Goal: Book appointment/travel/reservation

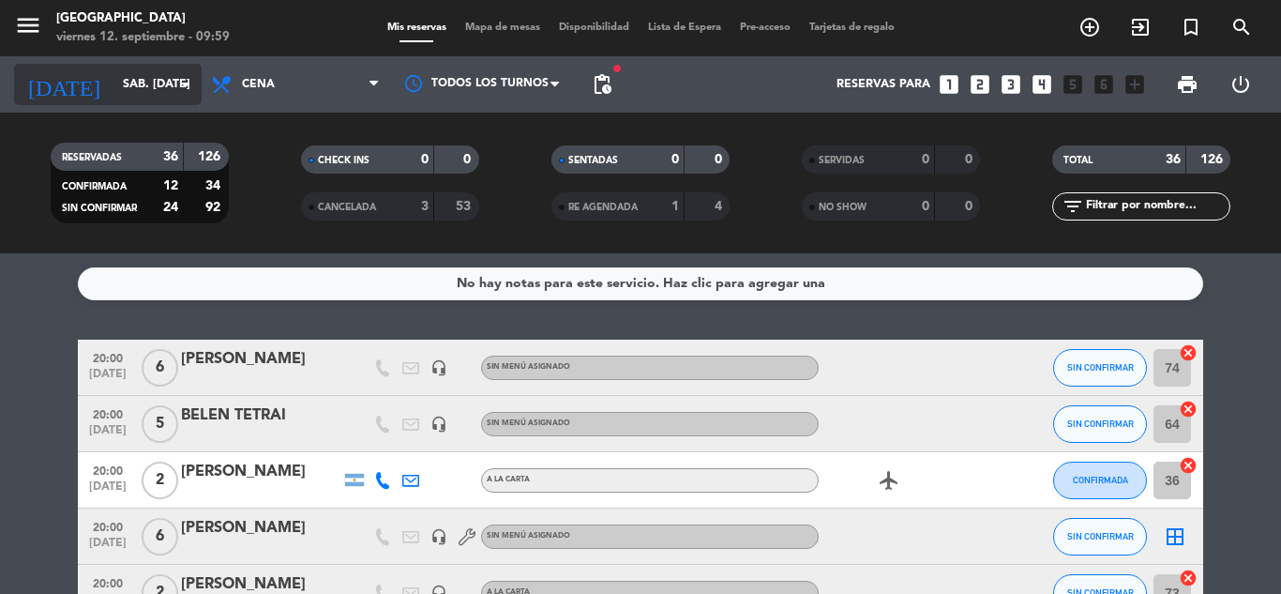
click at [178, 89] on icon "arrow_drop_down" at bounding box center [185, 84] width 23 height 23
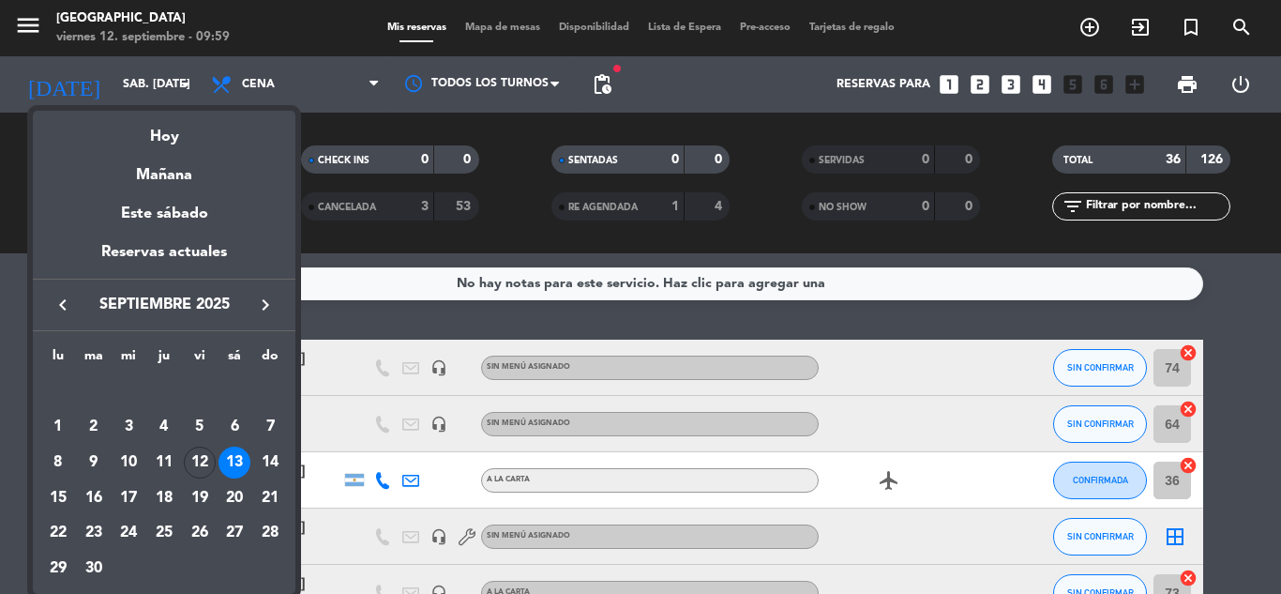
click at [265, 312] on icon "keyboard_arrow_right" at bounding box center [265, 305] width 23 height 23
click at [196, 573] on div "31" at bounding box center [200, 569] width 32 height 32
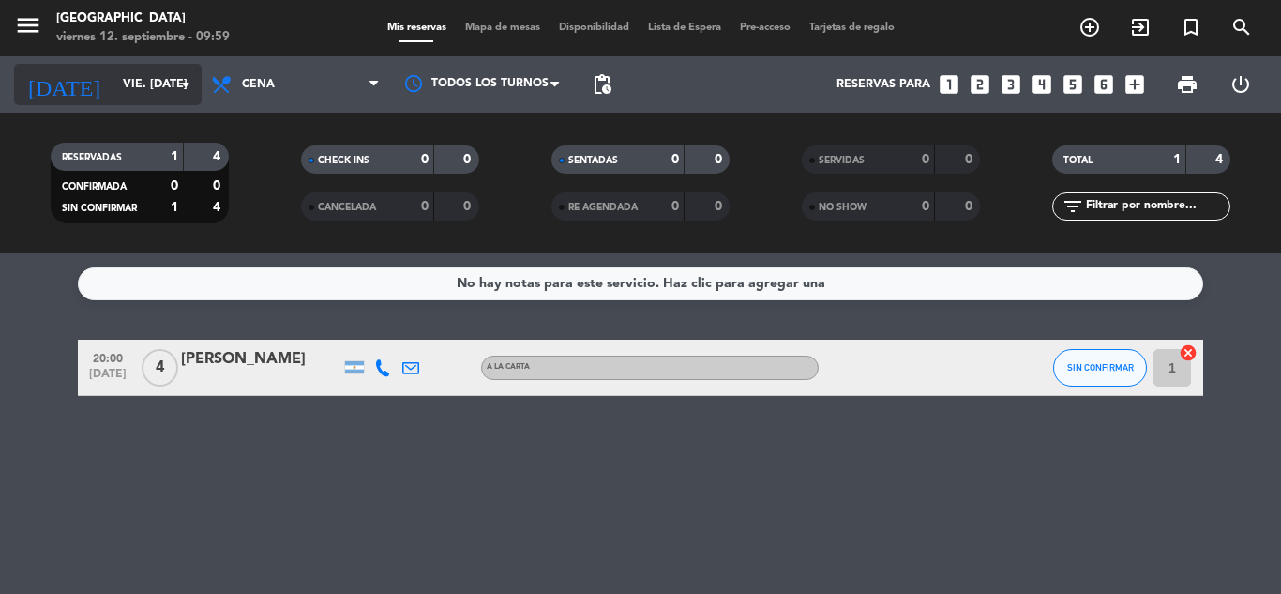
click at [180, 90] on icon "arrow_drop_down" at bounding box center [185, 84] width 23 height 23
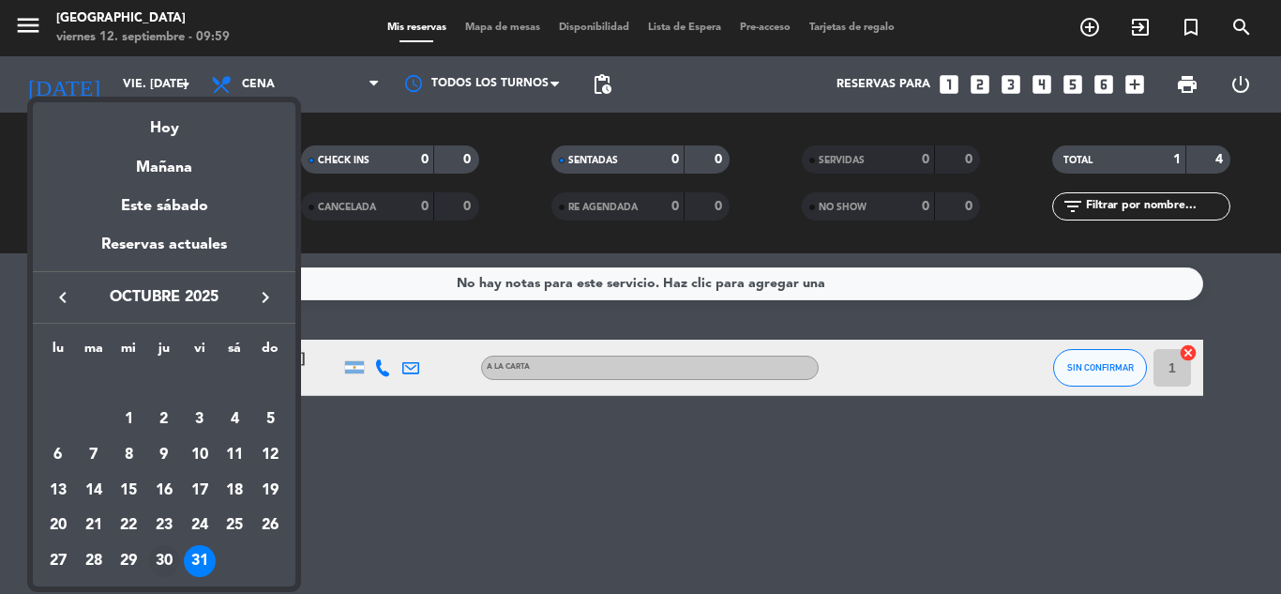
click at [159, 550] on div "30" at bounding box center [164, 561] width 32 height 32
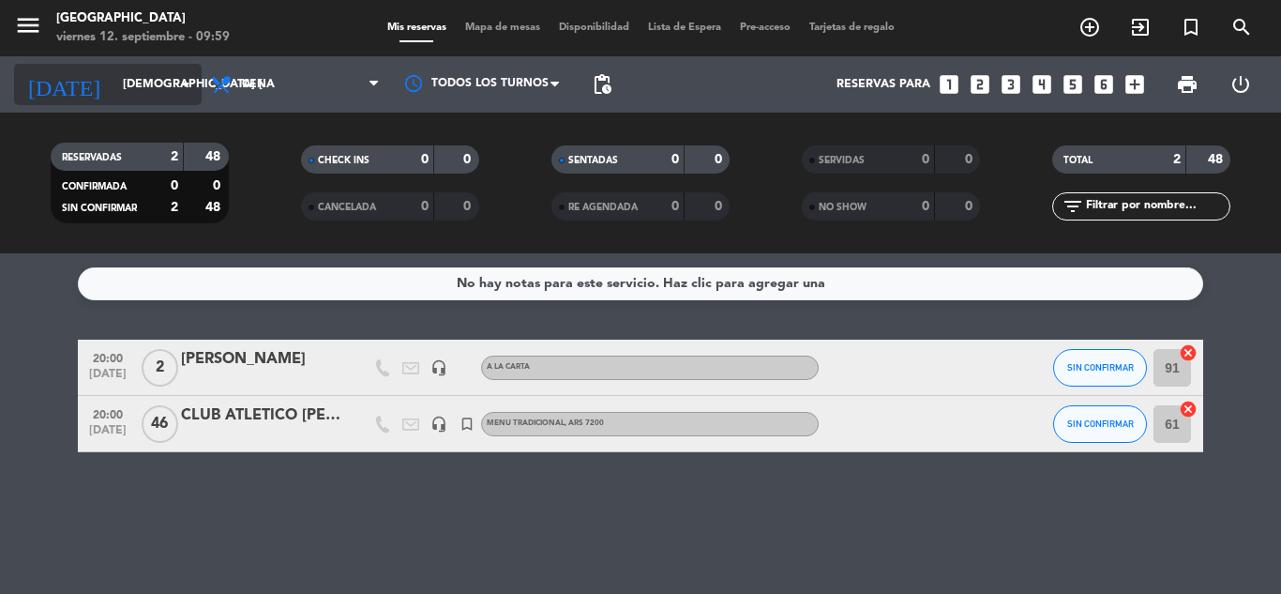
click at [189, 90] on icon "arrow_drop_down" at bounding box center [185, 84] width 23 height 23
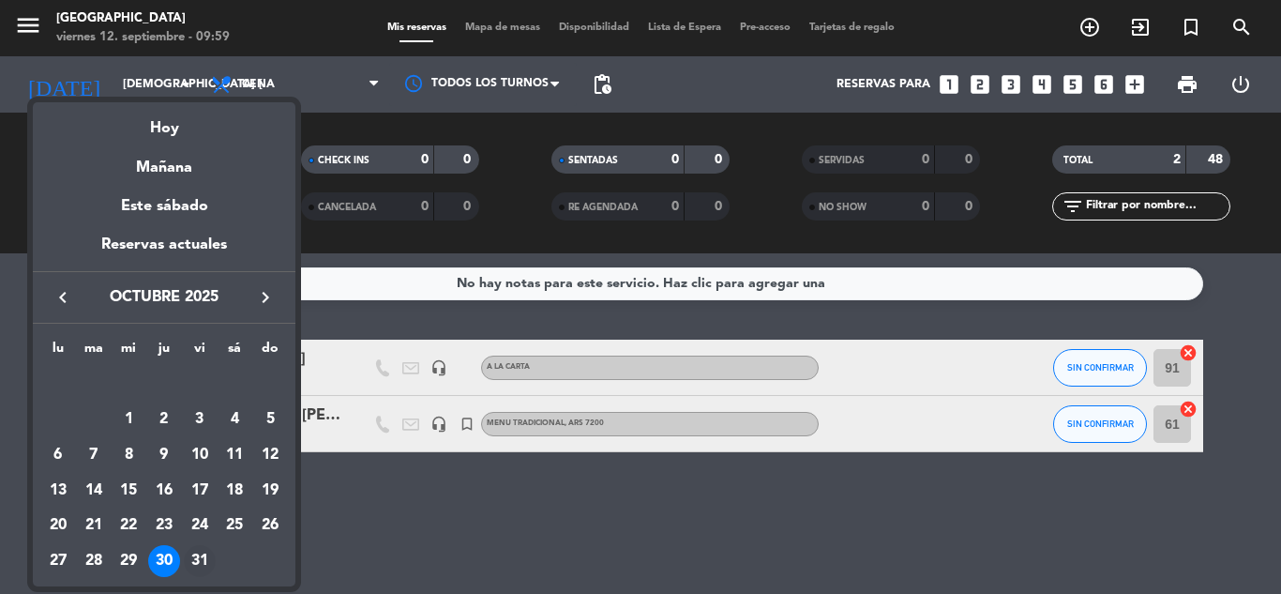
click at [205, 563] on div "31" at bounding box center [200, 561] width 32 height 32
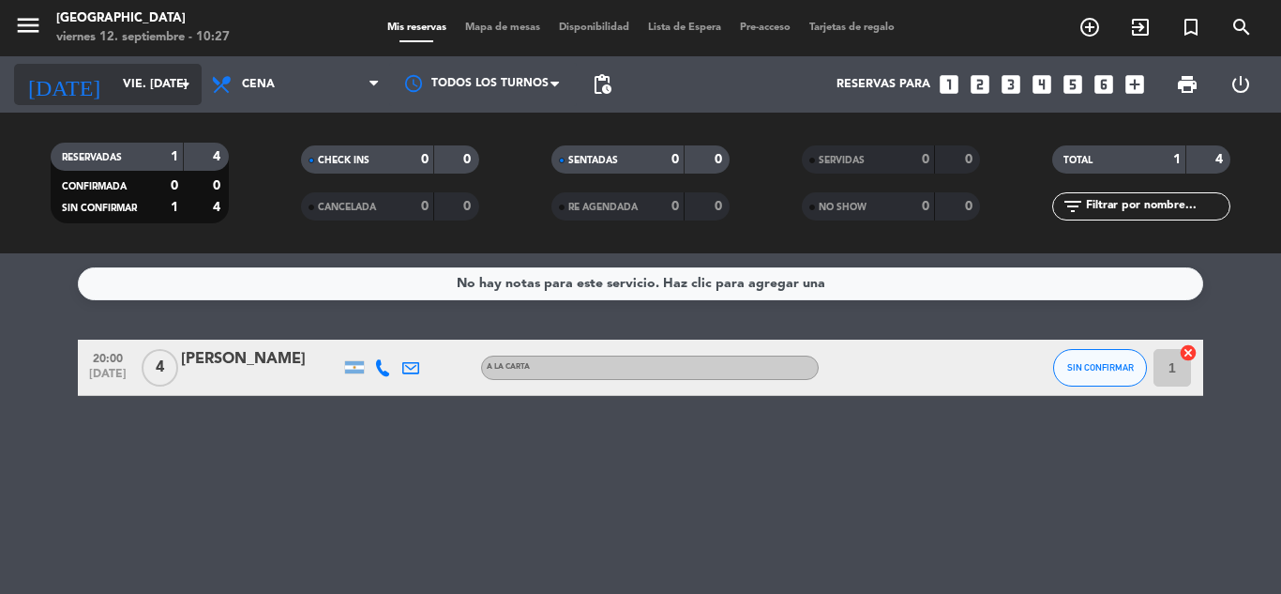
click at [177, 96] on input "vie. [DATE]" at bounding box center [193, 84] width 159 height 32
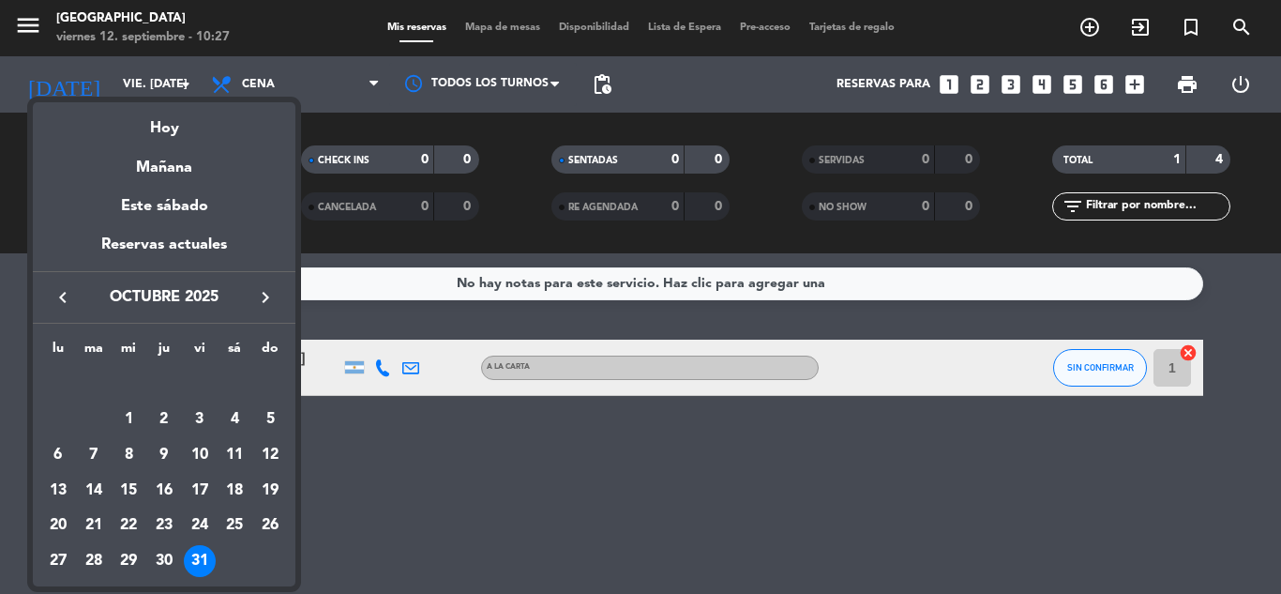
click at [65, 296] on icon "keyboard_arrow_left" at bounding box center [63, 297] width 23 height 23
click at [266, 450] on div "14" at bounding box center [270, 455] width 32 height 32
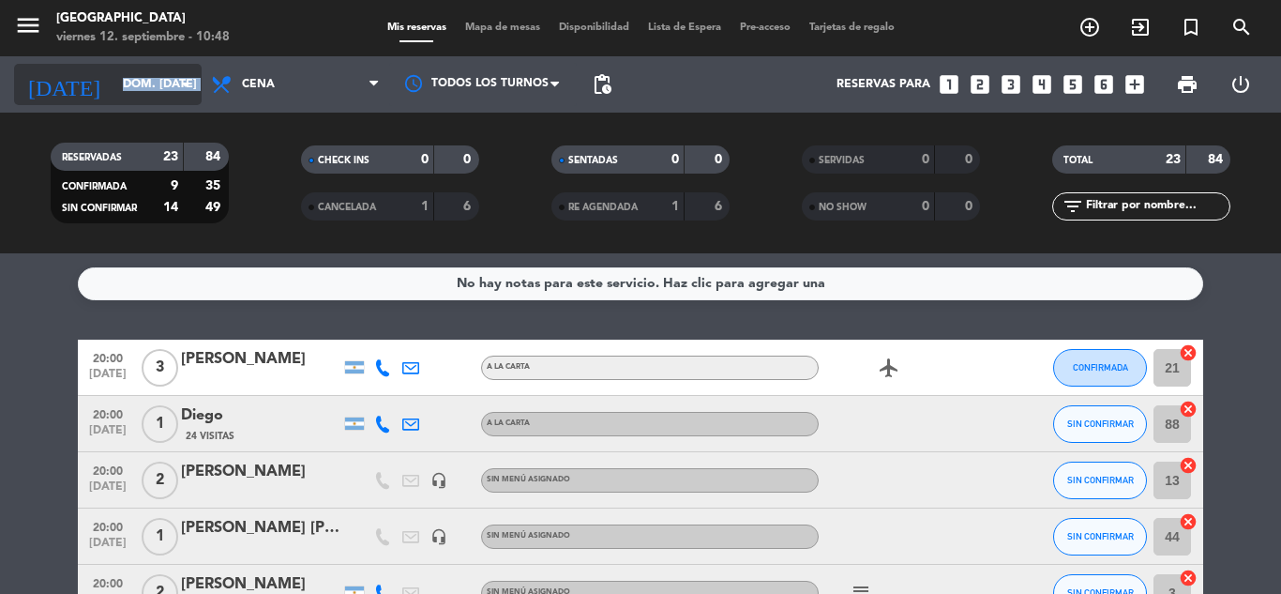
click at [174, 78] on div "[DATE] dom. [DATE] arrow_drop_down" at bounding box center [108, 84] width 188 height 41
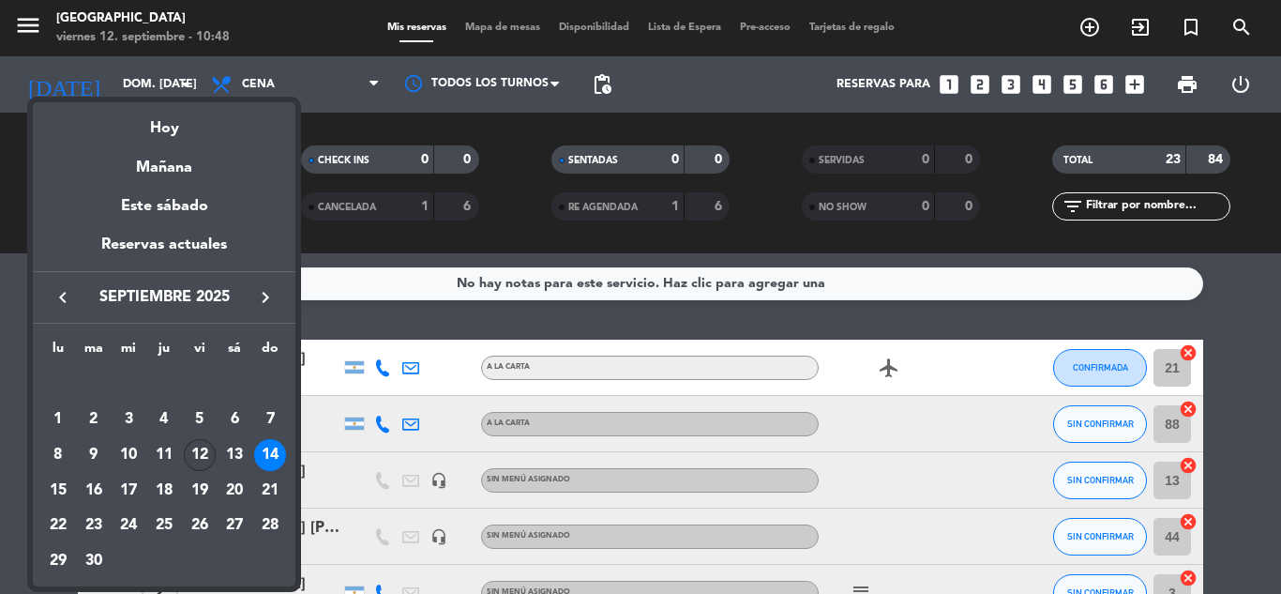
click at [200, 456] on div "12" at bounding box center [200, 455] width 32 height 32
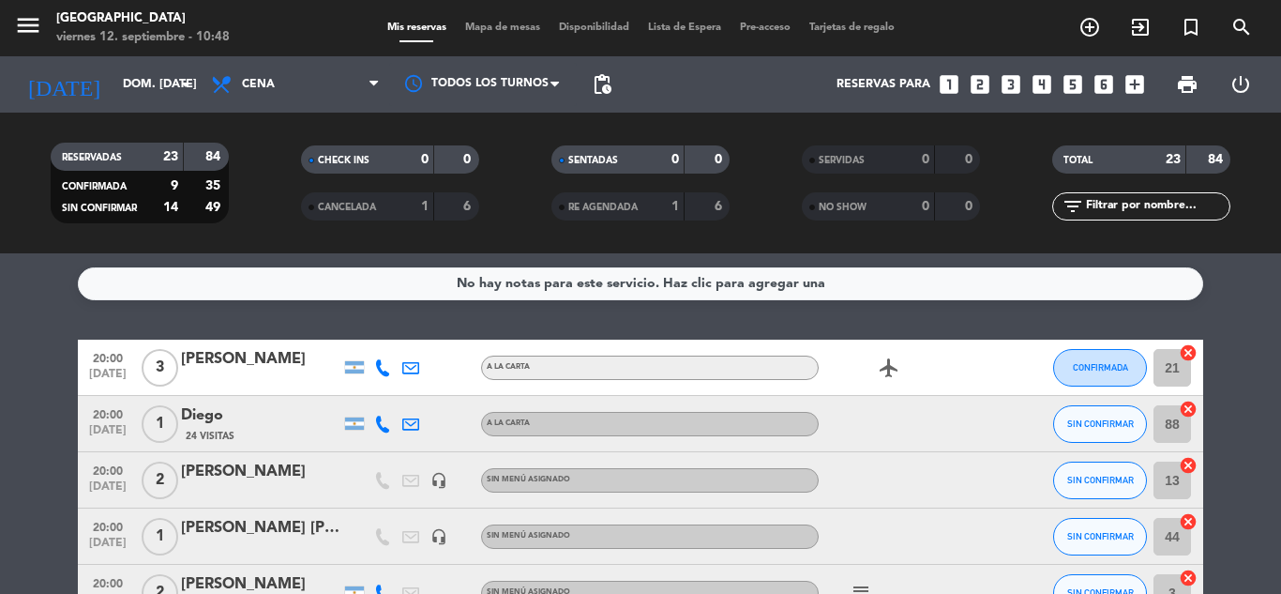
type input "vie. [DATE]"
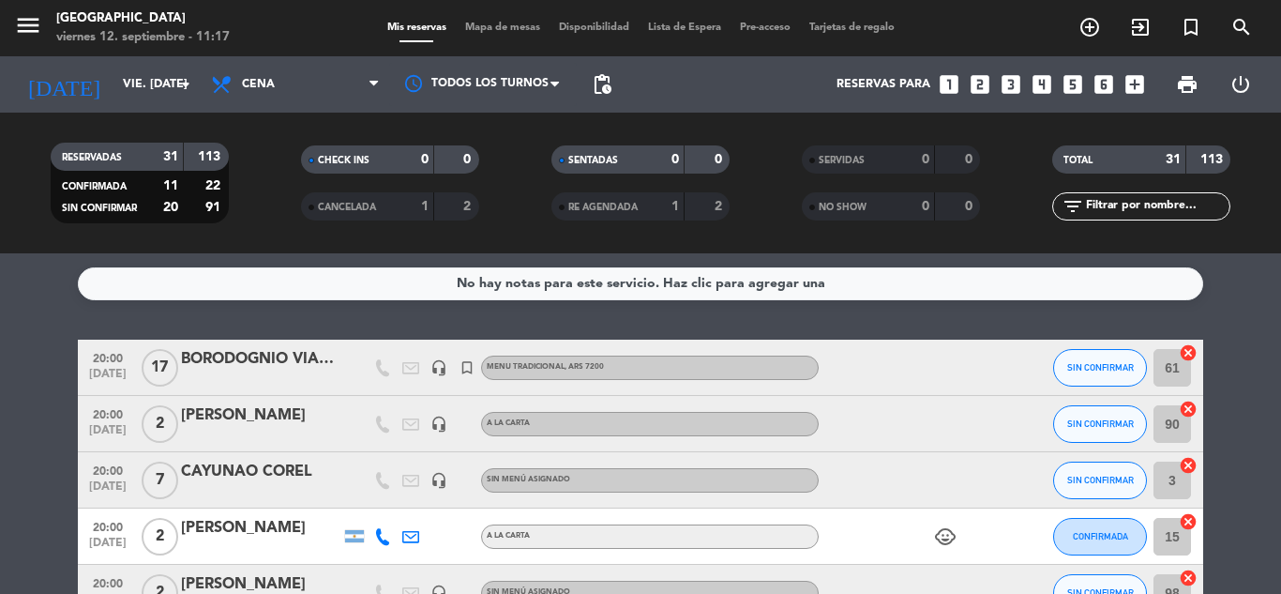
click at [1007, 82] on icon "looks_3" at bounding box center [1011, 84] width 24 height 24
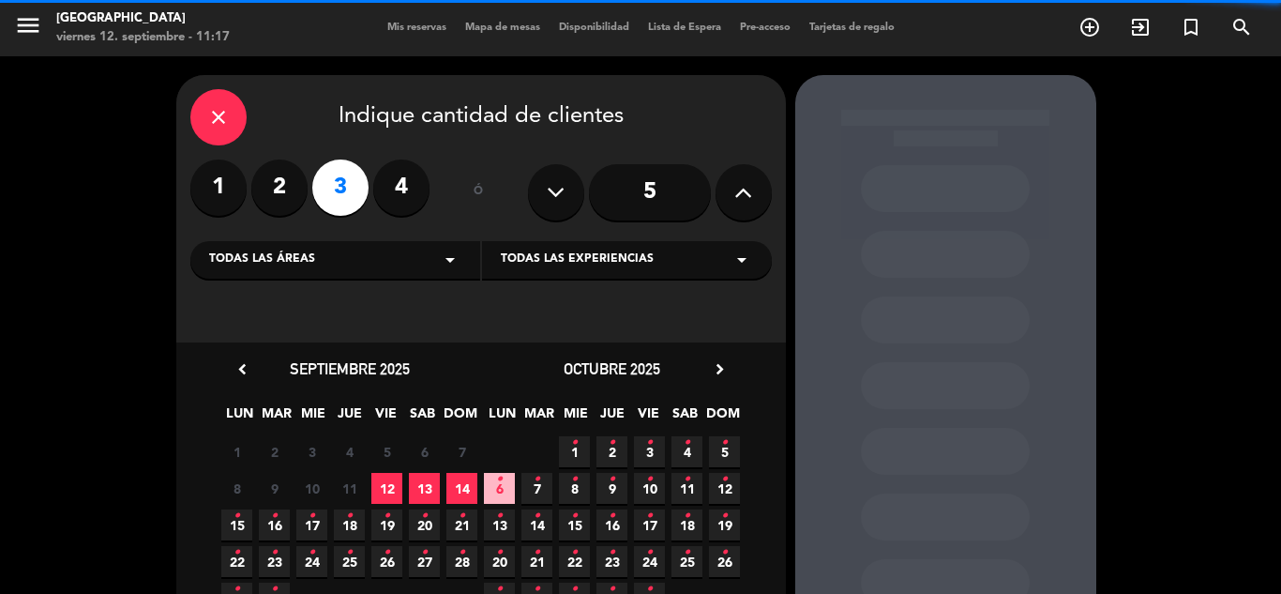
click at [553, 260] on span "Todas las experiencias" at bounding box center [577, 259] width 153 height 19
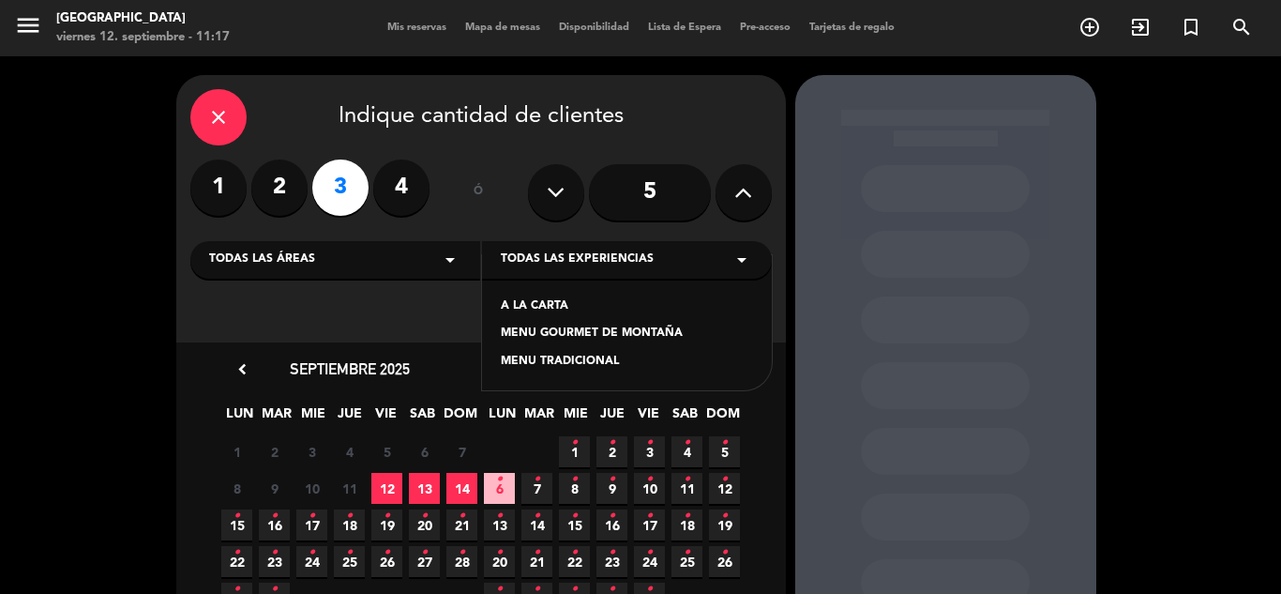
click at [551, 304] on div "A LA CARTA" at bounding box center [627, 306] width 252 height 19
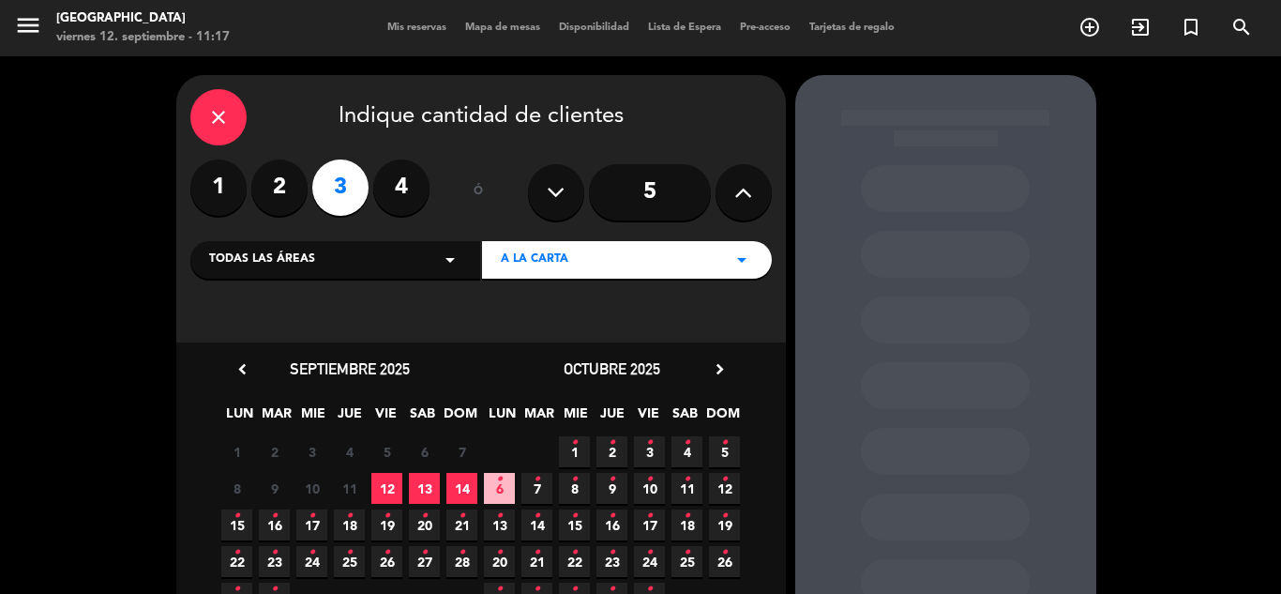
click at [389, 481] on span "12" at bounding box center [386, 488] width 31 height 31
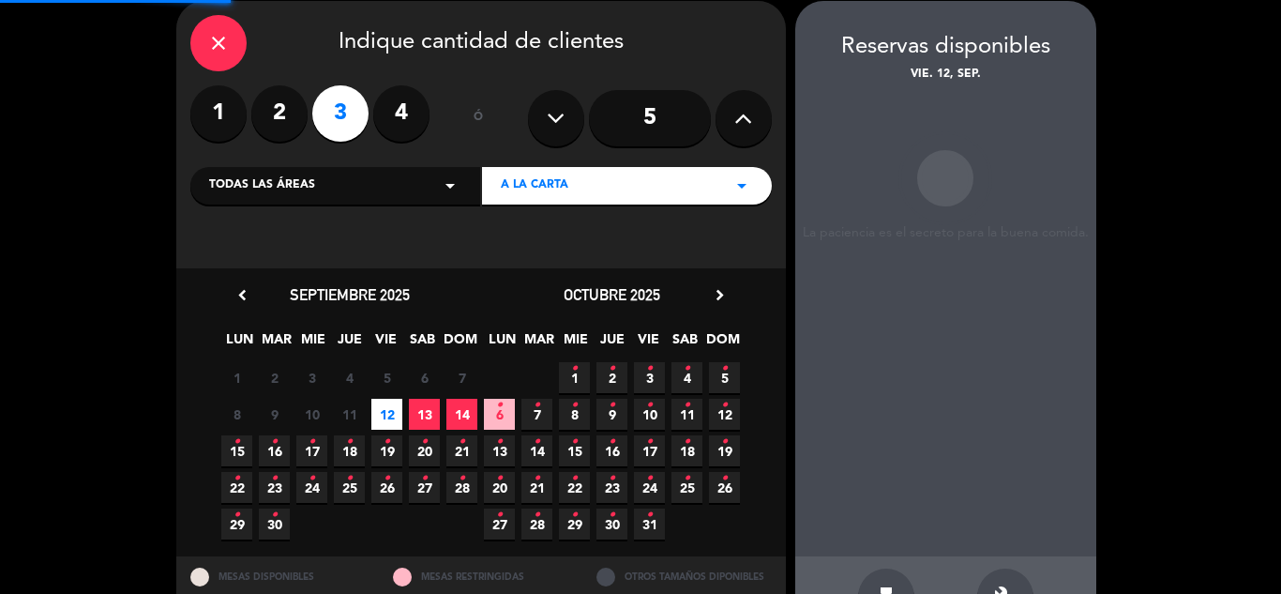
scroll to position [75, 0]
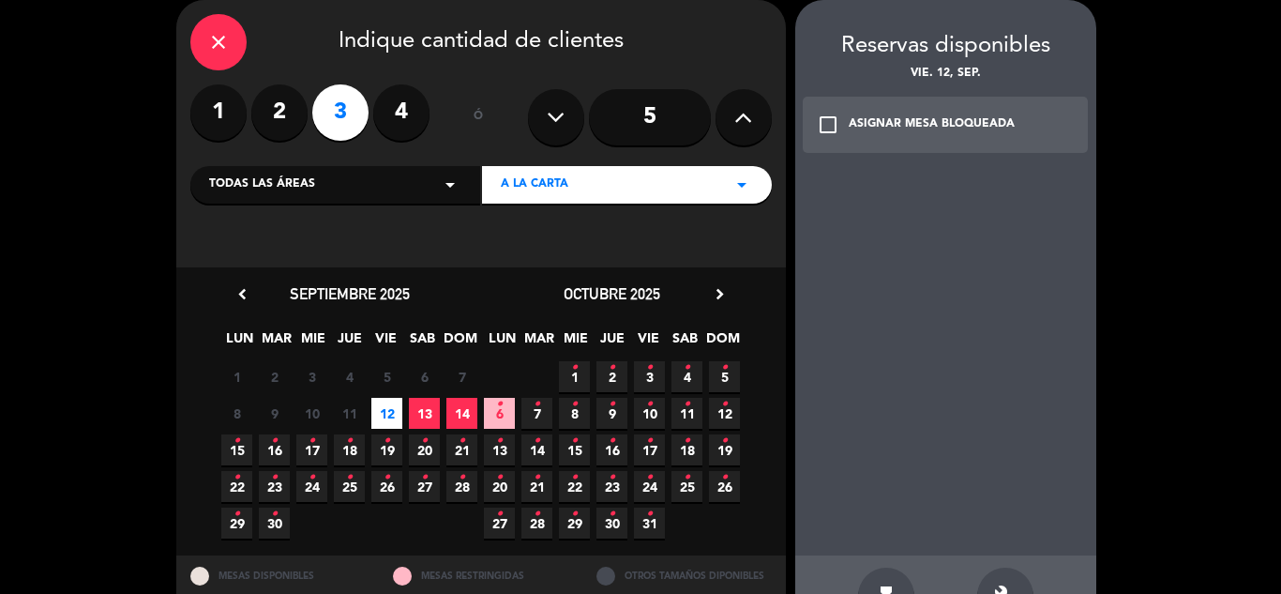
click at [909, 119] on div "ASIGNAR MESA BLOQUEADA" at bounding box center [932, 124] width 166 height 19
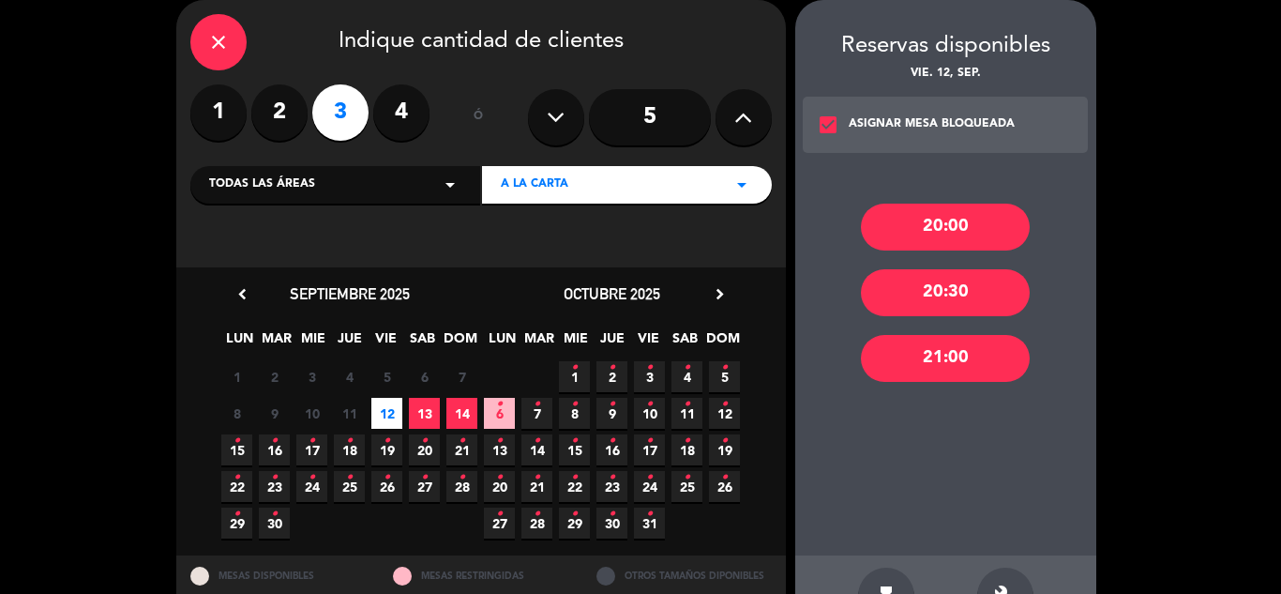
click at [916, 226] on div "20:00" at bounding box center [945, 227] width 169 height 47
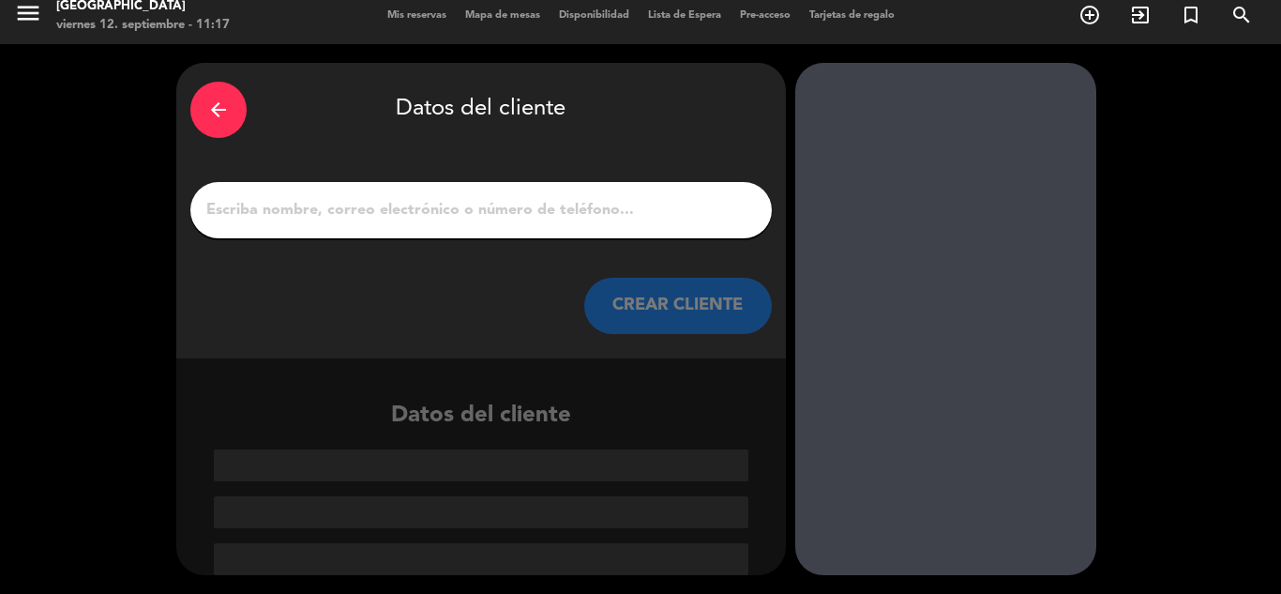
click at [347, 201] on input "1" at bounding box center [481, 210] width 553 height 26
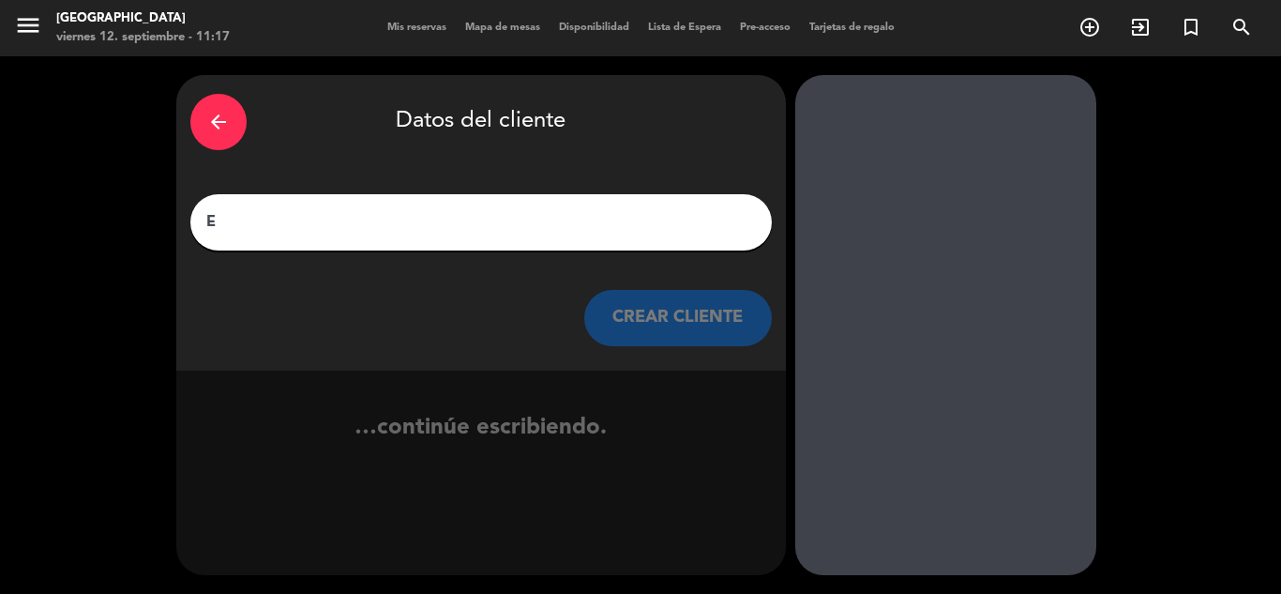
scroll to position [0, 0]
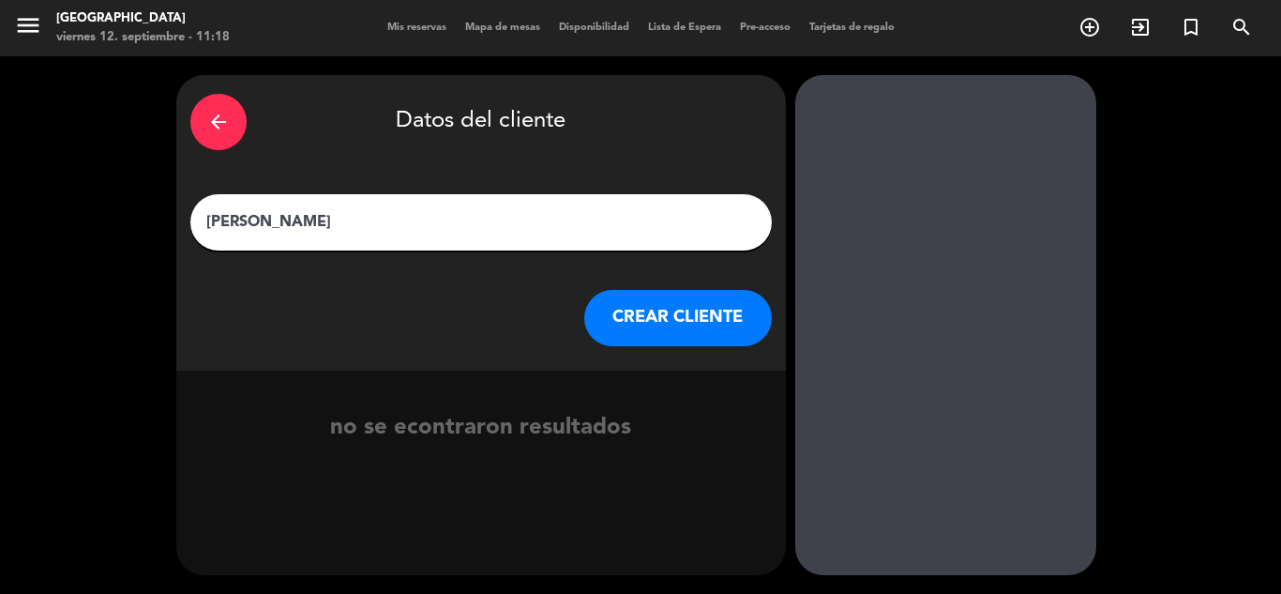
type input "[PERSON_NAME]"
click at [640, 321] on button "CREAR CLIENTE" at bounding box center [678, 318] width 188 height 56
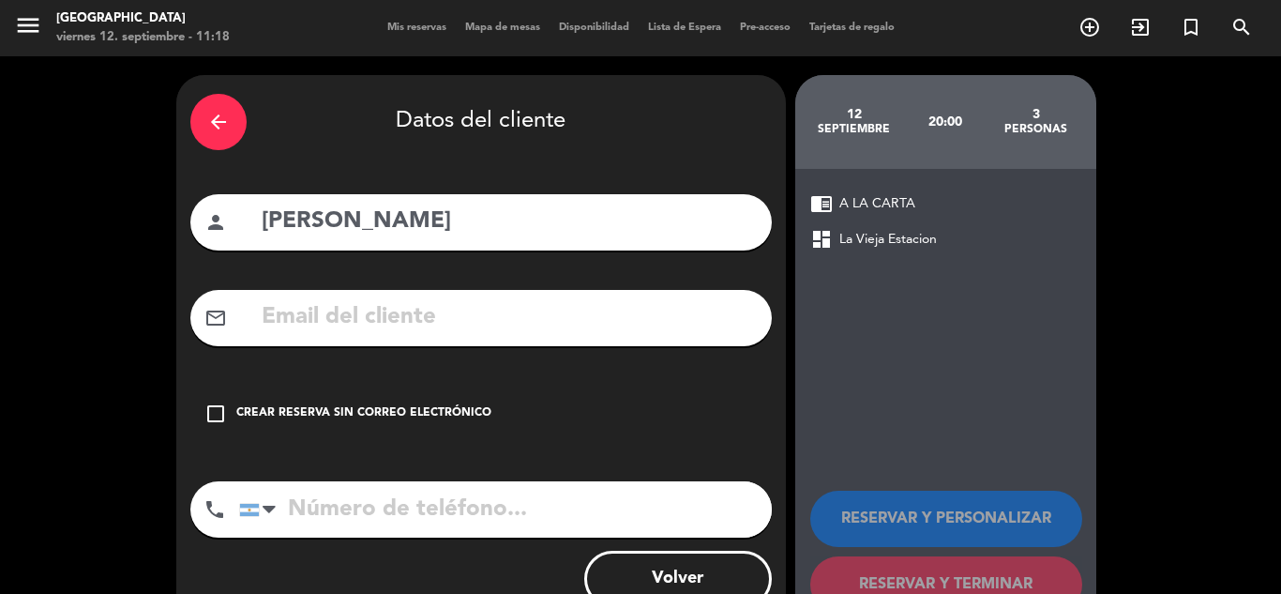
click at [381, 407] on div "Crear reserva sin correo electrónico" at bounding box center [363, 413] width 255 height 19
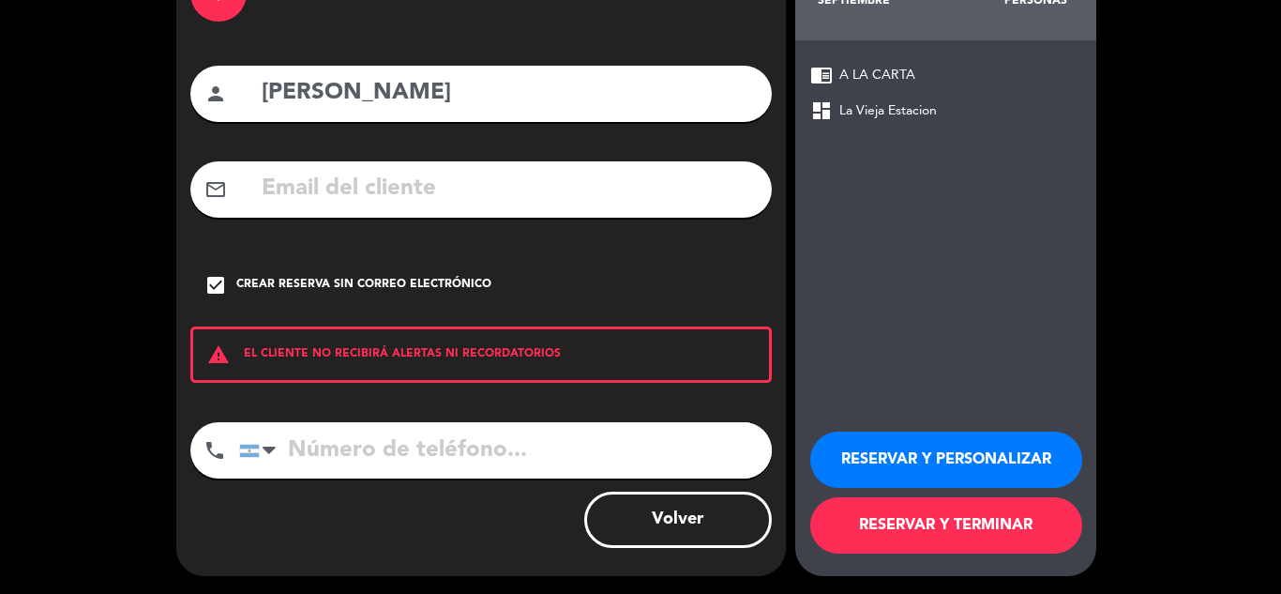
scroll to position [129, 0]
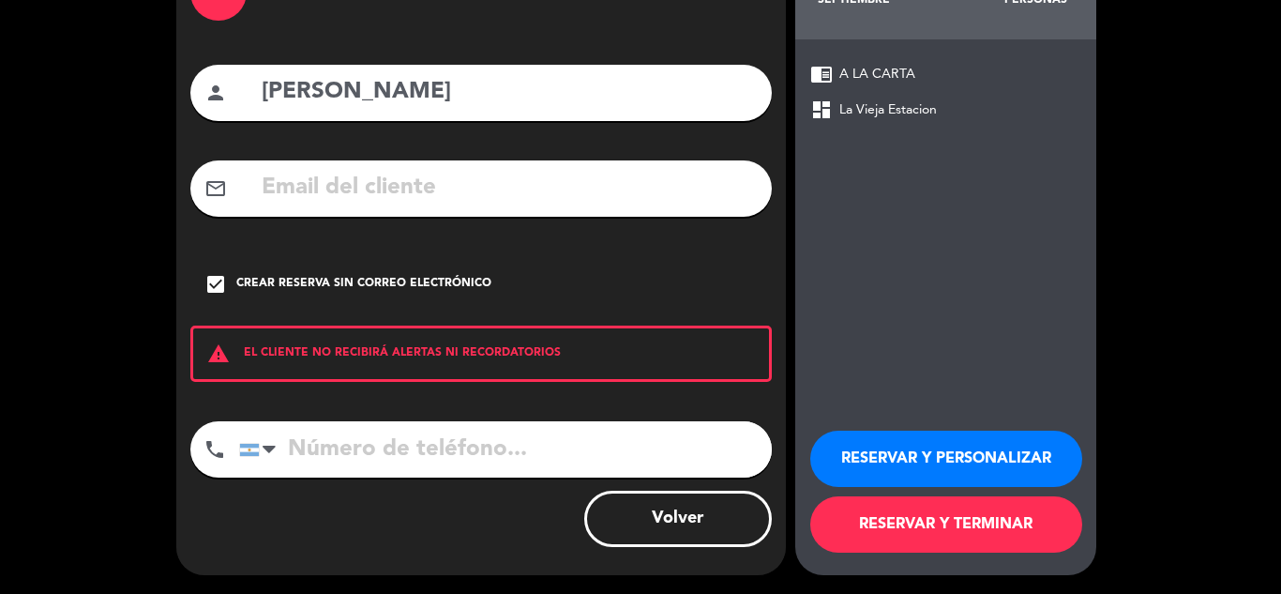
click at [888, 534] on button "RESERVAR Y TERMINAR" at bounding box center [946, 524] width 272 height 56
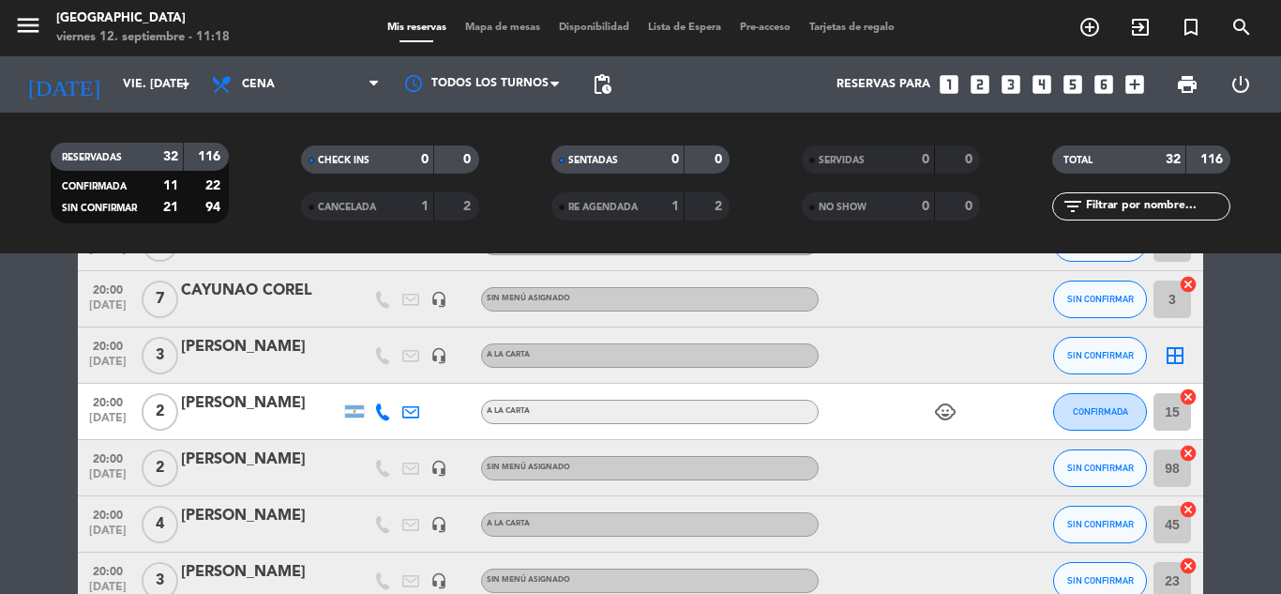
scroll to position [188, 0]
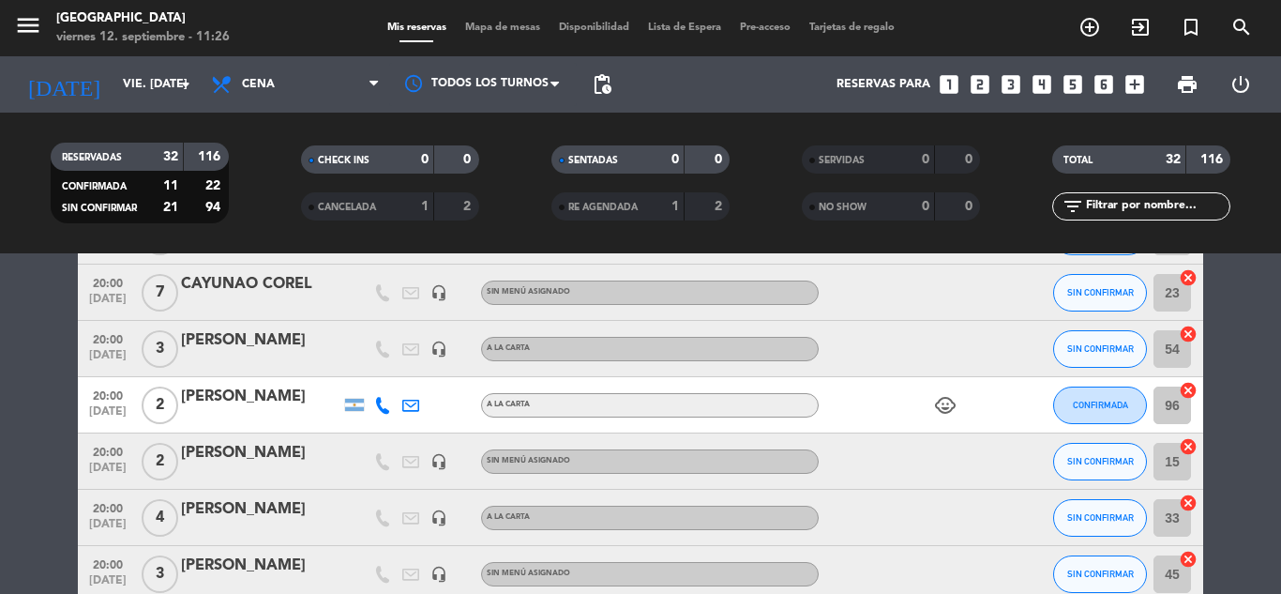
click at [981, 80] on icon "looks_two" at bounding box center [980, 84] width 24 height 24
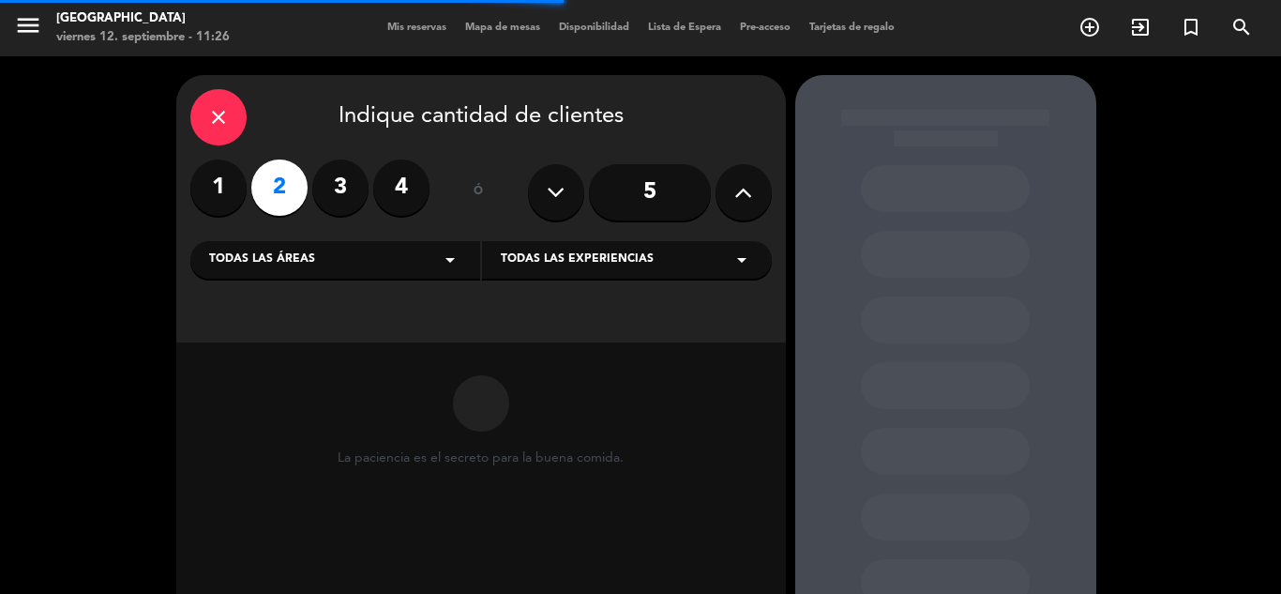
click at [607, 262] on span "Todas las experiencias" at bounding box center [577, 259] width 153 height 19
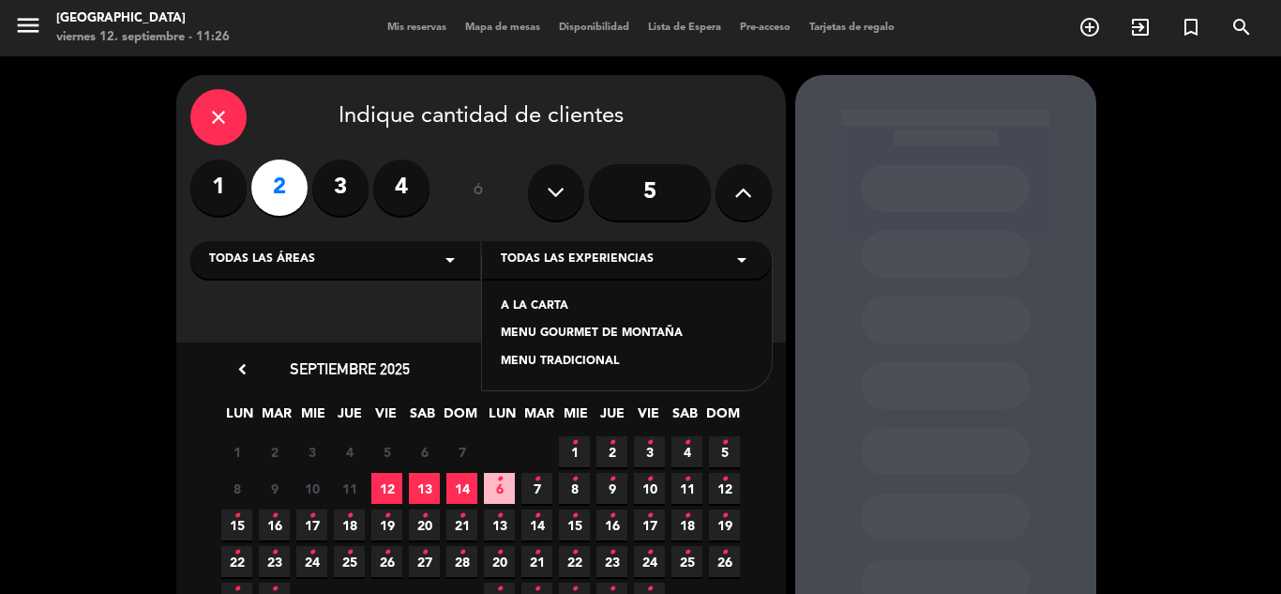
click at [556, 306] on div "A LA CARTA" at bounding box center [627, 306] width 252 height 19
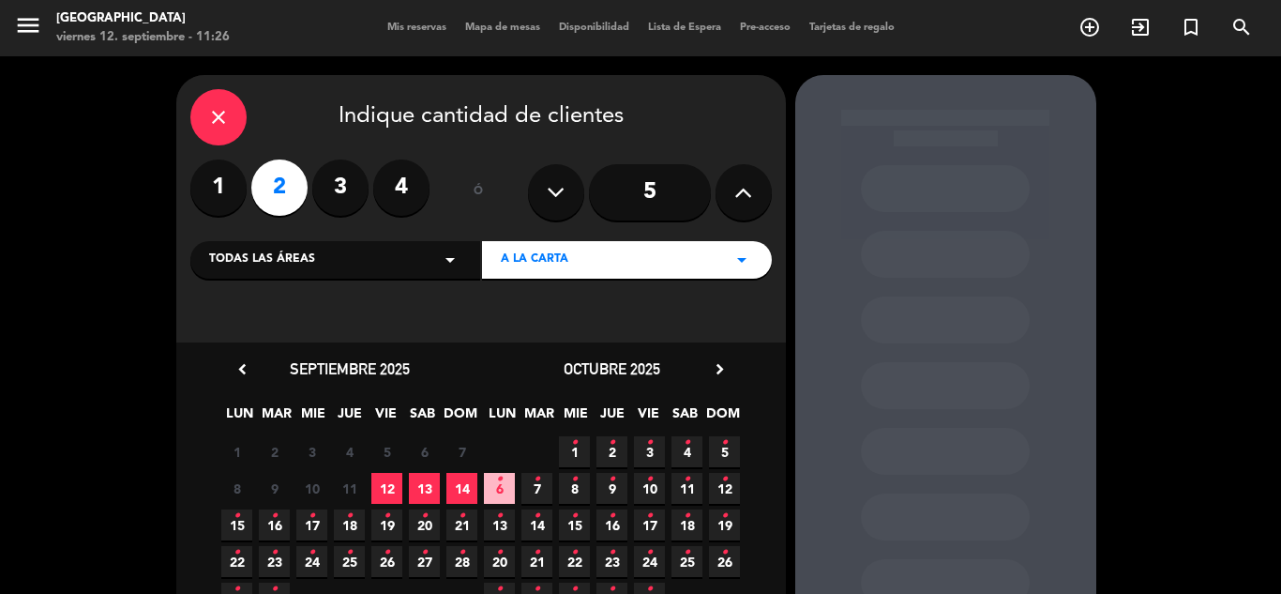
click at [391, 482] on span "12" at bounding box center [386, 488] width 31 height 31
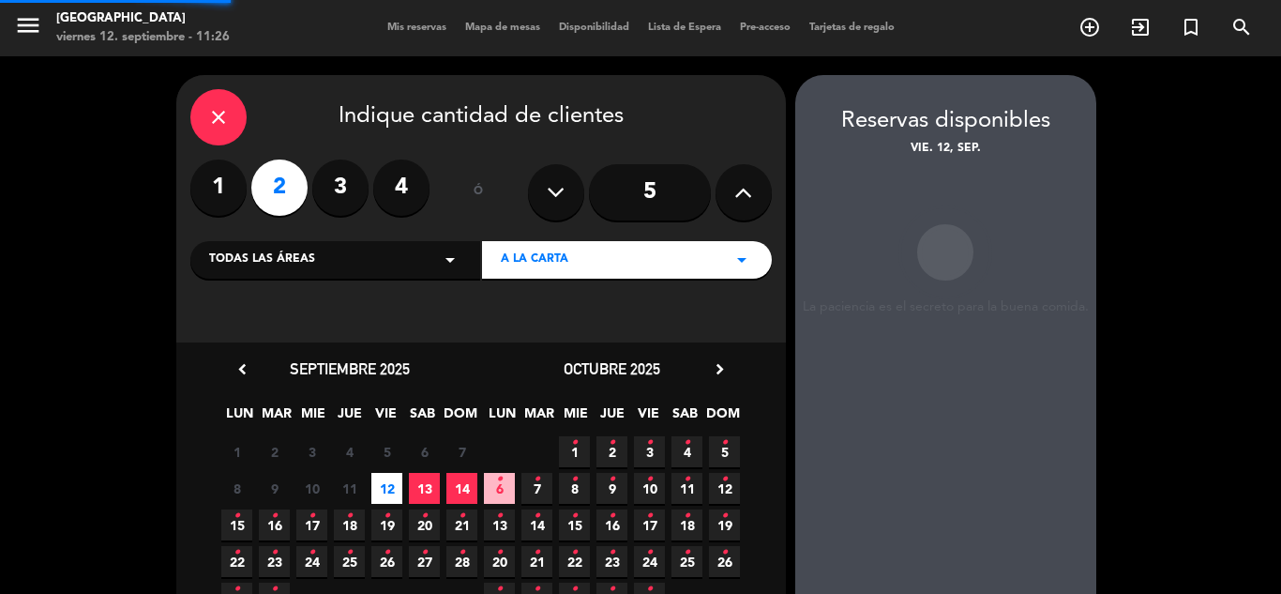
scroll to position [75, 0]
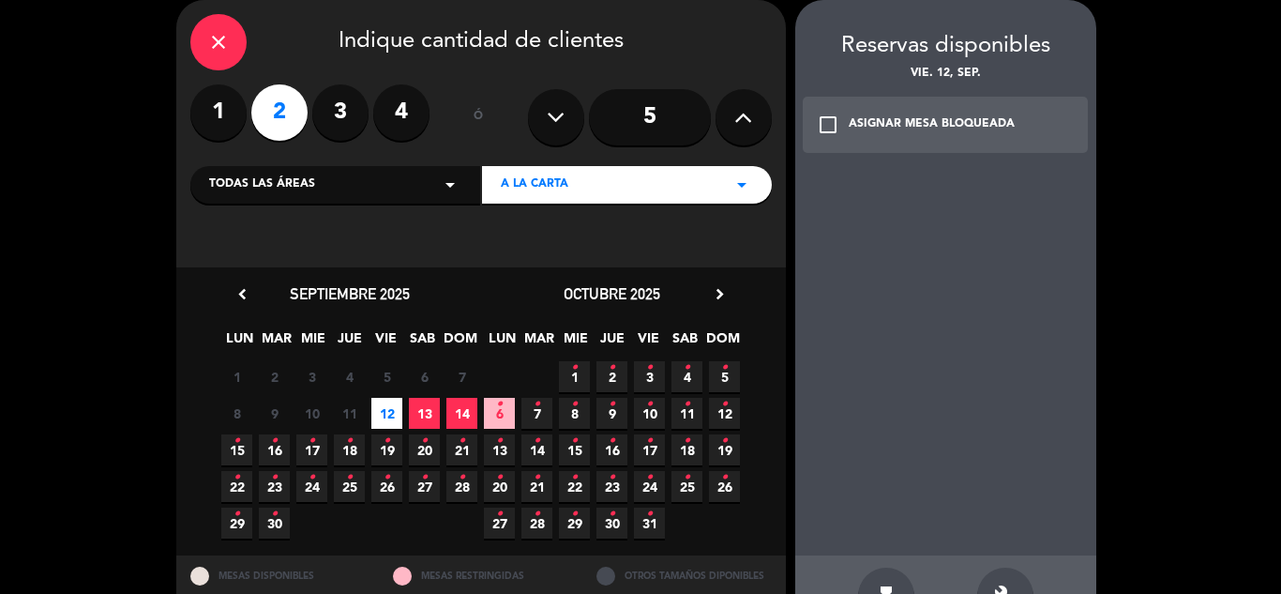
click at [924, 126] on div "ASIGNAR MESA BLOQUEADA" at bounding box center [932, 124] width 166 height 19
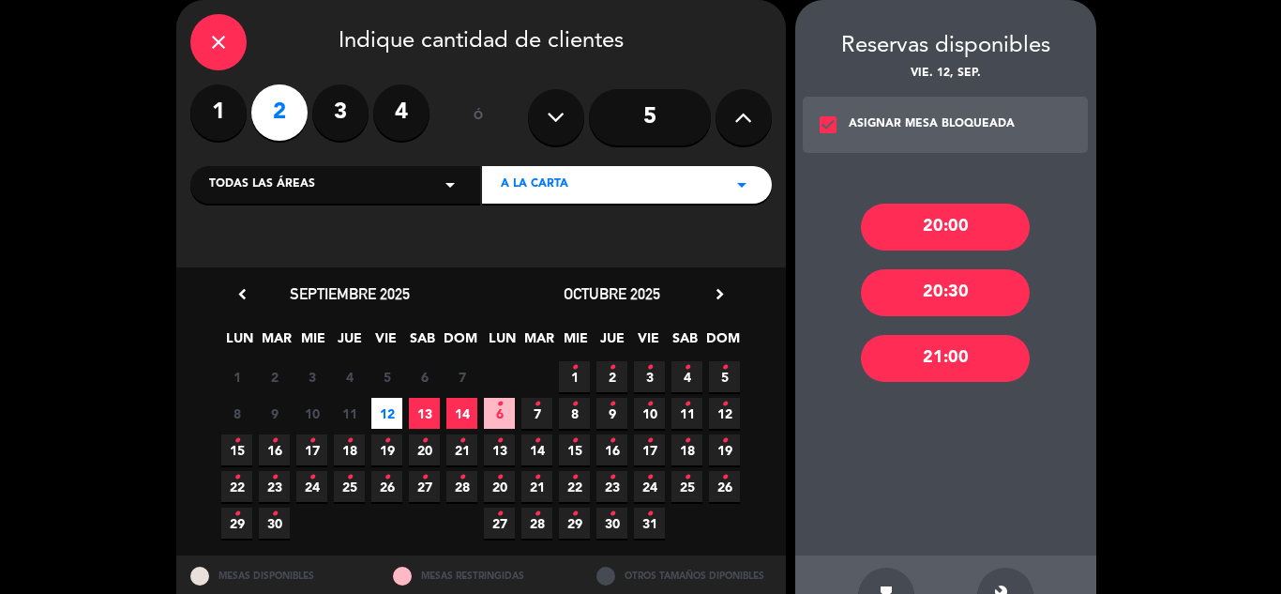
click at [914, 220] on div "20:00" at bounding box center [945, 227] width 169 height 47
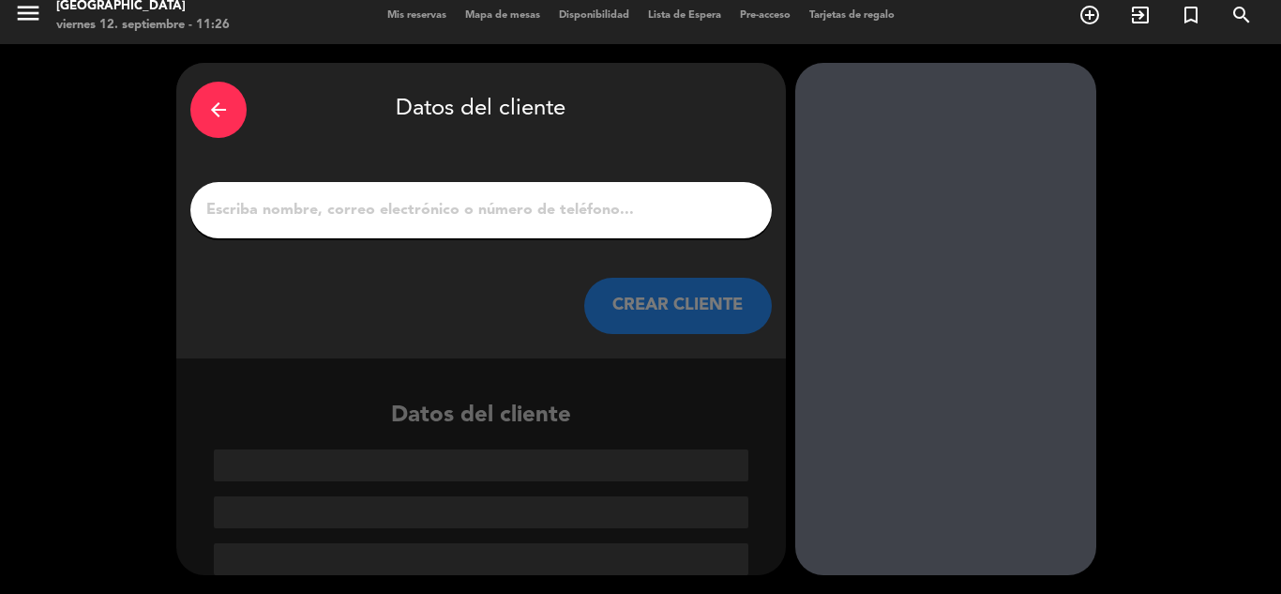
scroll to position [12, 0]
click at [356, 216] on input "1" at bounding box center [481, 210] width 553 height 26
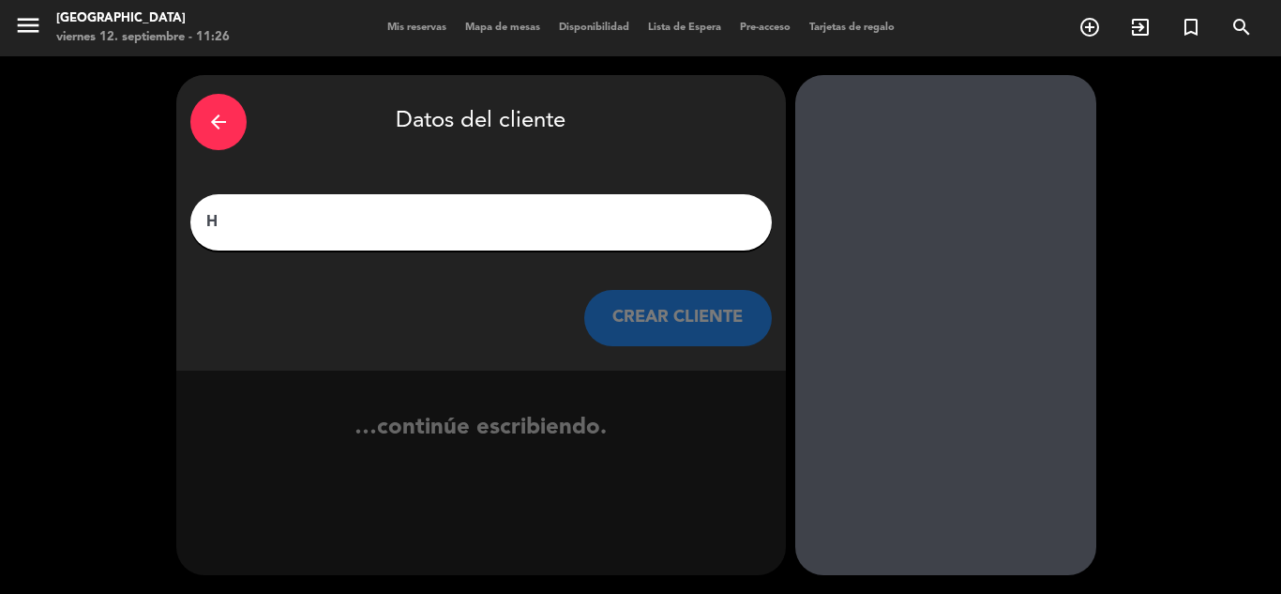
scroll to position [0, 0]
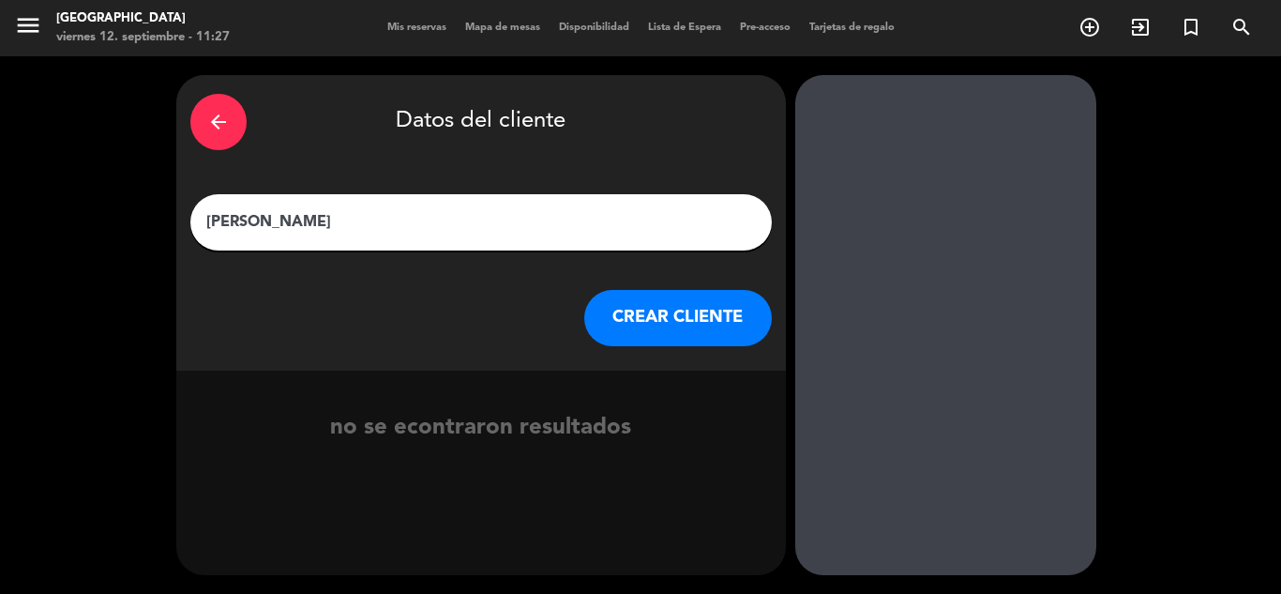
type input "[PERSON_NAME]"
click at [682, 321] on button "CREAR CLIENTE" at bounding box center [678, 318] width 188 height 56
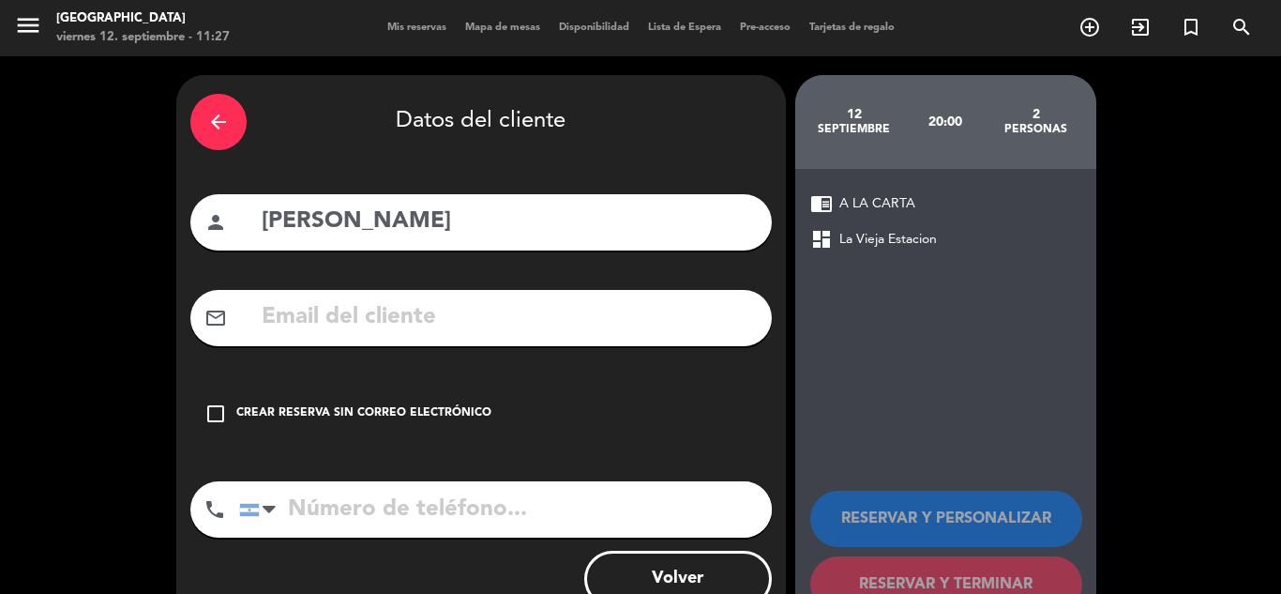
click at [397, 411] on div "Crear reserva sin correo electrónico" at bounding box center [363, 413] width 255 height 19
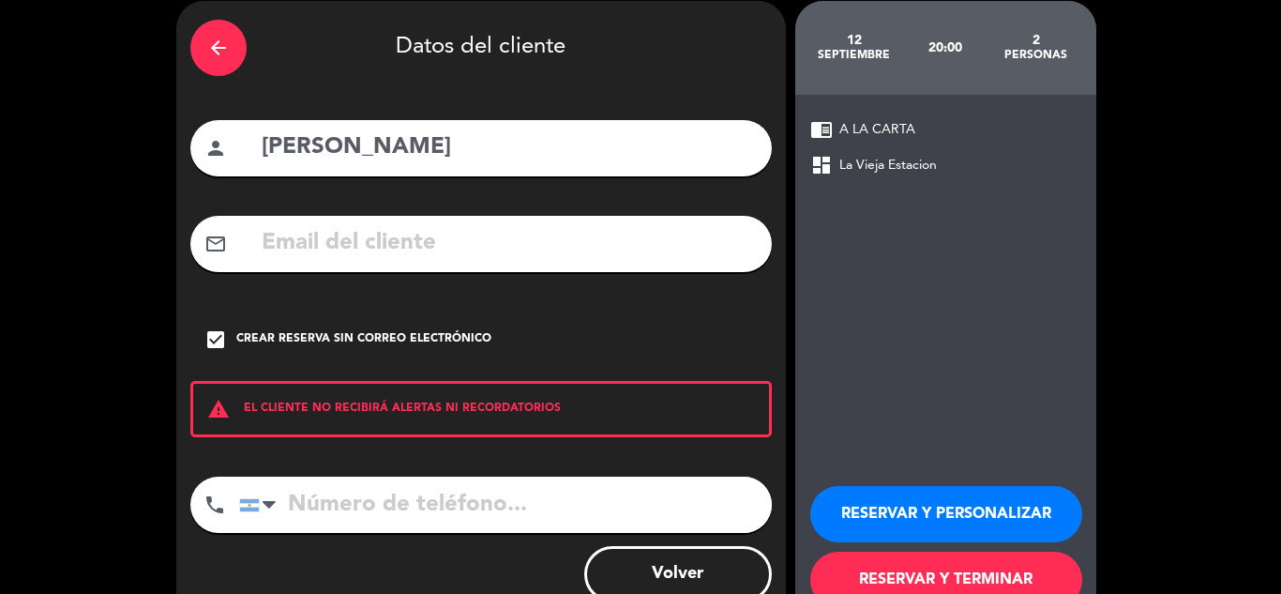
scroll to position [129, 0]
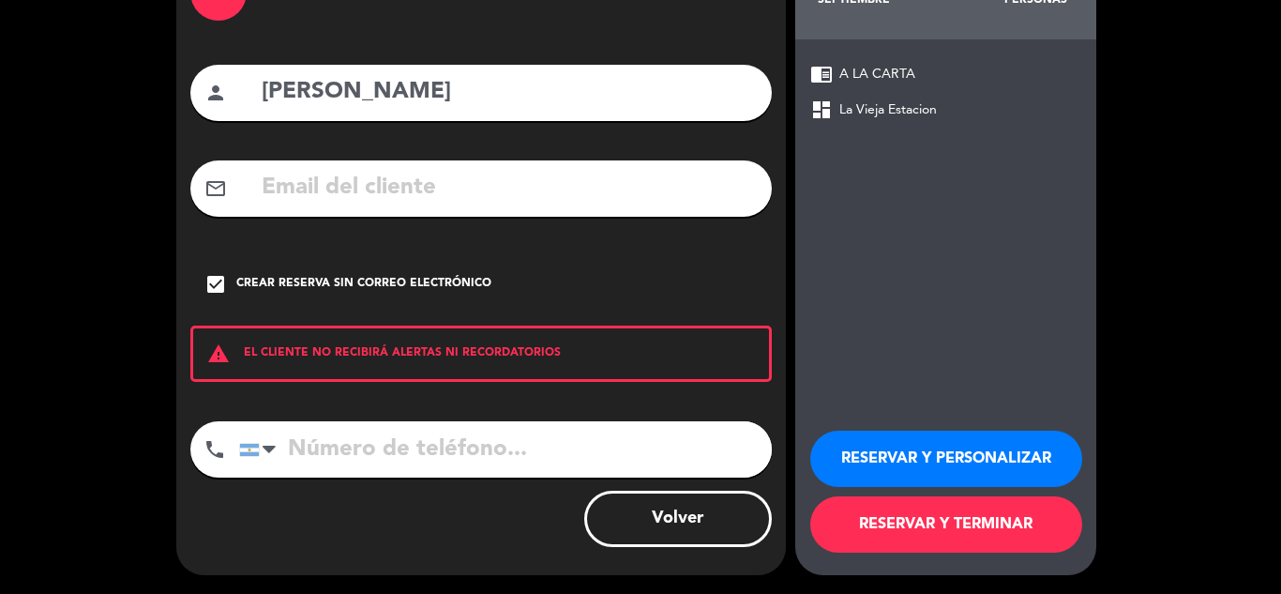
click at [1019, 533] on button "RESERVAR Y TERMINAR" at bounding box center [946, 524] width 272 height 56
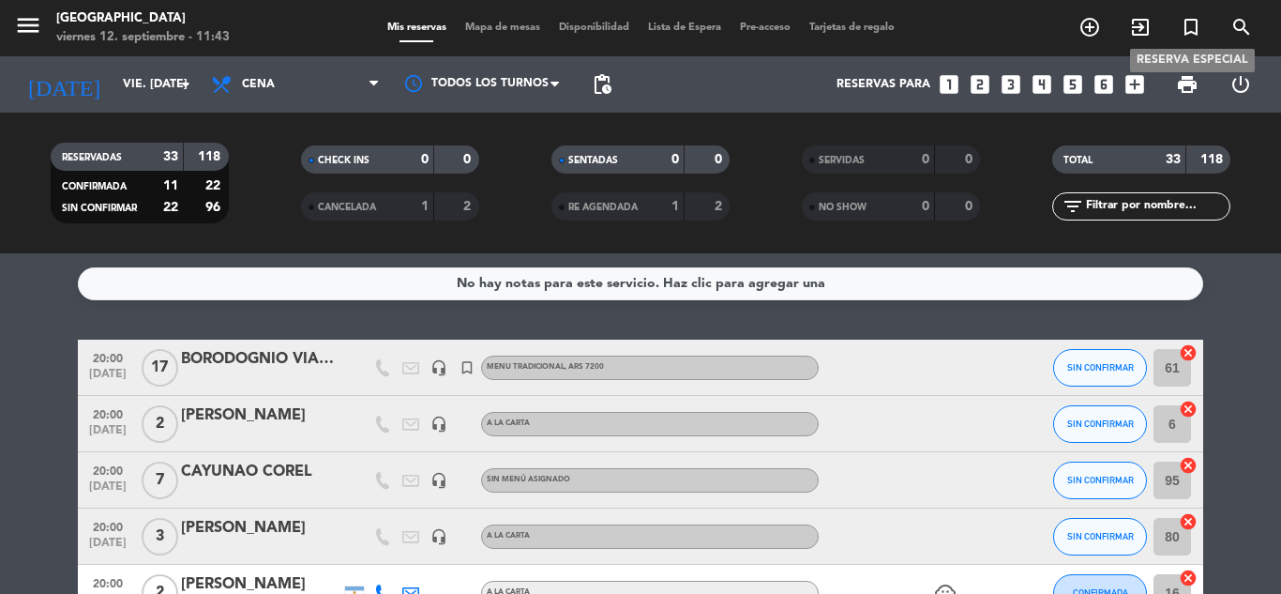
click at [1191, 31] on icon "turned_in_not" at bounding box center [1191, 27] width 23 height 23
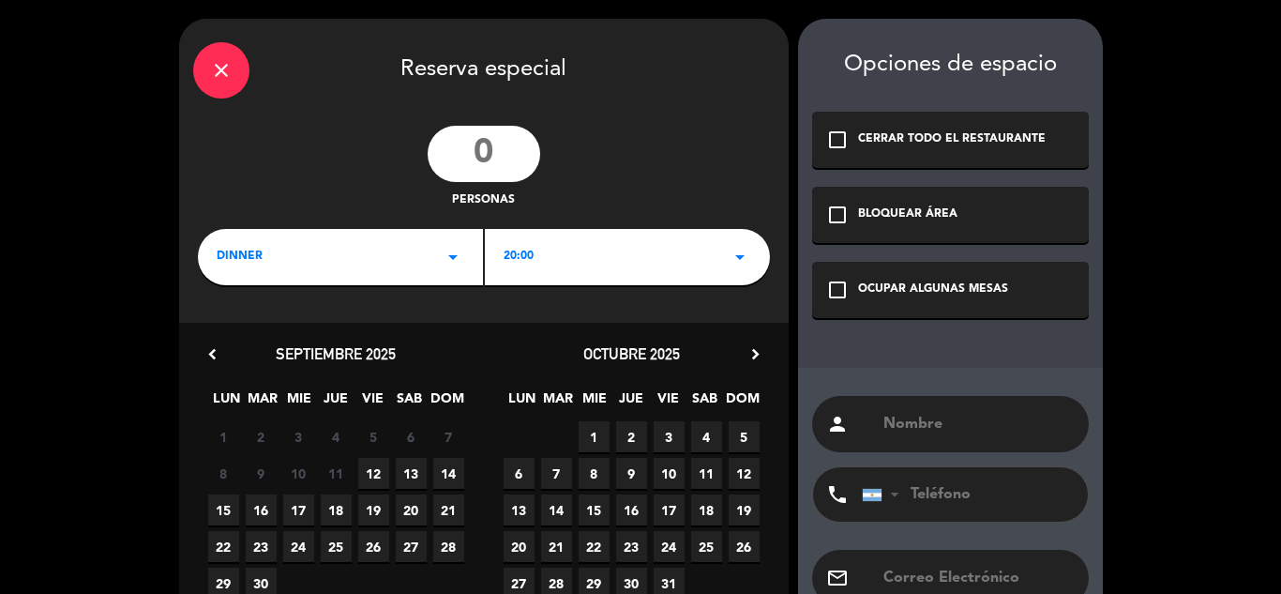
click at [486, 150] on input "number" at bounding box center [484, 154] width 113 height 56
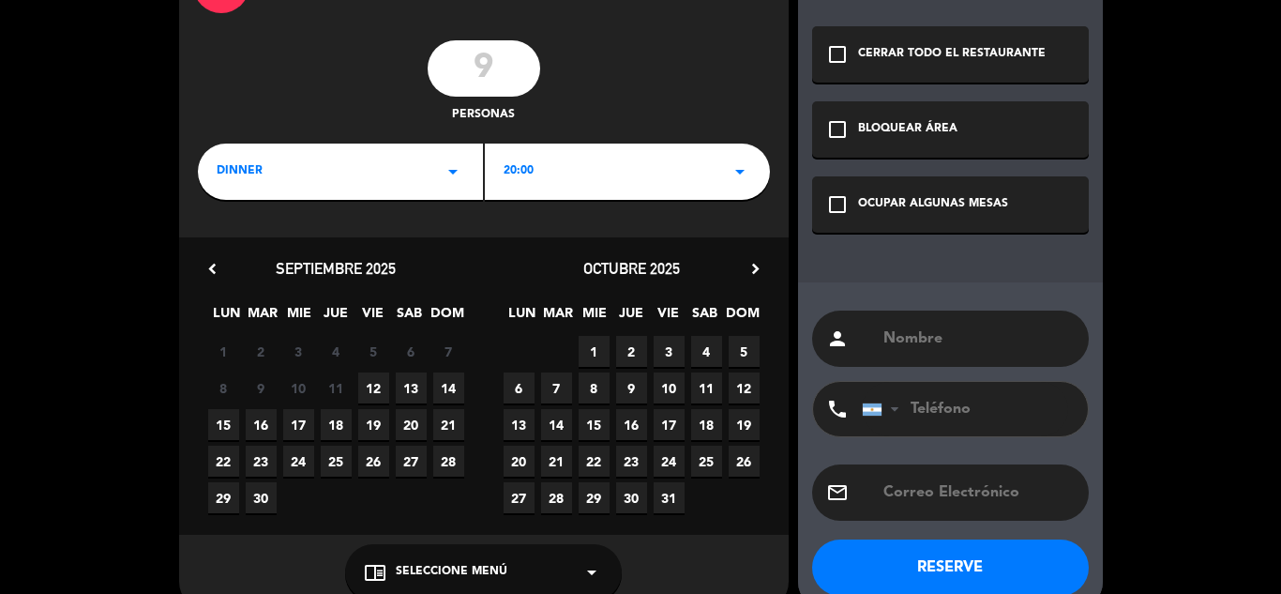
scroll to position [94, 0]
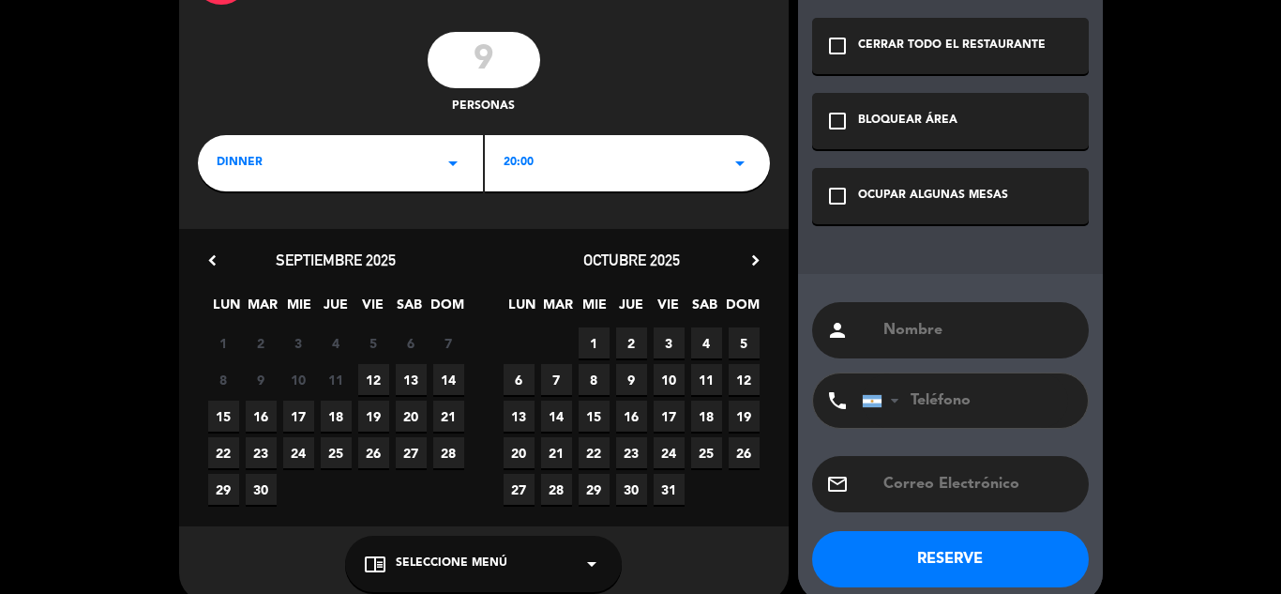
type input "9"
click at [673, 491] on span "31" at bounding box center [669, 489] width 31 height 31
click at [491, 559] on span "Seleccione Menú" at bounding box center [452, 563] width 112 height 19
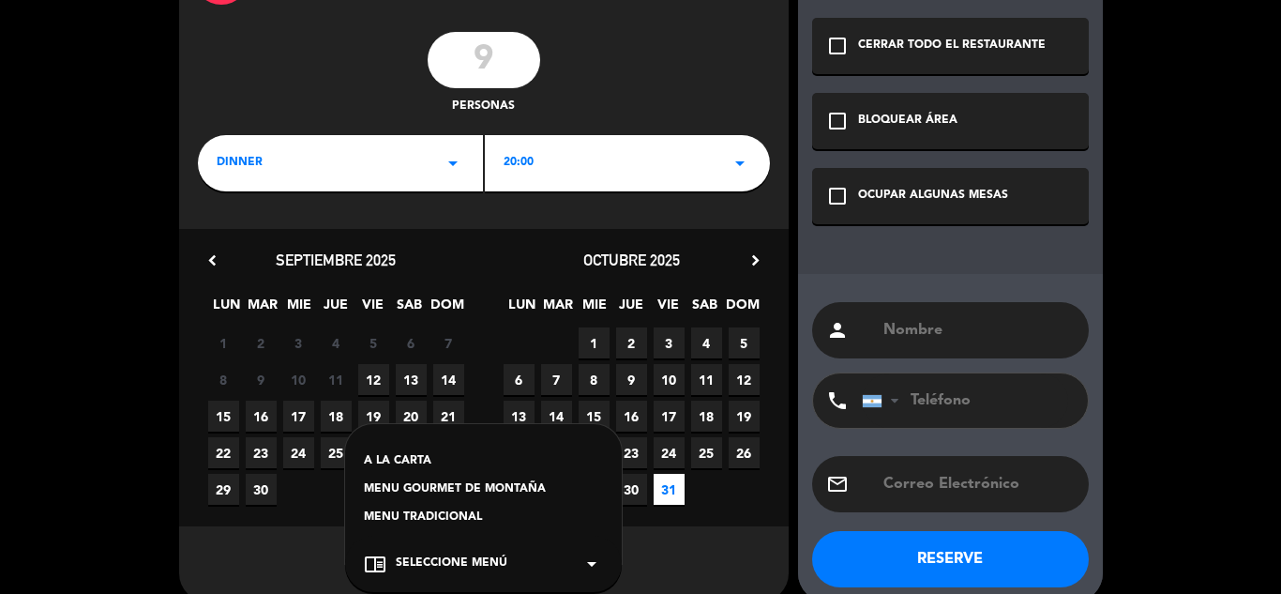
drag, startPoint x: 443, startPoint y: 512, endPoint x: 452, endPoint y: 513, distance: 9.4
click at [443, 513] on div "MENU TRADICIONAL" at bounding box center [483, 517] width 239 height 19
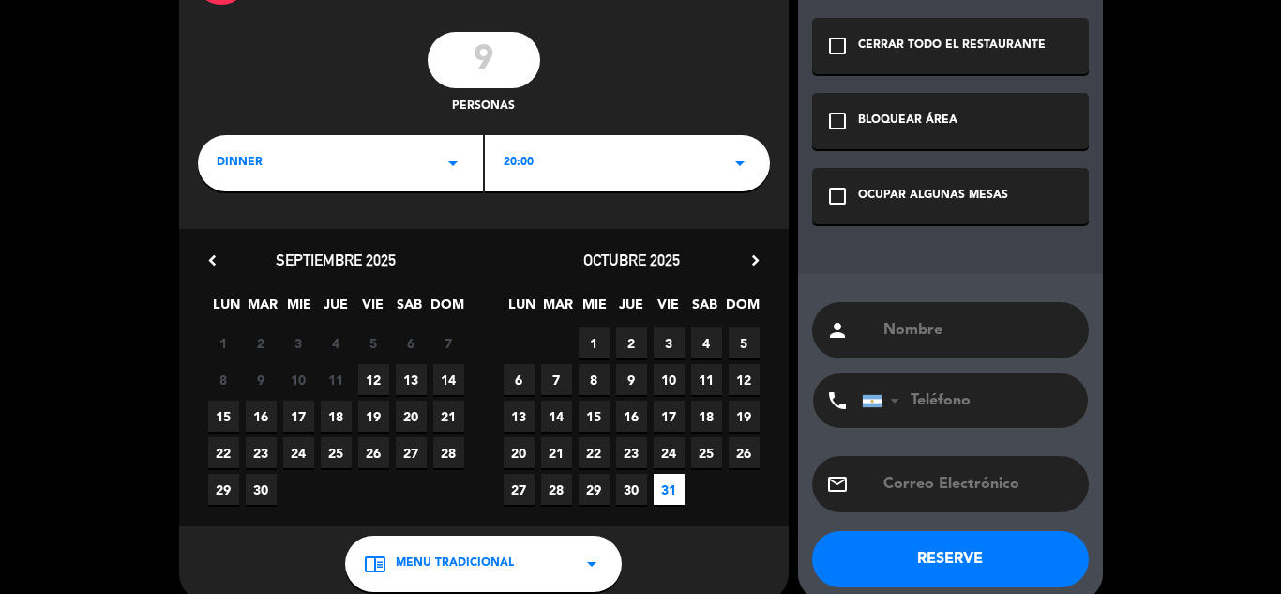
click at [911, 207] on div "check_box_outline_blank OCUPAR ALGUNAS MESAS" at bounding box center [950, 196] width 277 height 56
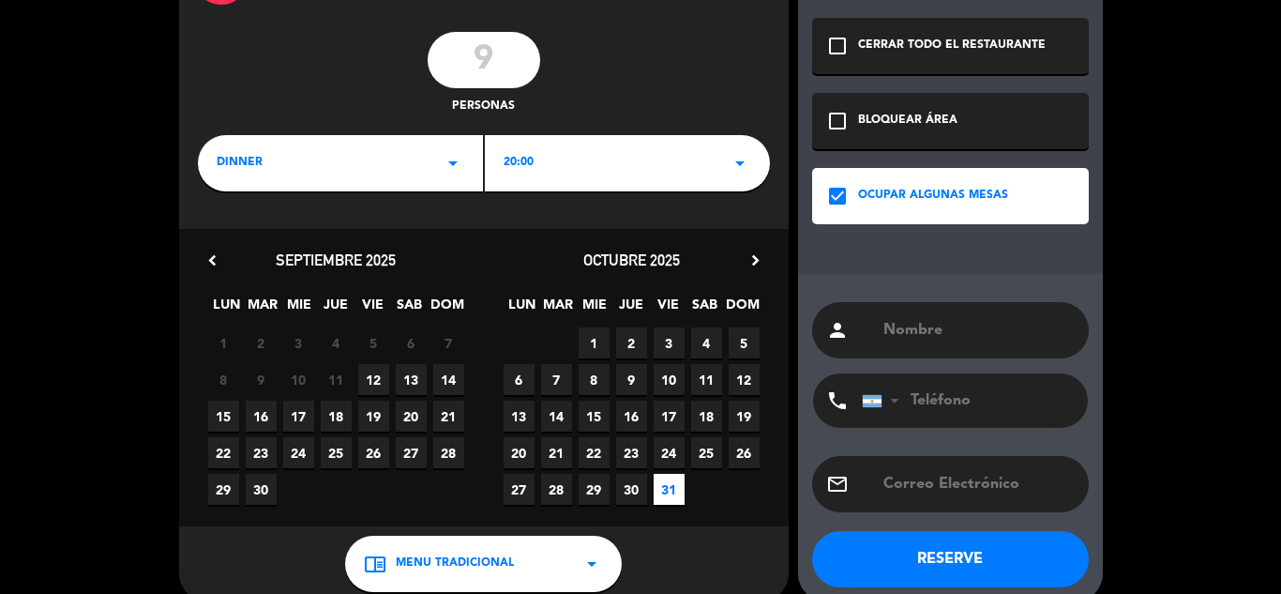
click at [901, 333] on input "text" at bounding box center [978, 330] width 193 height 26
type input "[PERSON_NAME] VIAJES"
click at [963, 551] on button "RESERVE" at bounding box center [950, 559] width 277 height 56
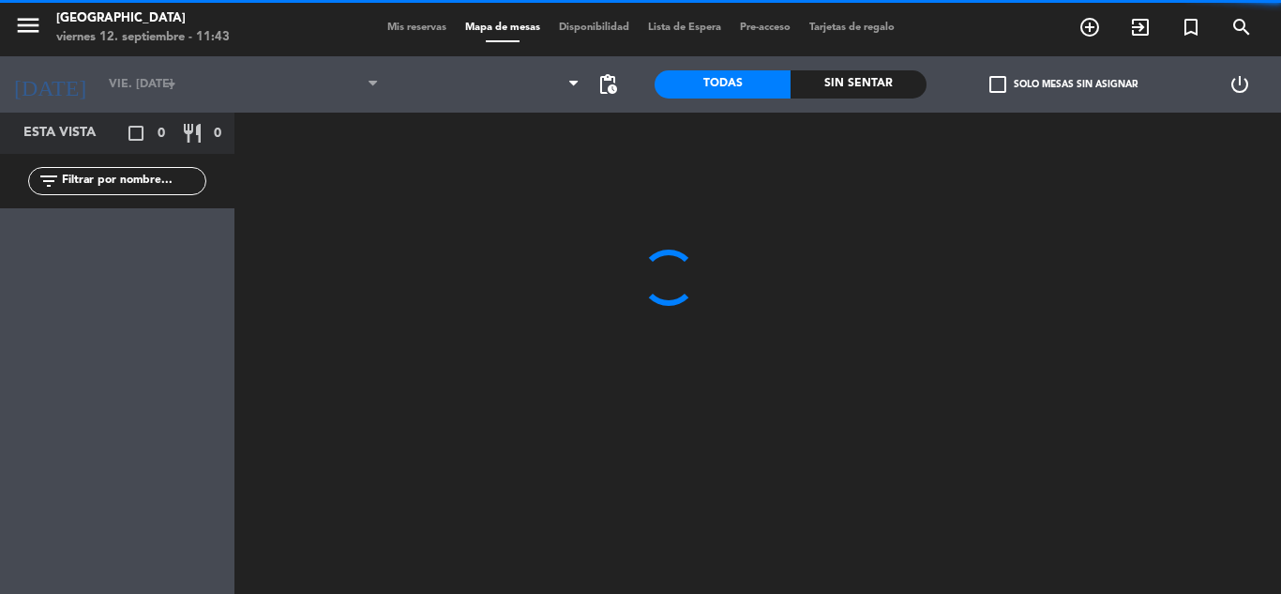
type input "vie. [DATE]"
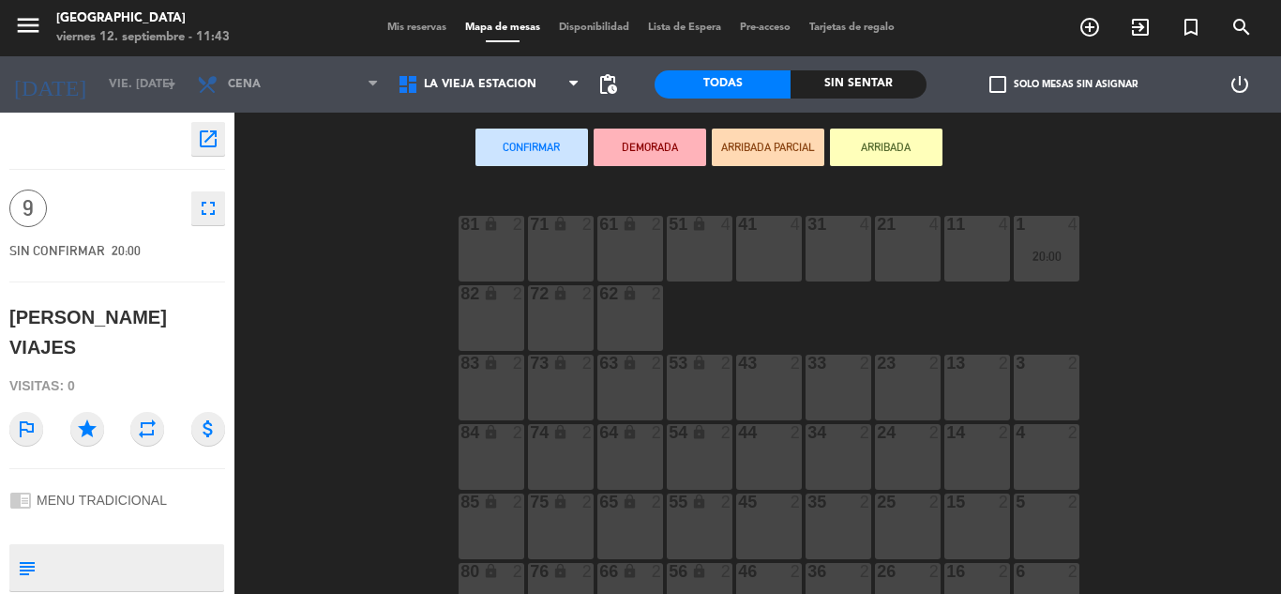
click at [524, 260] on div "81 lock 2" at bounding box center [492, 249] width 66 height 66
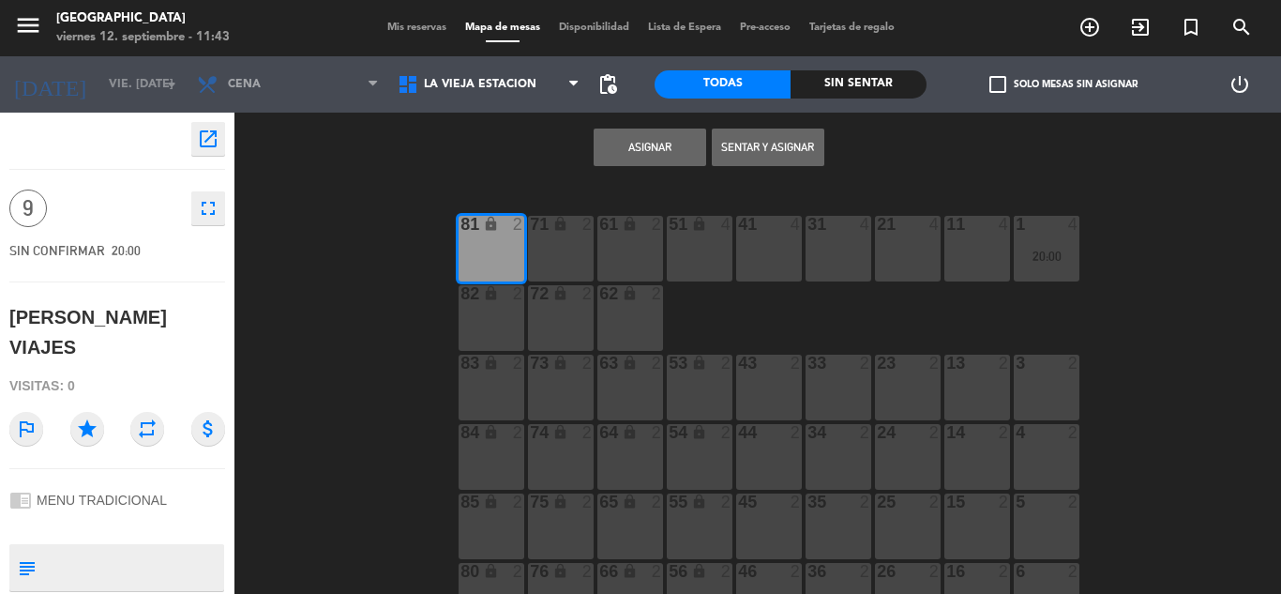
click at [556, 259] on div "71 lock 2" at bounding box center [561, 249] width 66 height 66
click at [634, 239] on div "61 lock 2" at bounding box center [631, 249] width 66 height 66
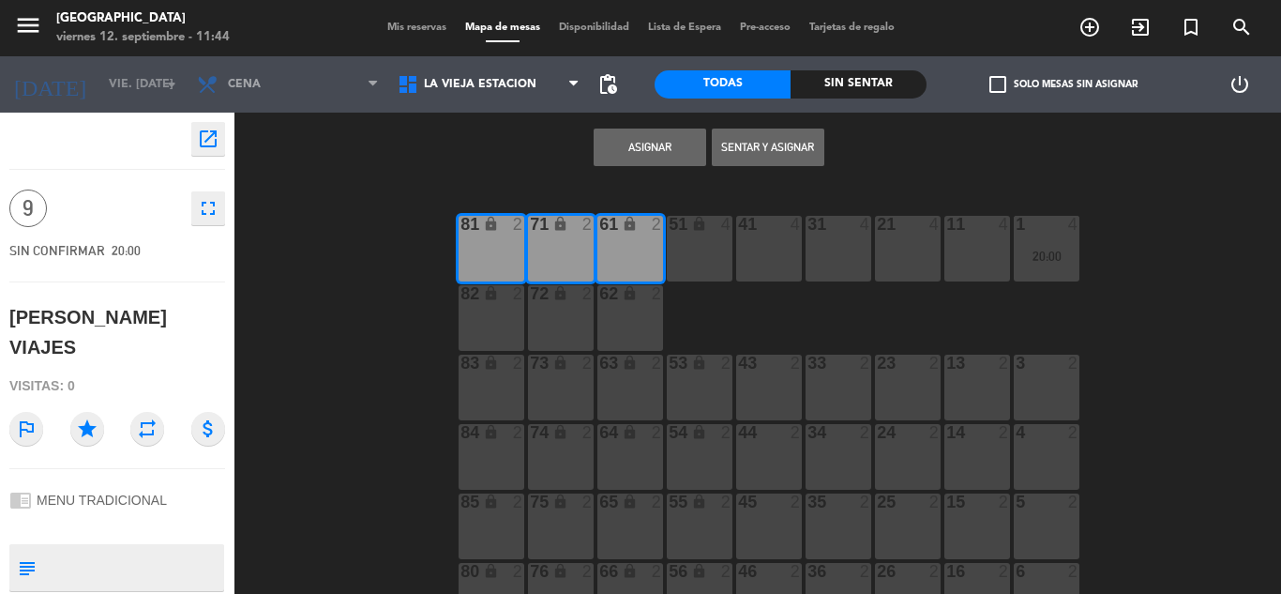
click at [665, 146] on button "Asignar" at bounding box center [650, 148] width 113 height 38
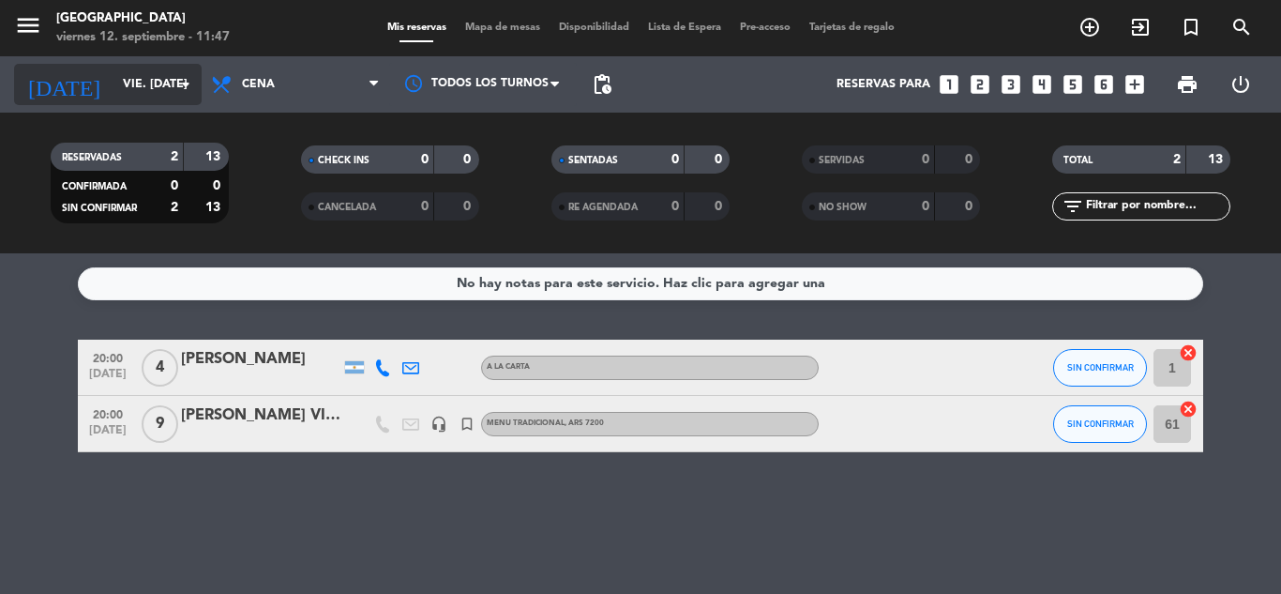
click at [188, 73] on icon "arrow_drop_down" at bounding box center [185, 84] width 23 height 23
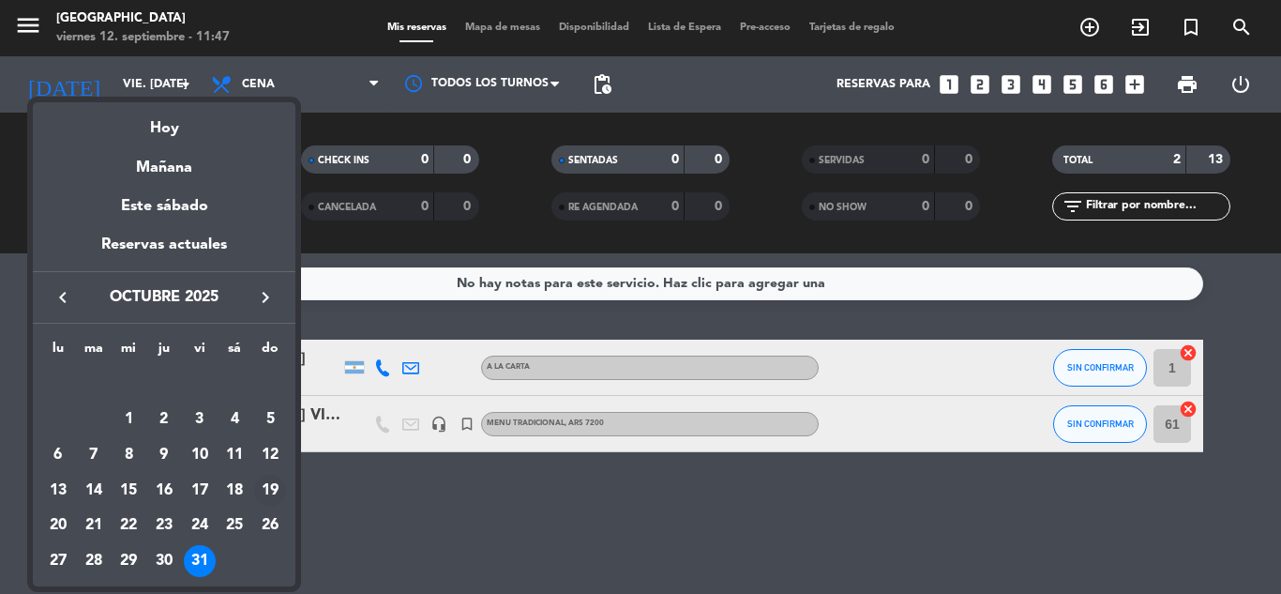
click at [280, 495] on div "19" at bounding box center [270, 491] width 32 height 32
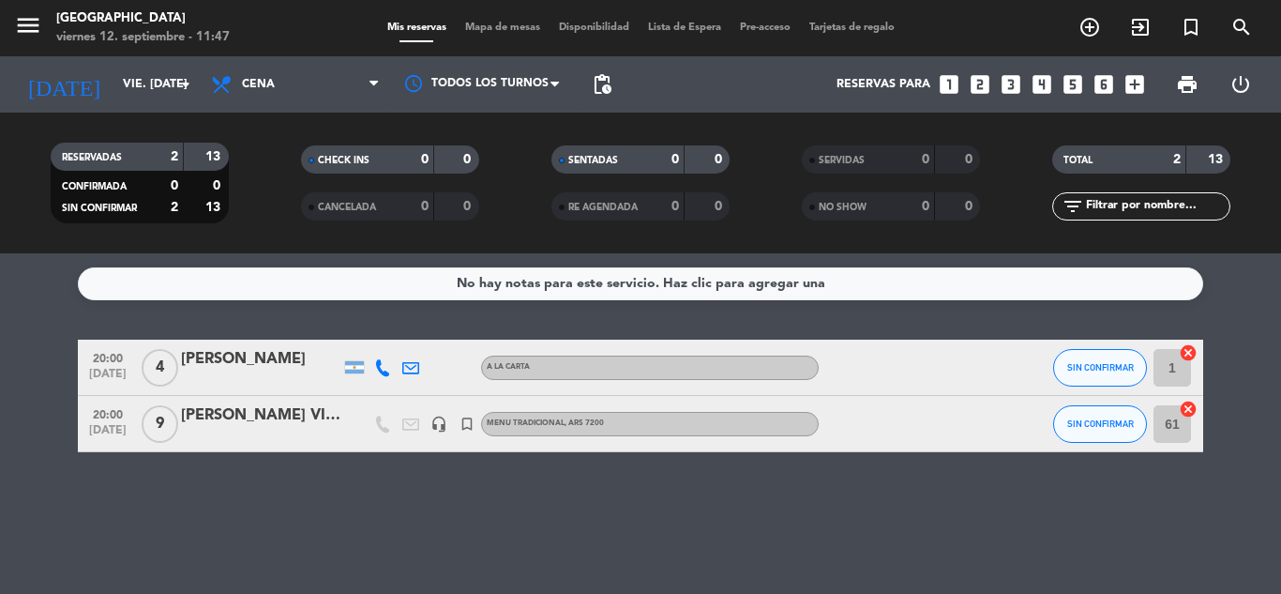
type input "dom. [DATE]"
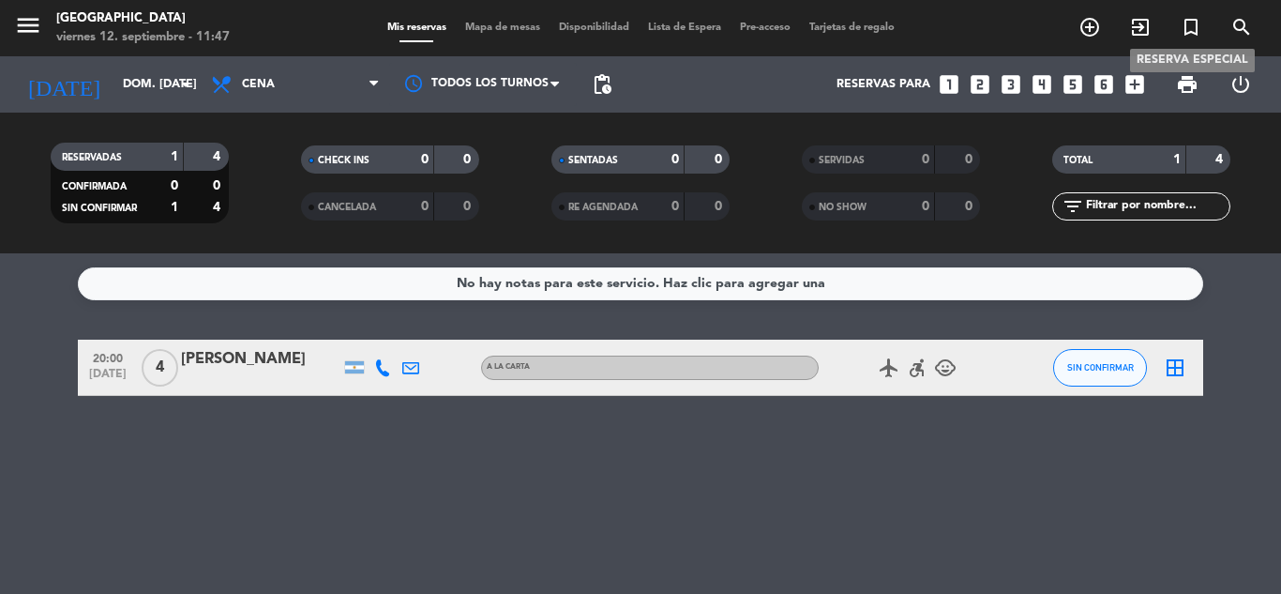
click at [1193, 27] on icon "turned_in_not" at bounding box center [1191, 27] width 23 height 23
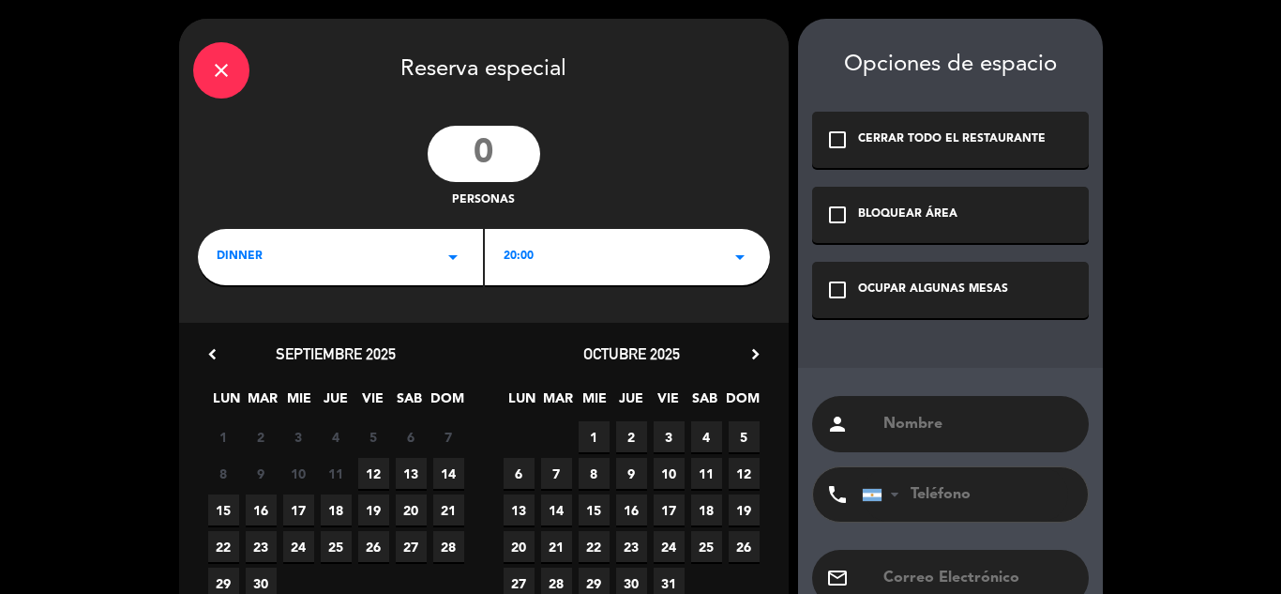
click at [482, 152] on input "number" at bounding box center [484, 154] width 113 height 56
click at [457, 153] on input "number" at bounding box center [484, 154] width 113 height 56
type input "13"
click at [371, 511] on span "19" at bounding box center [373, 509] width 31 height 31
click at [860, 284] on div "OCUPAR ALGUNAS MESAS" at bounding box center [933, 289] width 150 height 19
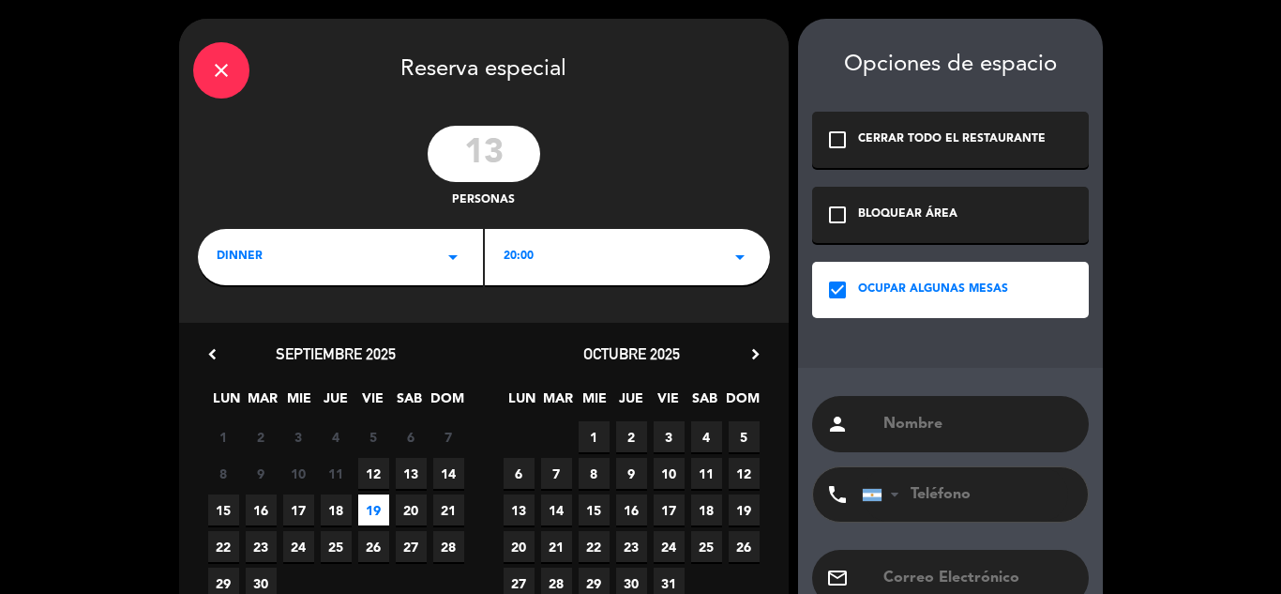
click at [893, 421] on input "text" at bounding box center [978, 424] width 193 height 26
paste input "[PERSON_NAME]"
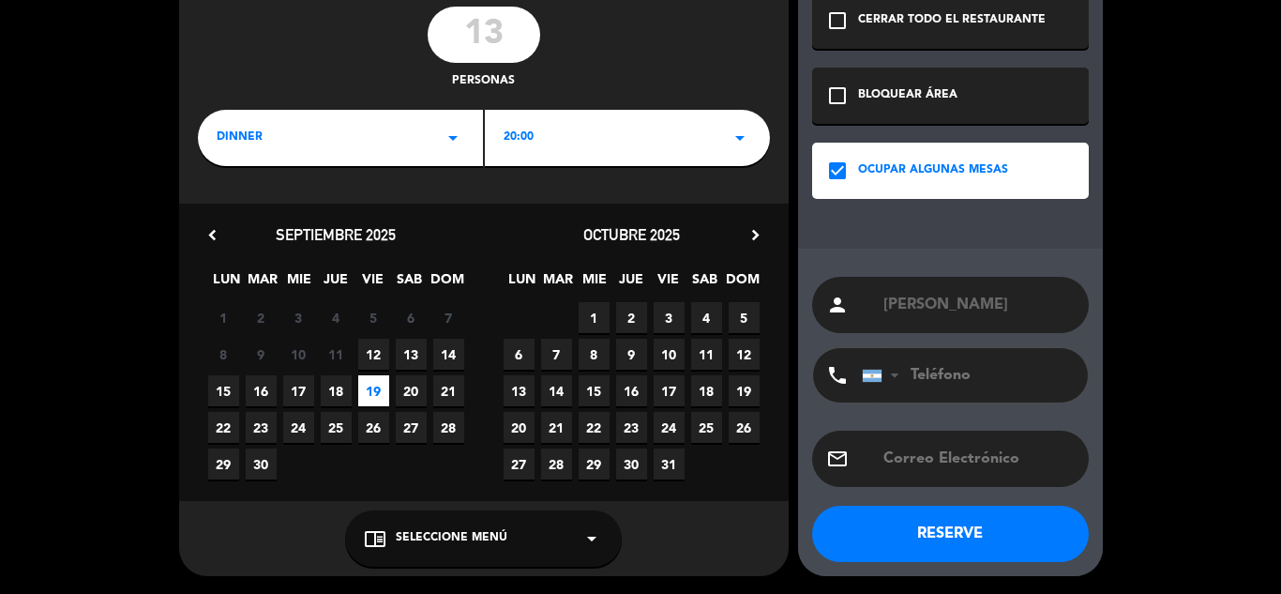
type input "[PERSON_NAME]"
click at [554, 531] on div "chrome_reader_mode Seleccione Menú arrow_drop_down" at bounding box center [483, 538] width 277 height 56
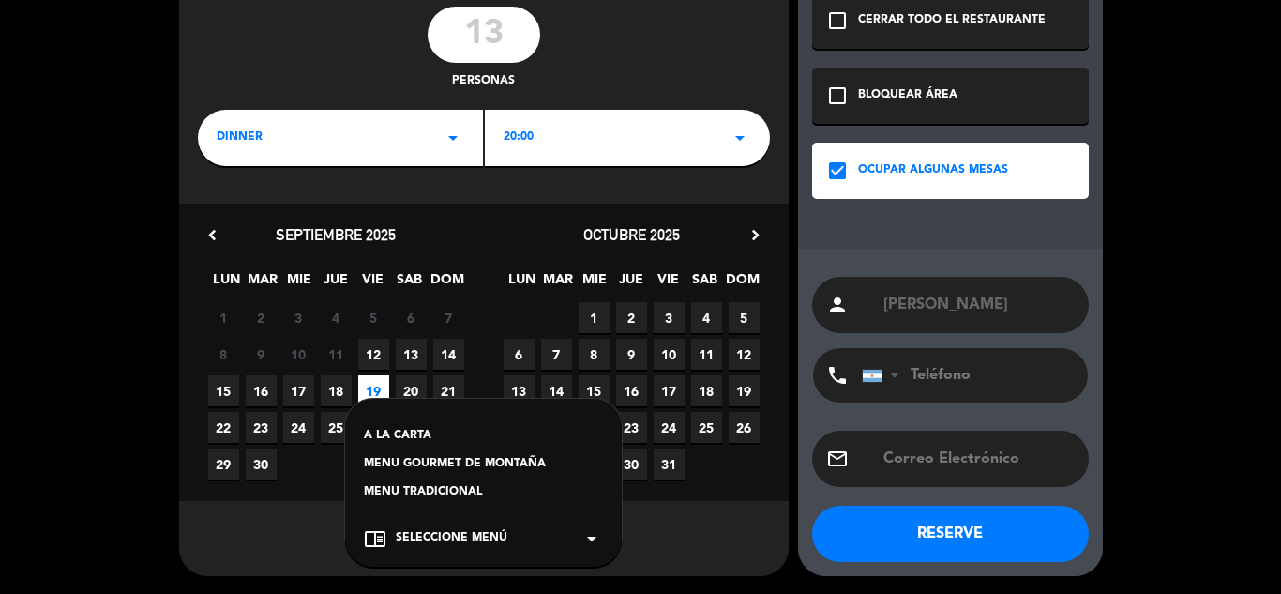
click at [459, 490] on div "MENU TRADICIONAL" at bounding box center [483, 492] width 239 height 19
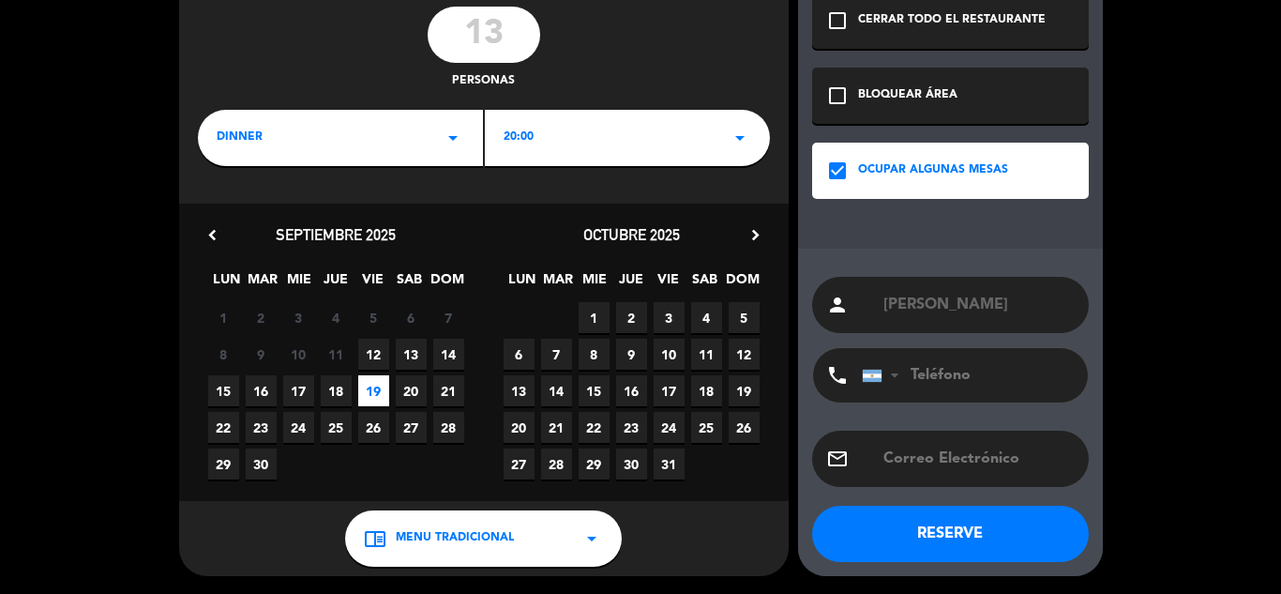
click at [534, 553] on div "chrome_reader_mode MENU TRADICIONAL arrow_drop_down" at bounding box center [483, 538] width 277 height 56
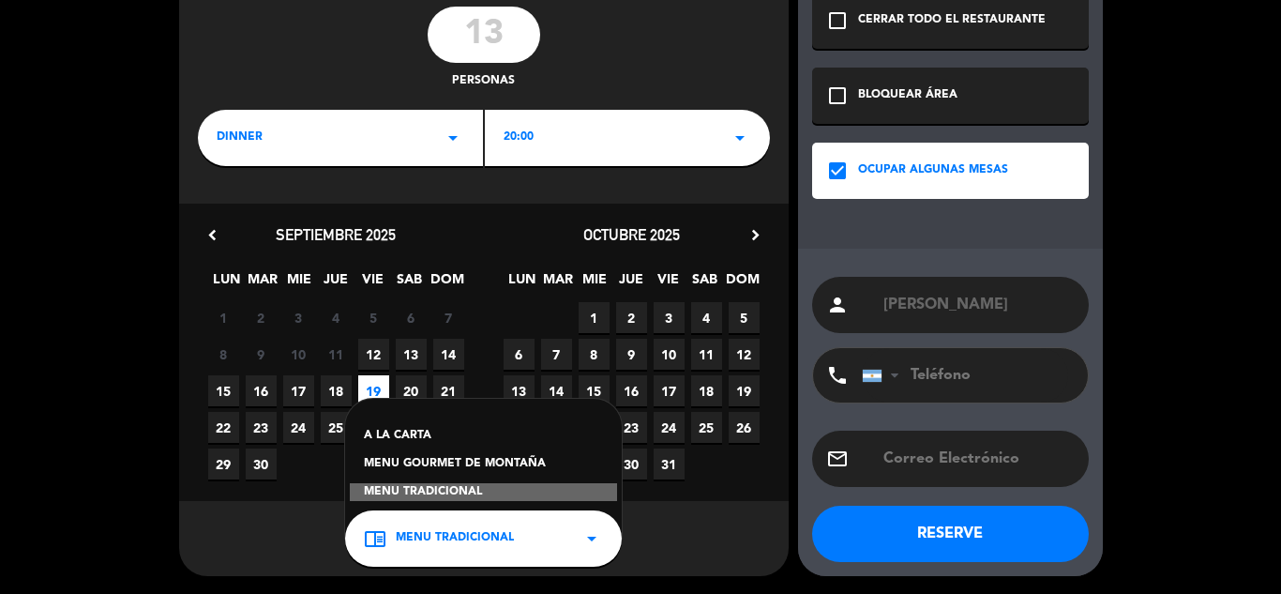
click at [459, 456] on div "MENU GOURMET DE MONTAÑA" at bounding box center [483, 464] width 239 height 19
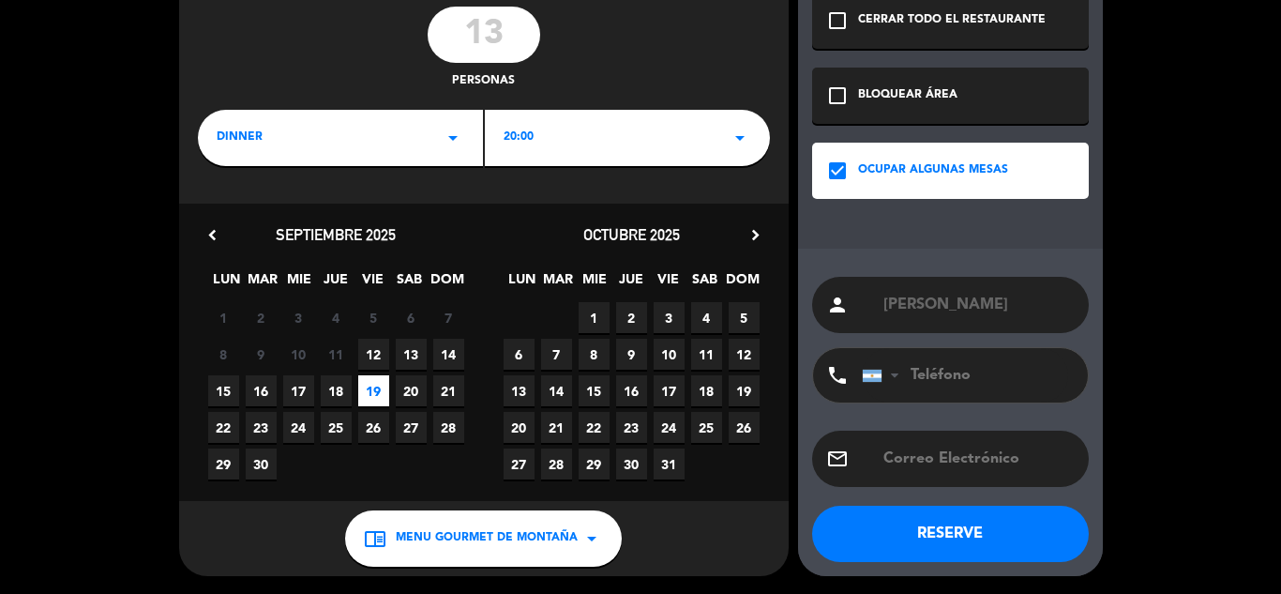
click at [945, 535] on button "RESERVE" at bounding box center [950, 534] width 277 height 56
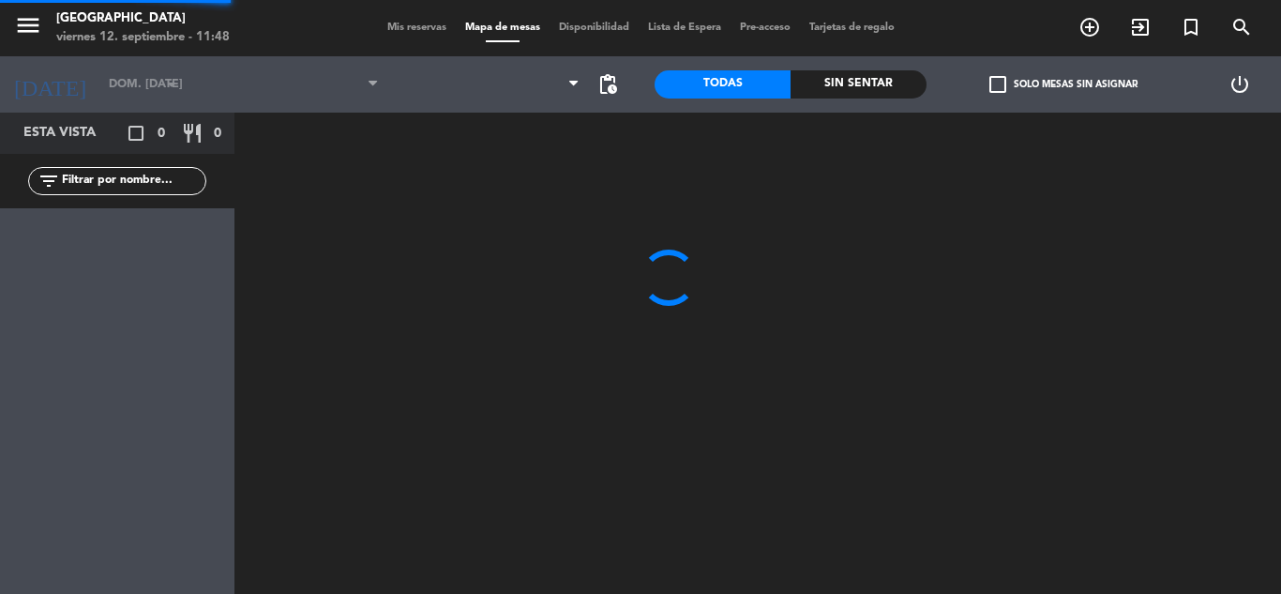
type input "vie. [DATE]"
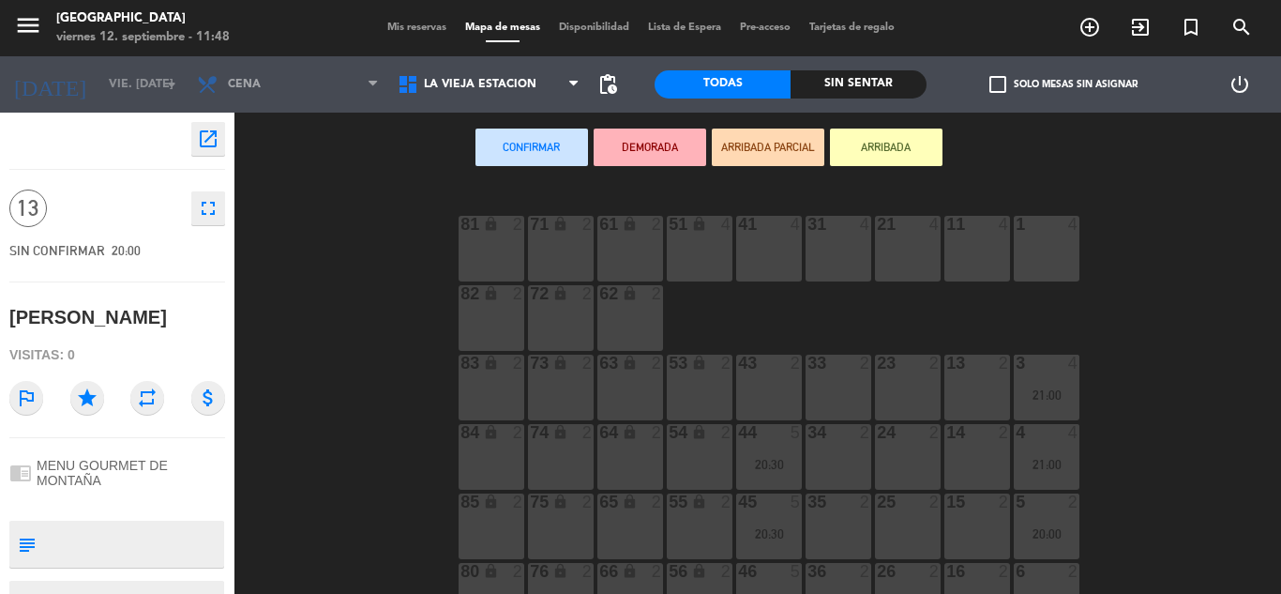
drag, startPoint x: 492, startPoint y: 247, endPoint x: 537, endPoint y: 261, distance: 46.3
click at [494, 247] on div "81 lock 2" at bounding box center [492, 249] width 66 height 66
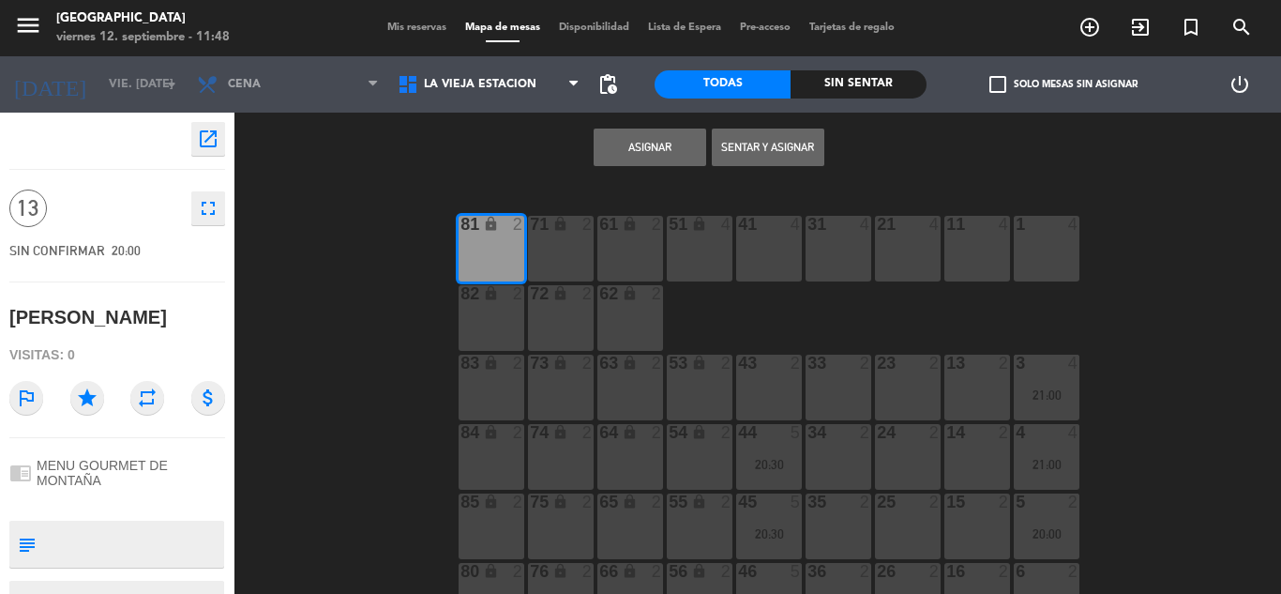
drag, startPoint x: 560, startPoint y: 252, endPoint x: 592, endPoint y: 252, distance: 31.9
click at [562, 252] on div "71 lock 2" at bounding box center [561, 249] width 66 height 66
click at [615, 248] on div "61 lock 2" at bounding box center [631, 249] width 66 height 66
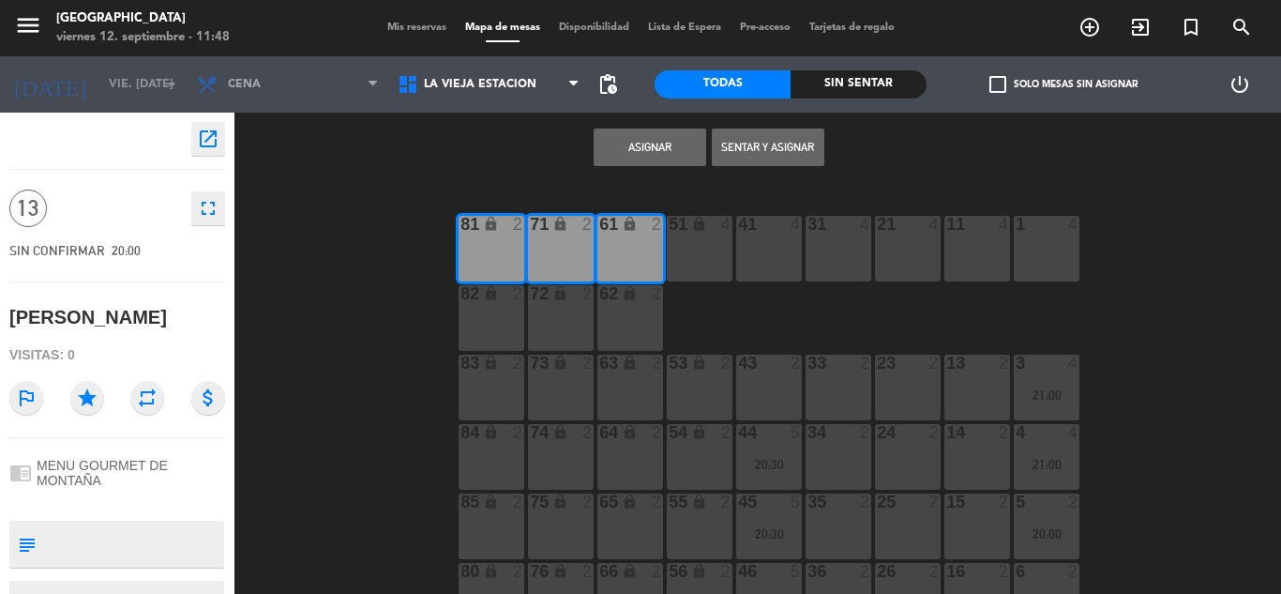
click at [500, 327] on div "82 lock 2" at bounding box center [492, 318] width 66 height 66
click at [654, 158] on button "Asignar" at bounding box center [650, 148] width 113 height 38
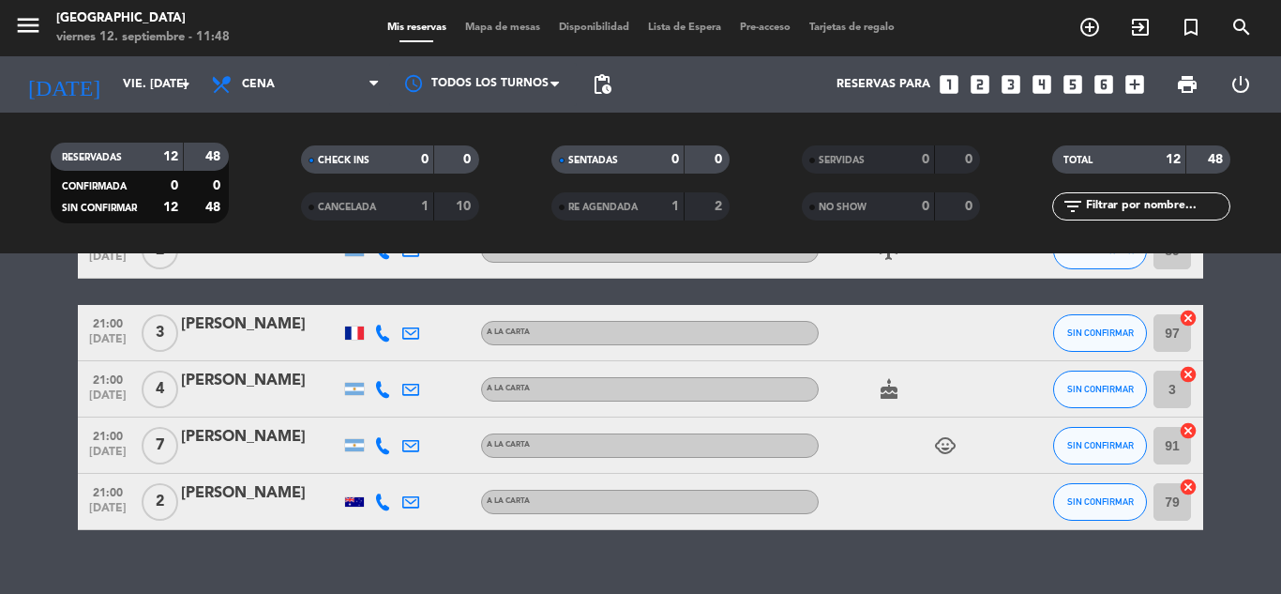
scroll to position [568, 0]
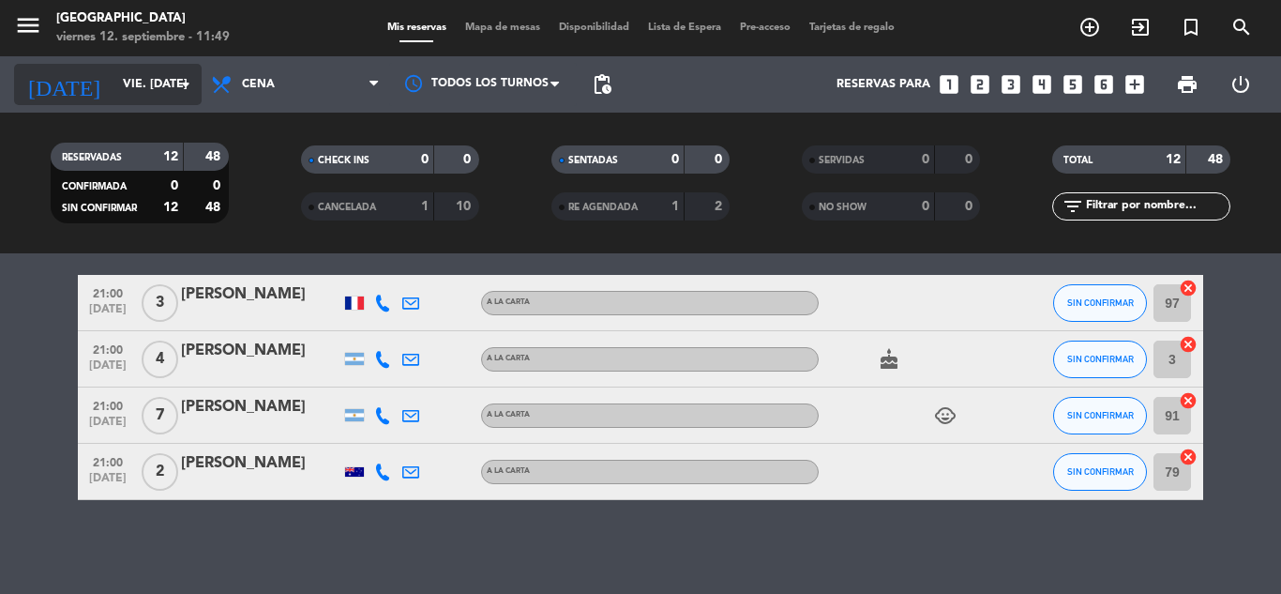
click at [190, 91] on icon "arrow_drop_down" at bounding box center [185, 84] width 23 height 23
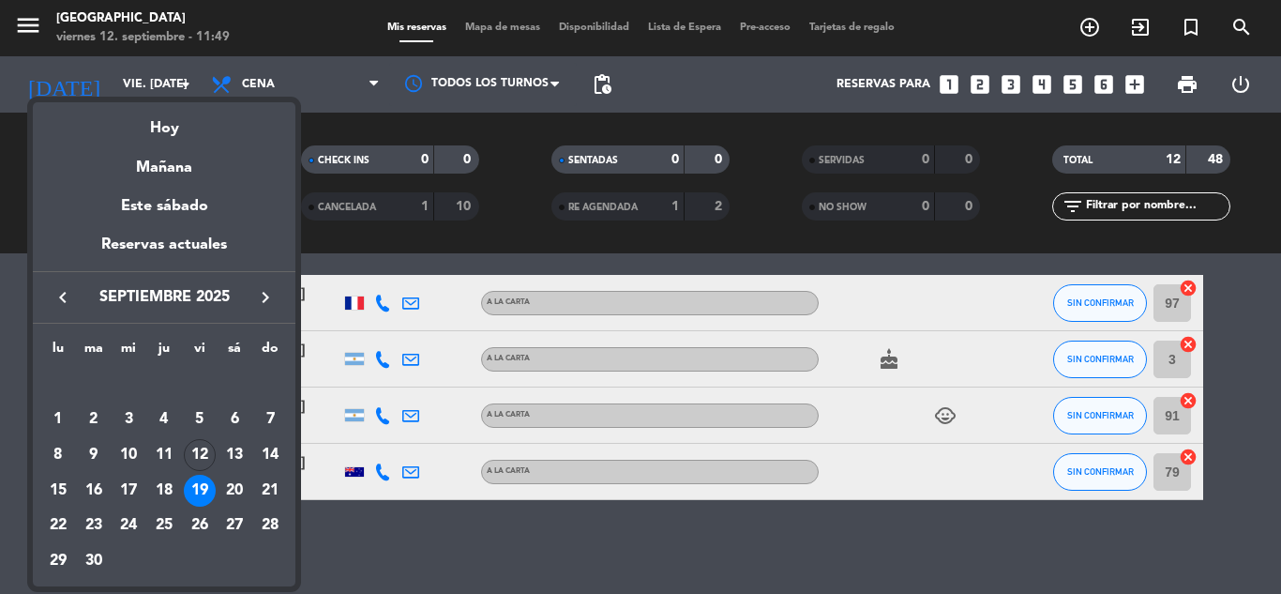
click at [275, 296] on icon "keyboard_arrow_right" at bounding box center [265, 297] width 23 height 23
click at [275, 295] on icon "keyboard_arrow_right" at bounding box center [265, 297] width 23 height 23
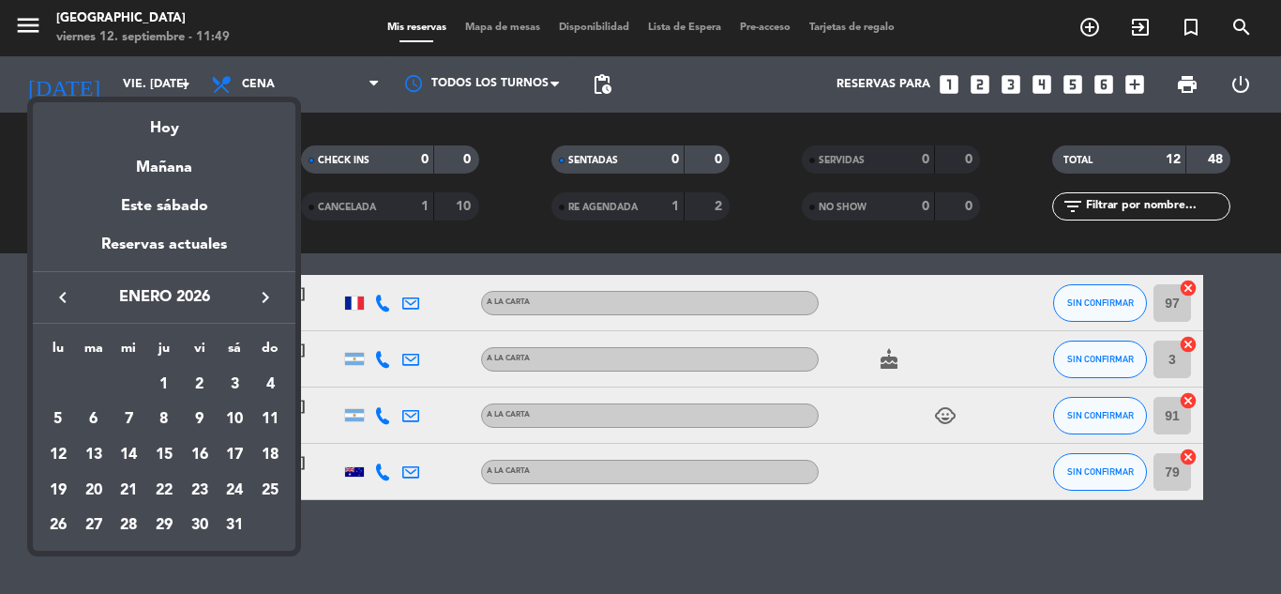
click at [63, 298] on icon "keyboard_arrow_left" at bounding box center [63, 297] width 23 height 23
click at [237, 418] on div "6" at bounding box center [235, 419] width 32 height 32
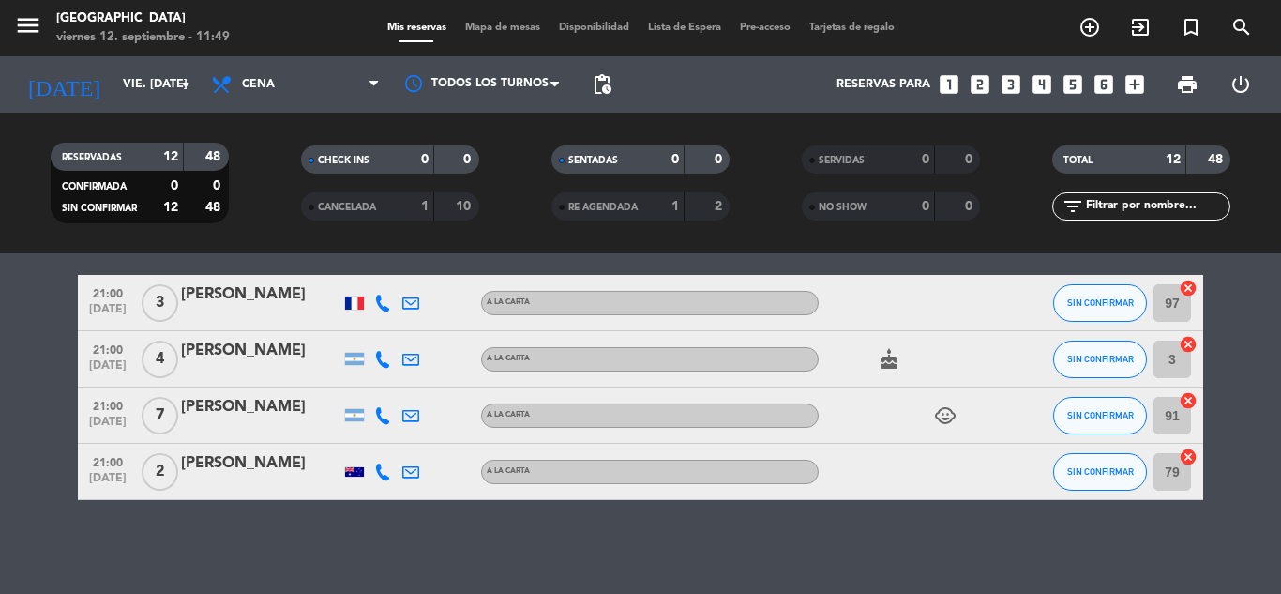
type input "sáb. 6 dic."
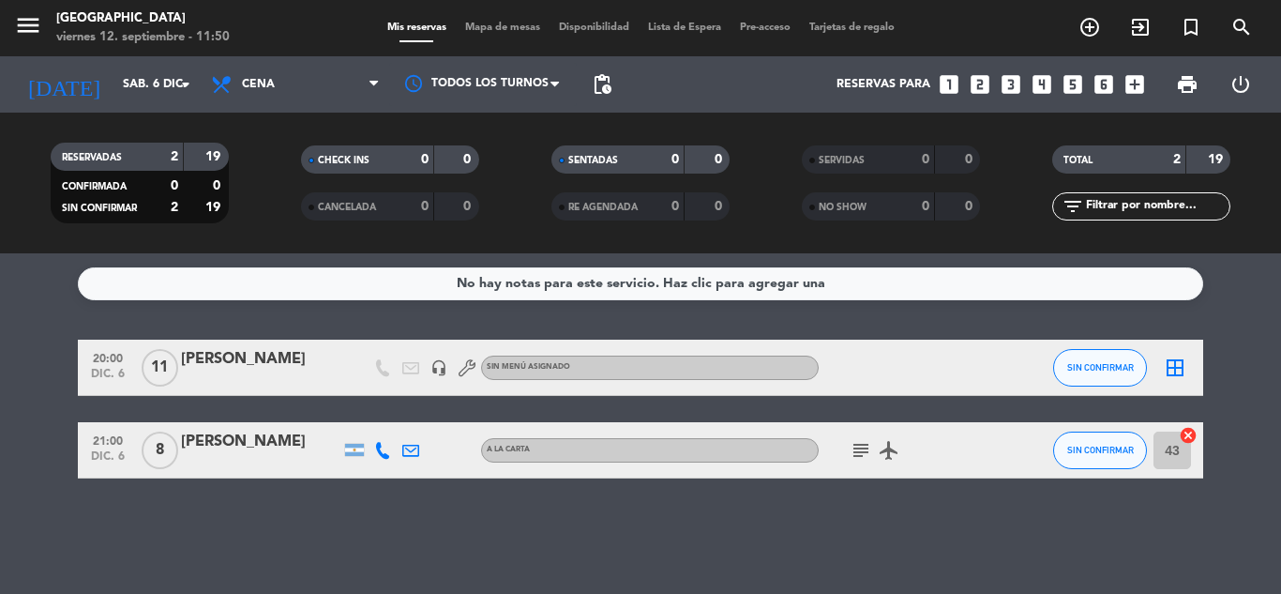
click at [977, 79] on icon "looks_two" at bounding box center [980, 84] width 24 height 24
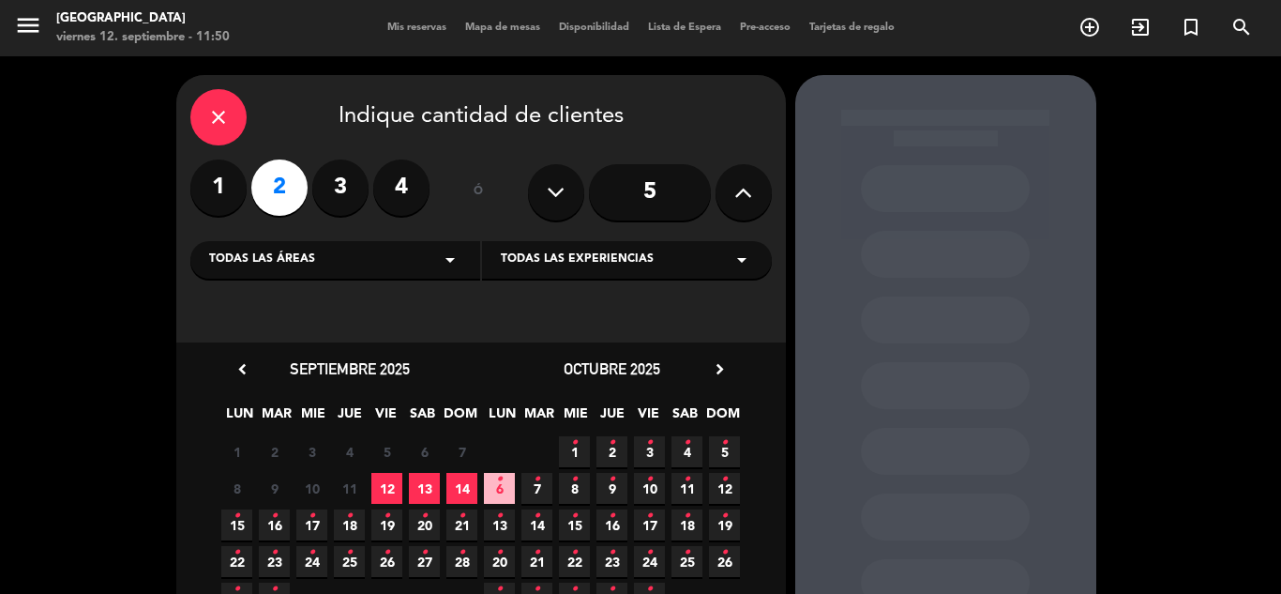
click at [652, 257] on div "Todas las experiencias arrow_drop_down" at bounding box center [627, 260] width 290 height 38
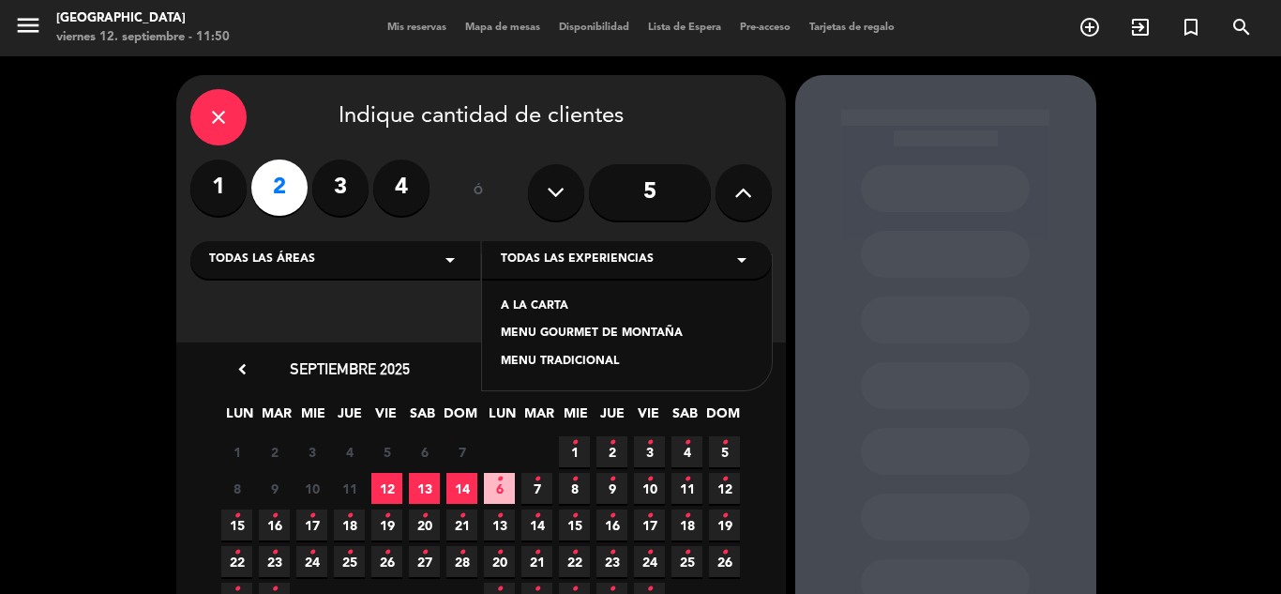
click at [554, 303] on div "A LA CARTA" at bounding box center [627, 306] width 252 height 19
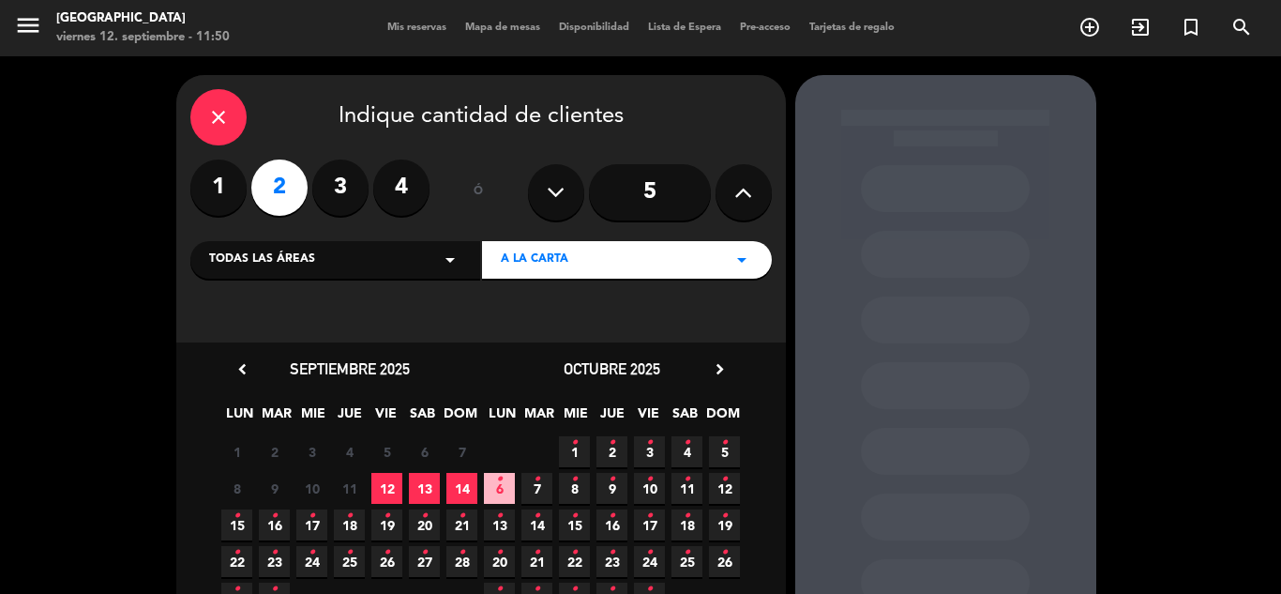
click at [394, 492] on span "12" at bounding box center [386, 488] width 31 height 31
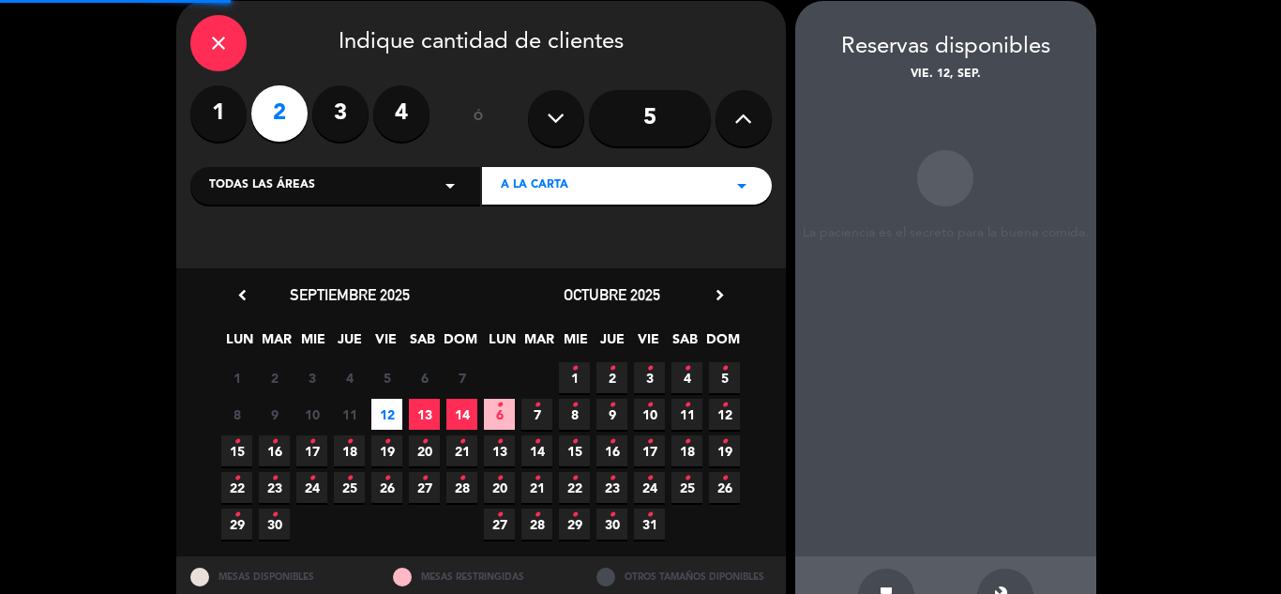
scroll to position [75, 0]
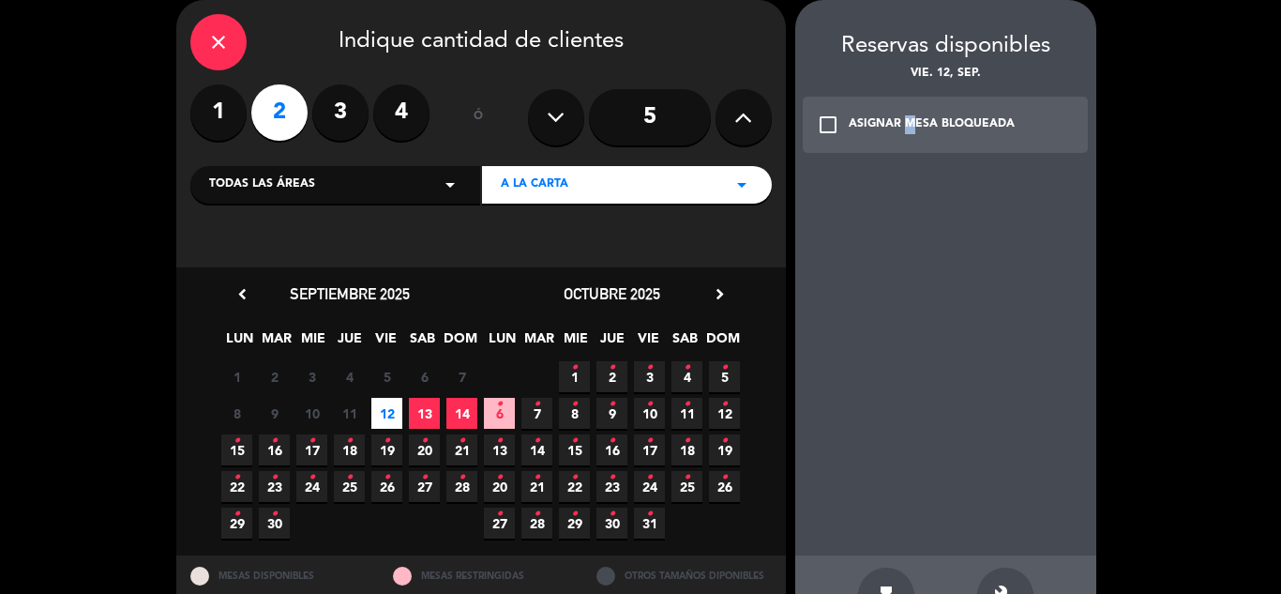
click at [902, 130] on div "ASIGNAR MESA BLOQUEADA" at bounding box center [932, 124] width 166 height 19
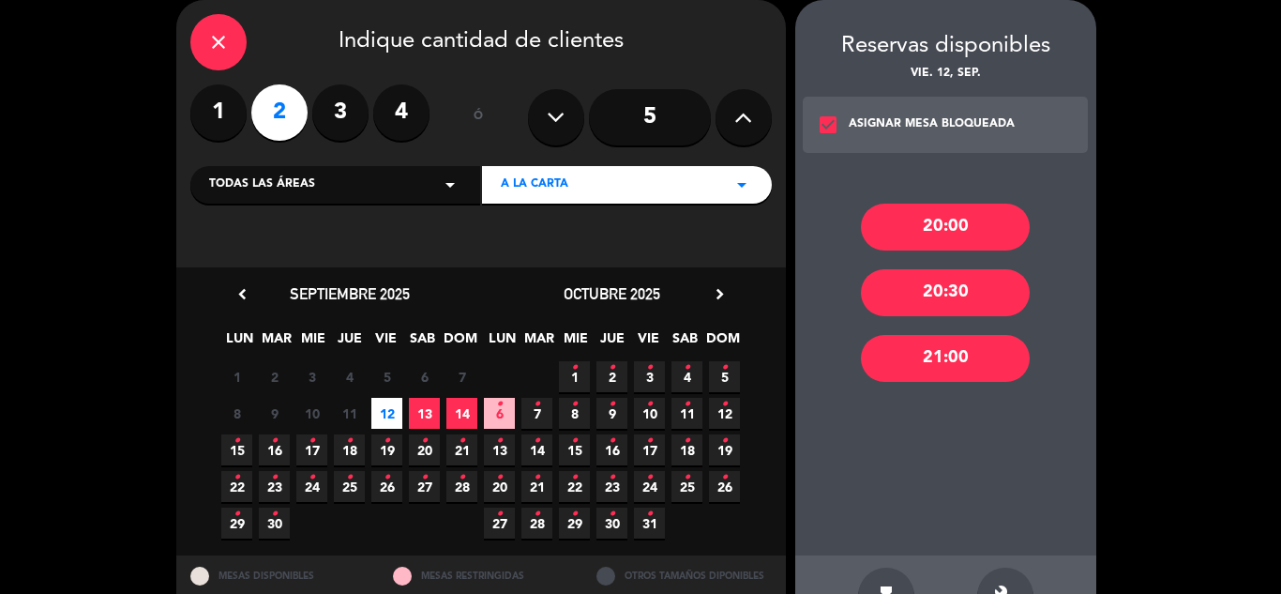
click at [910, 227] on div "20:00" at bounding box center [945, 227] width 169 height 47
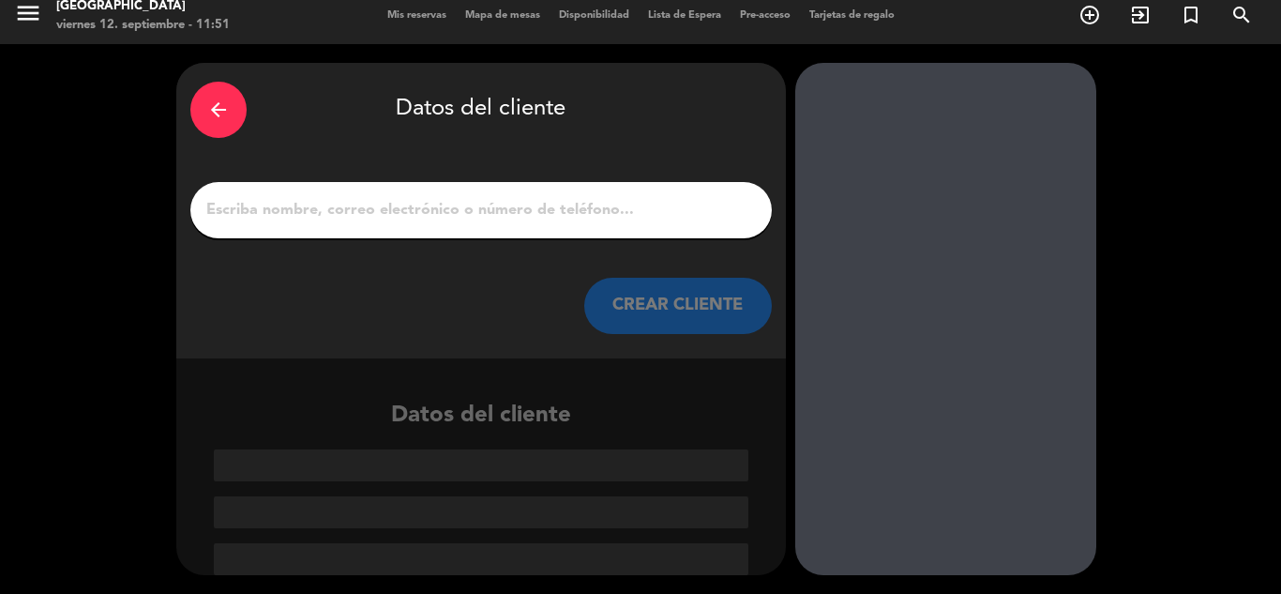
click at [225, 216] on input "1" at bounding box center [481, 210] width 553 height 26
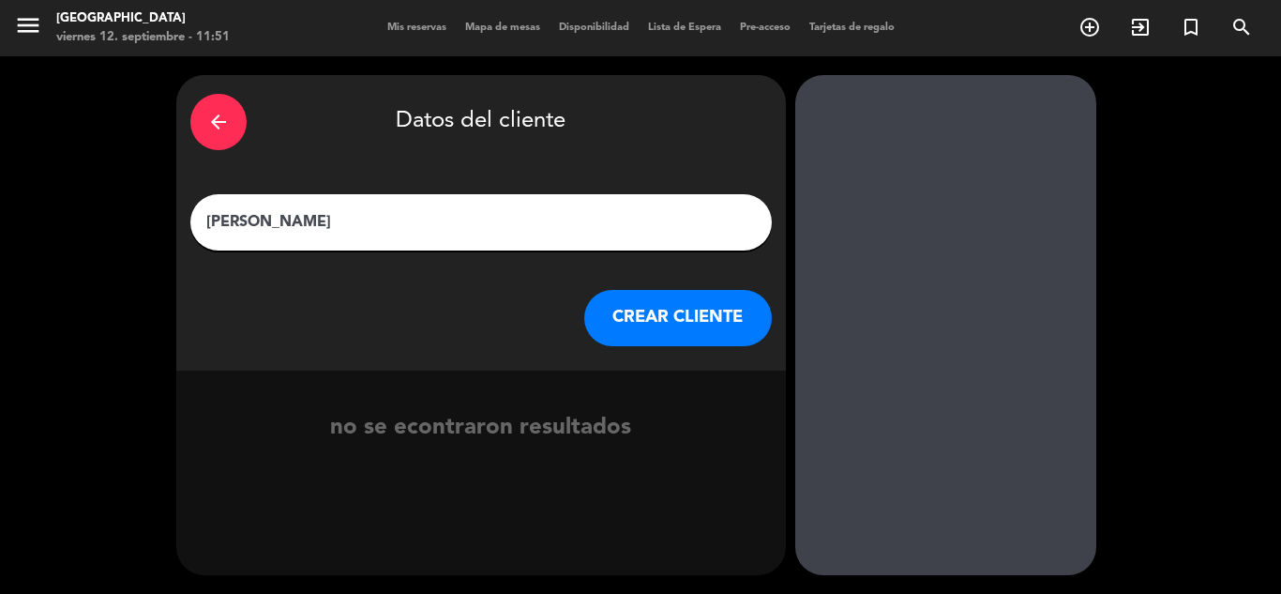
type input "[PERSON_NAME]"
click at [653, 321] on button "CREAR CLIENTE" at bounding box center [678, 318] width 188 height 56
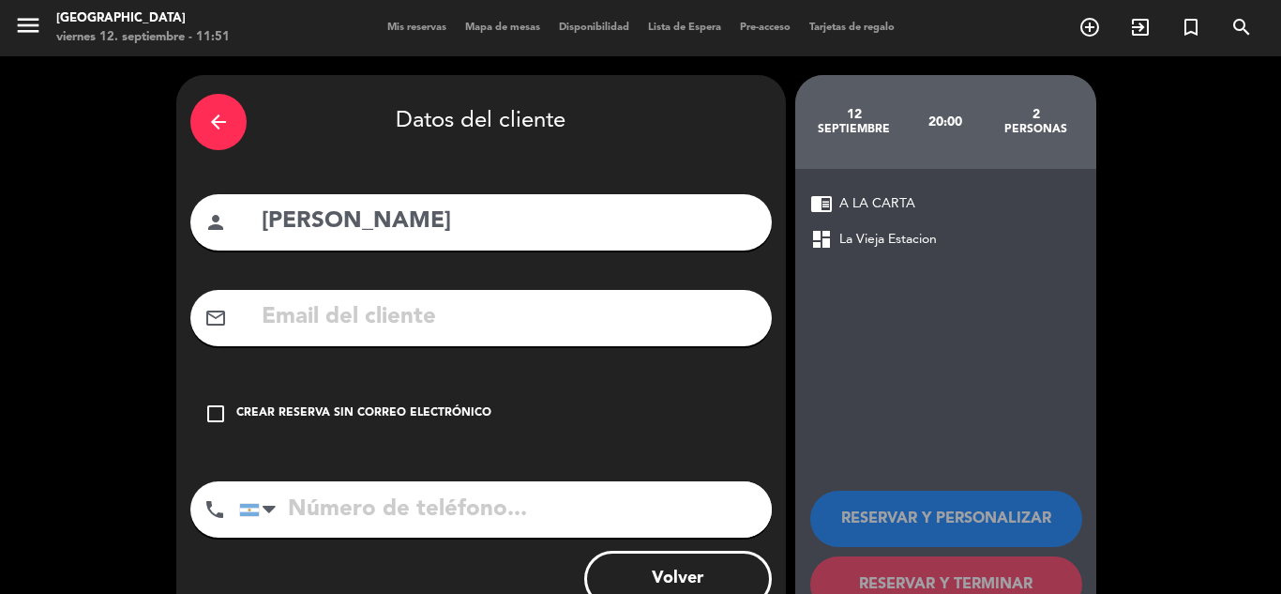
click at [401, 406] on div "Crear reserva sin correo electrónico" at bounding box center [363, 413] width 255 height 19
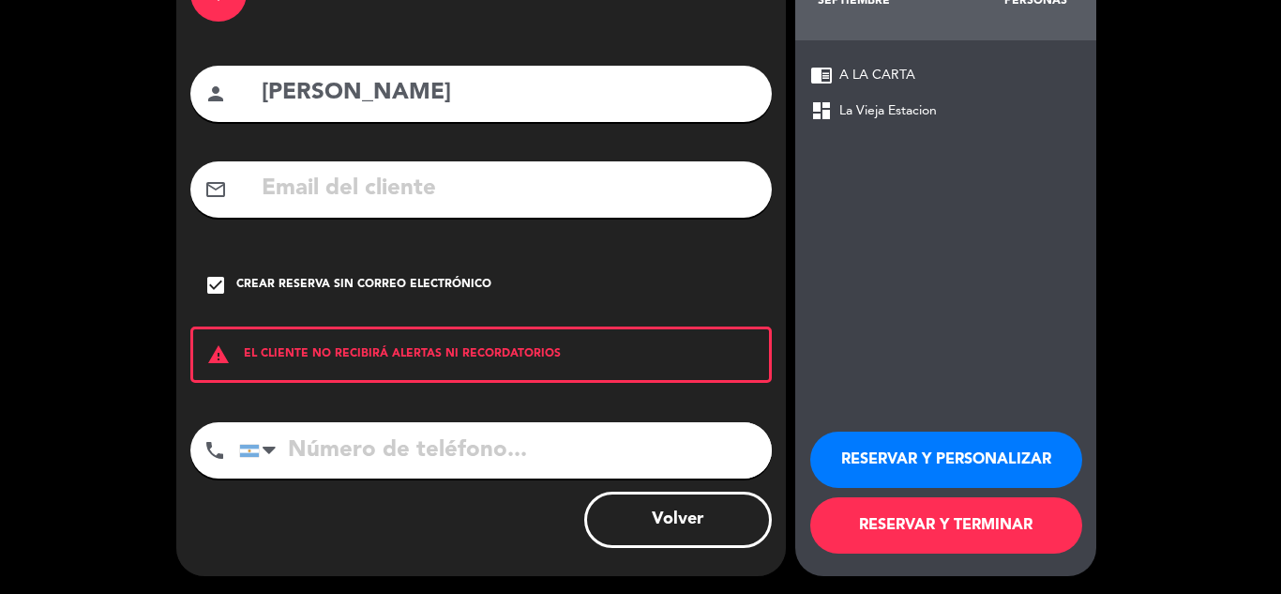
scroll to position [129, 0]
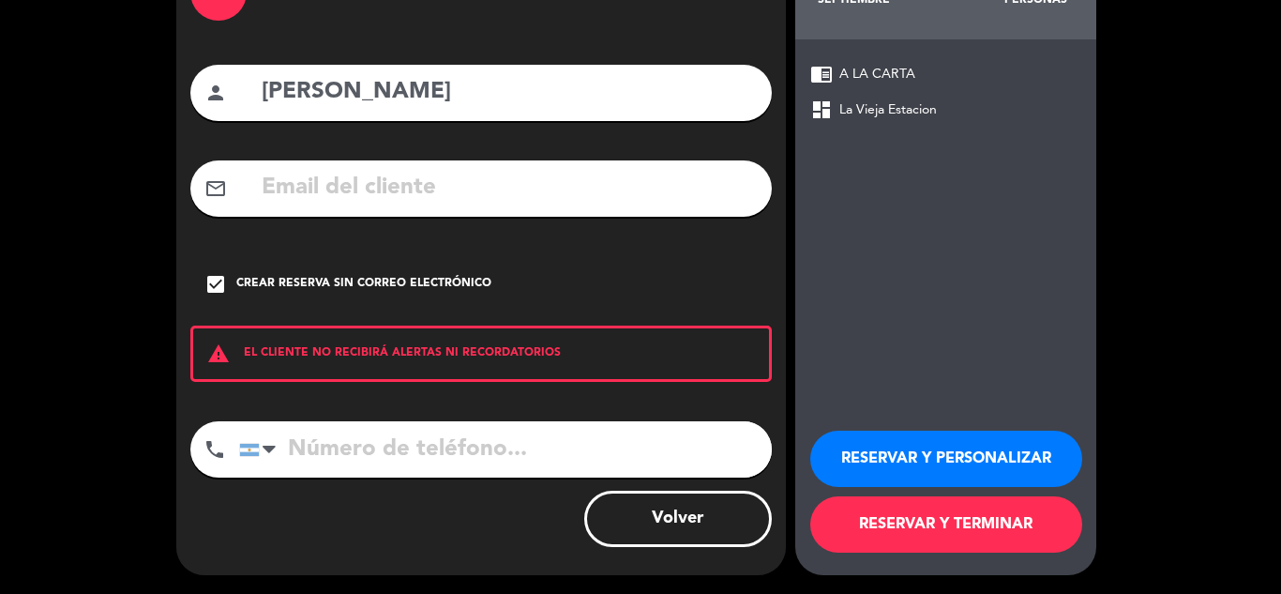
click at [965, 516] on button "RESERVAR Y TERMINAR" at bounding box center [946, 524] width 272 height 56
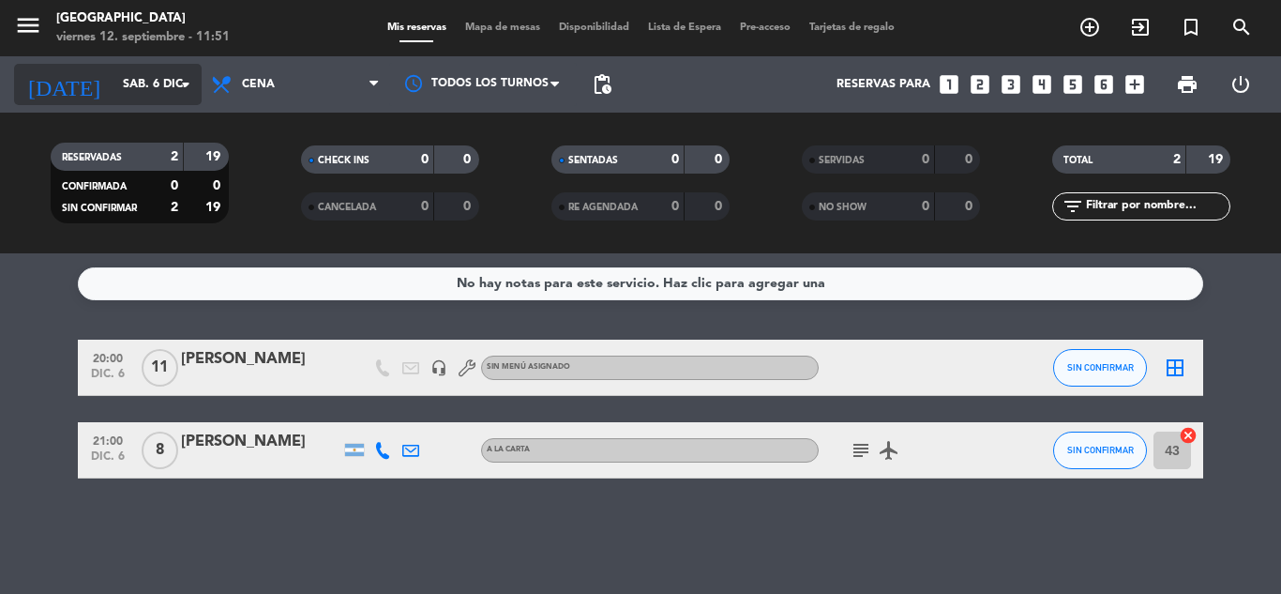
click at [187, 86] on icon "arrow_drop_down" at bounding box center [185, 84] width 23 height 23
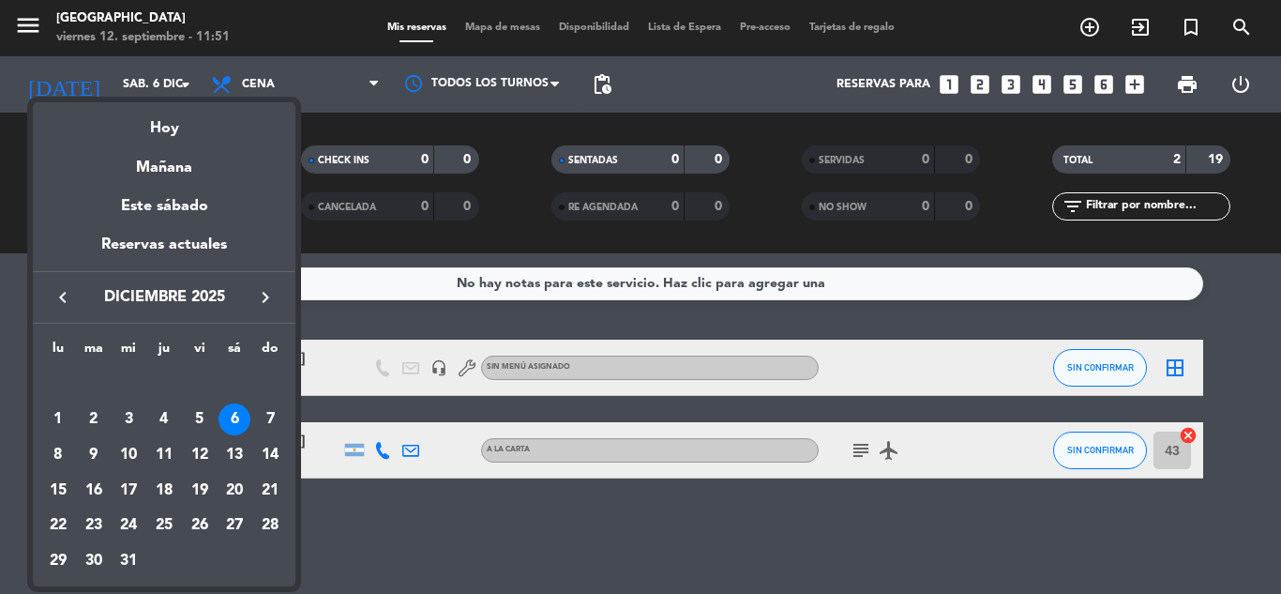
click at [58, 300] on icon "keyboard_arrow_left" at bounding box center [63, 297] width 23 height 23
click at [61, 298] on icon "keyboard_arrow_left" at bounding box center [63, 297] width 23 height 23
click at [205, 449] on div "12" at bounding box center [200, 455] width 32 height 32
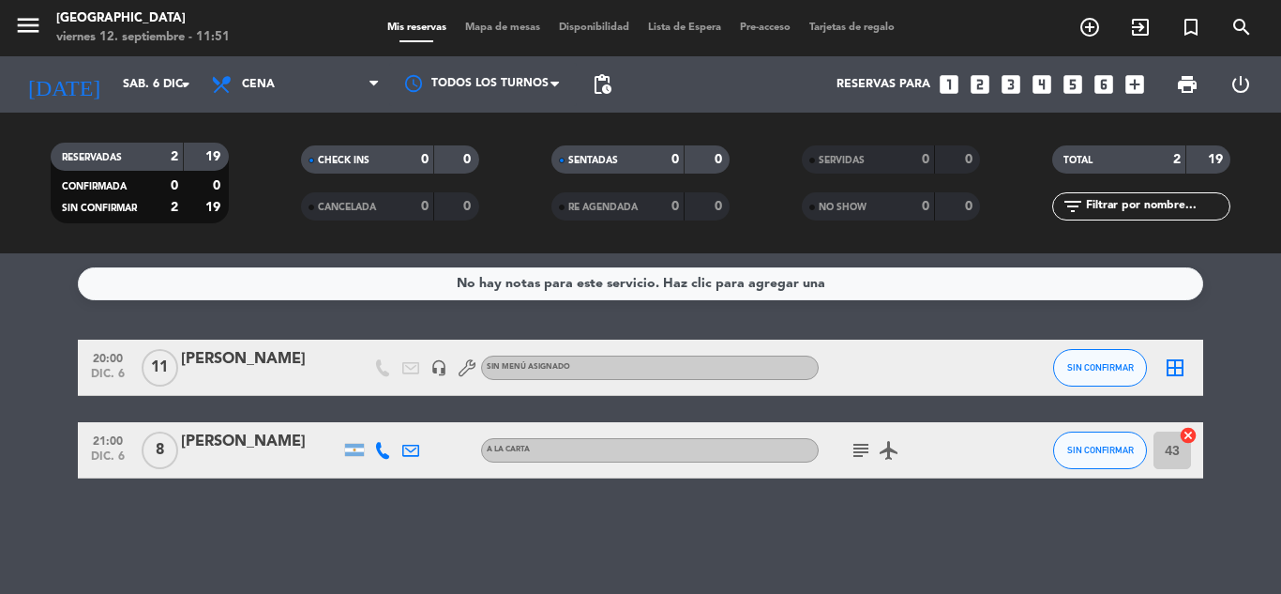
type input "vie. [DATE]"
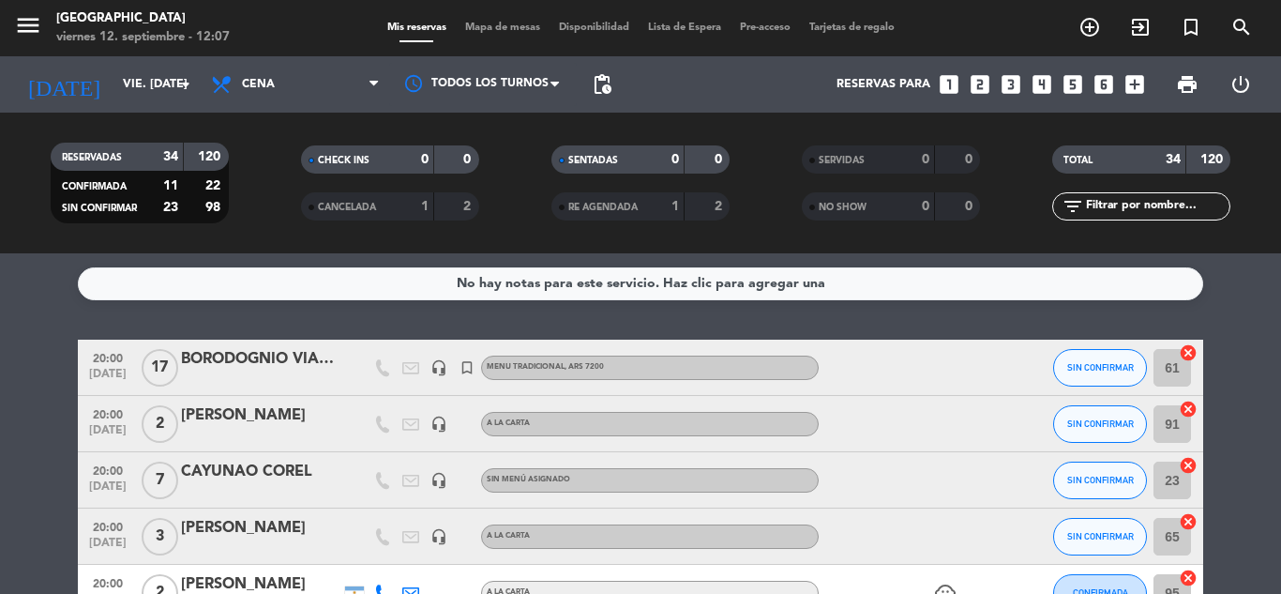
click at [983, 84] on icon "looks_two" at bounding box center [980, 84] width 24 height 24
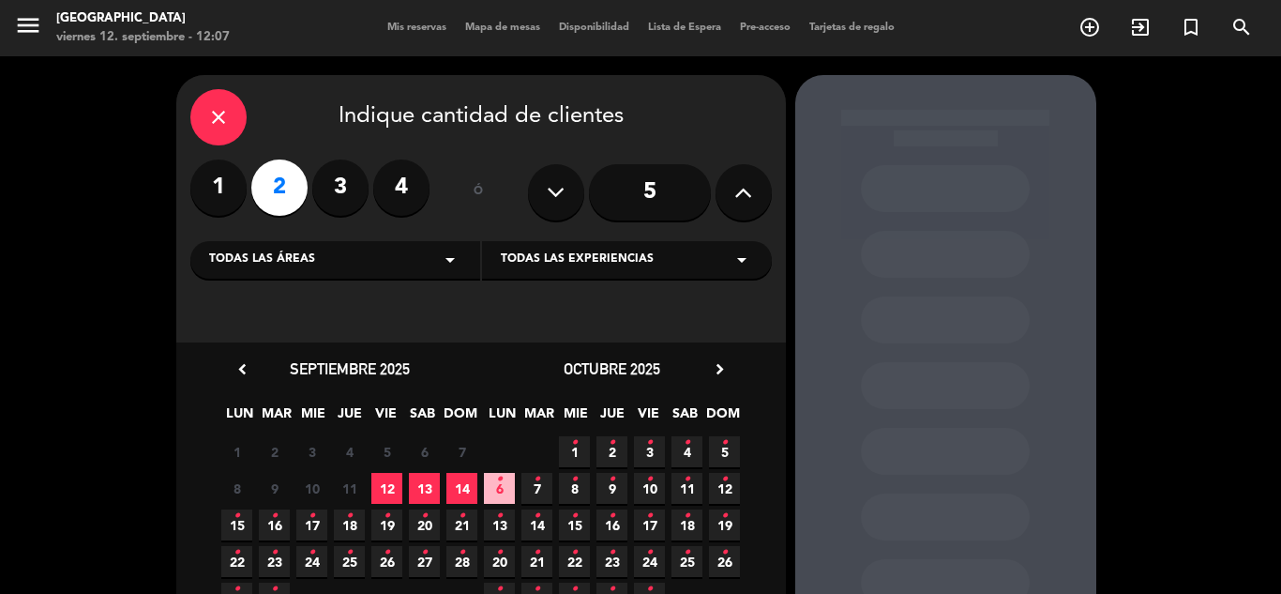
click at [401, 179] on label "4" at bounding box center [401, 187] width 56 height 56
click at [215, 118] on icon "close" at bounding box center [218, 117] width 23 height 23
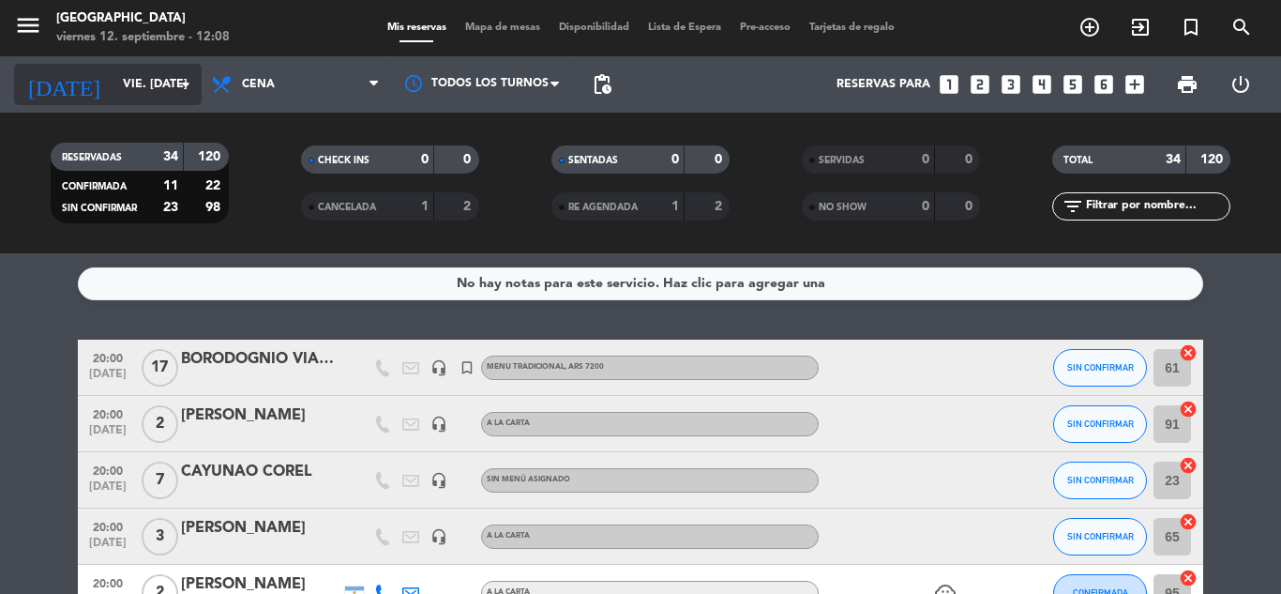
click at [190, 83] on icon "arrow_drop_down" at bounding box center [185, 84] width 23 height 23
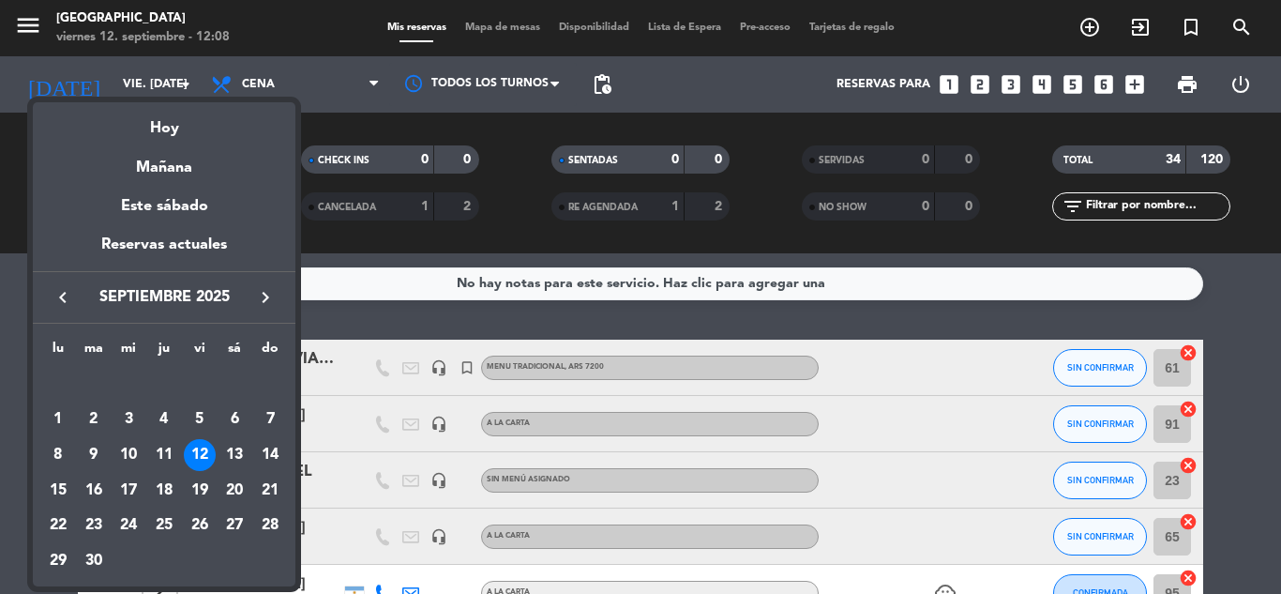
click at [273, 448] on div "14" at bounding box center [270, 455] width 32 height 32
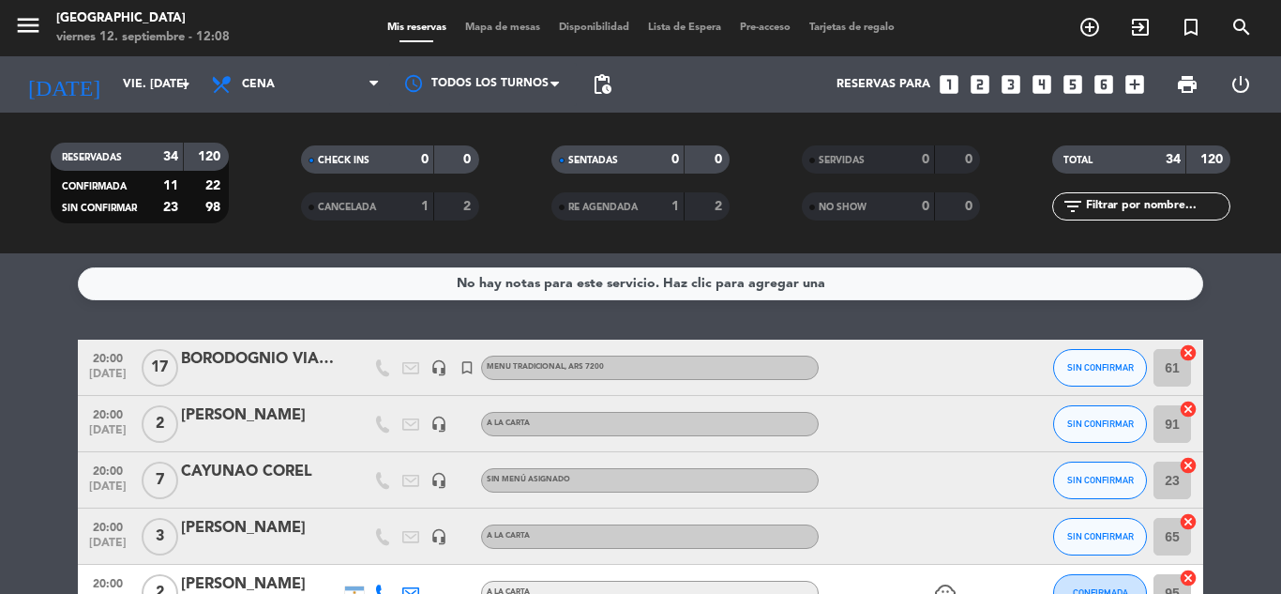
type input "dom. [DATE]"
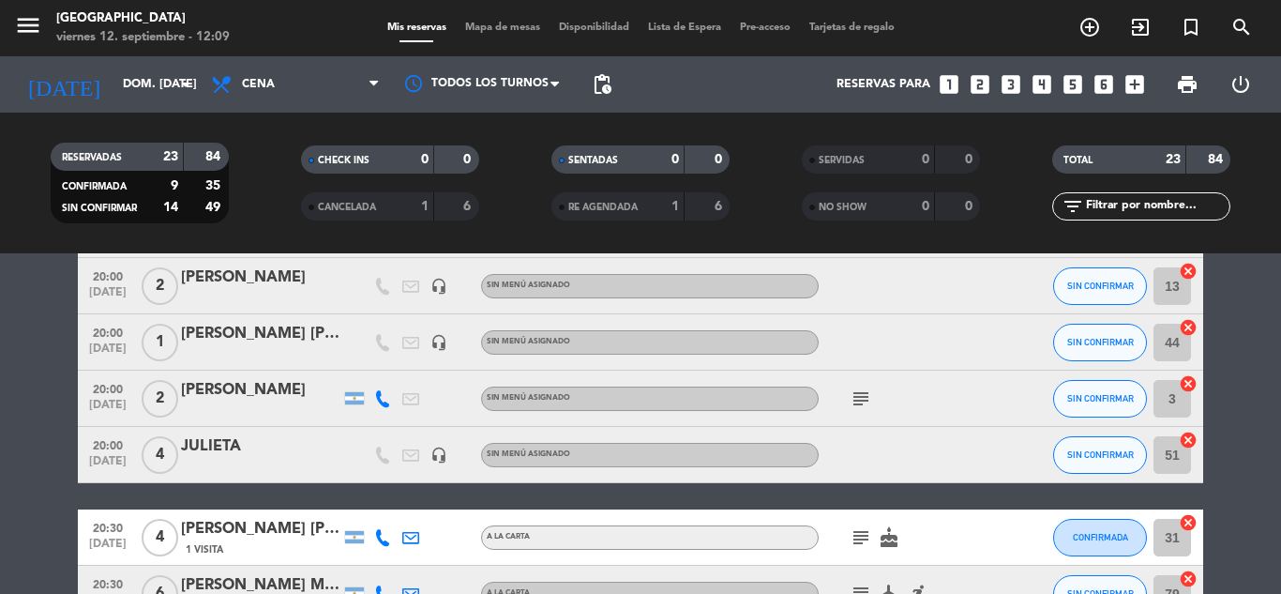
scroll to position [188, 0]
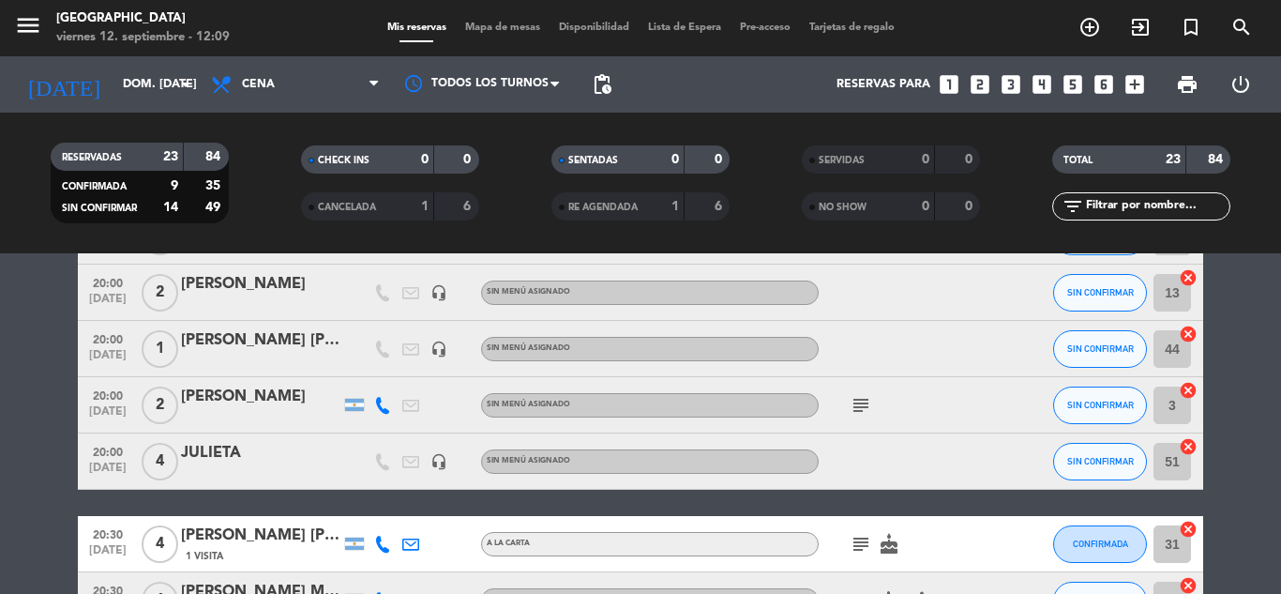
click at [259, 304] on div at bounding box center [260, 304] width 159 height 15
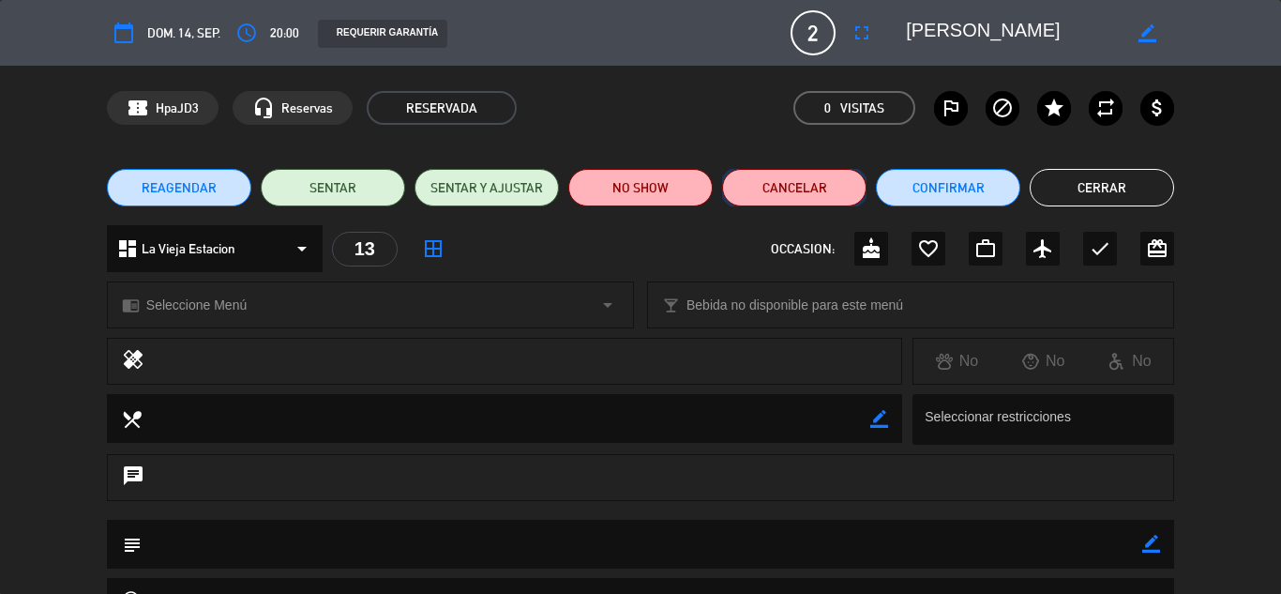
click at [810, 199] on button "Cancelar" at bounding box center [794, 188] width 144 height 38
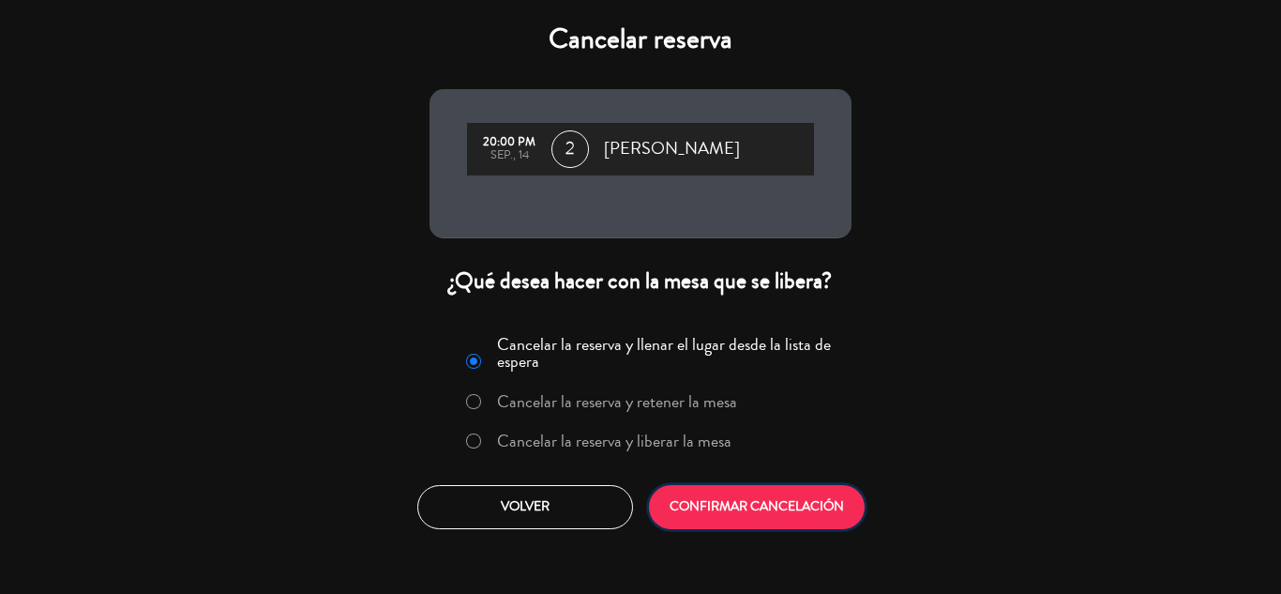
click at [753, 515] on button "CONFIRMAR CANCELACIÓN" at bounding box center [757, 507] width 216 height 44
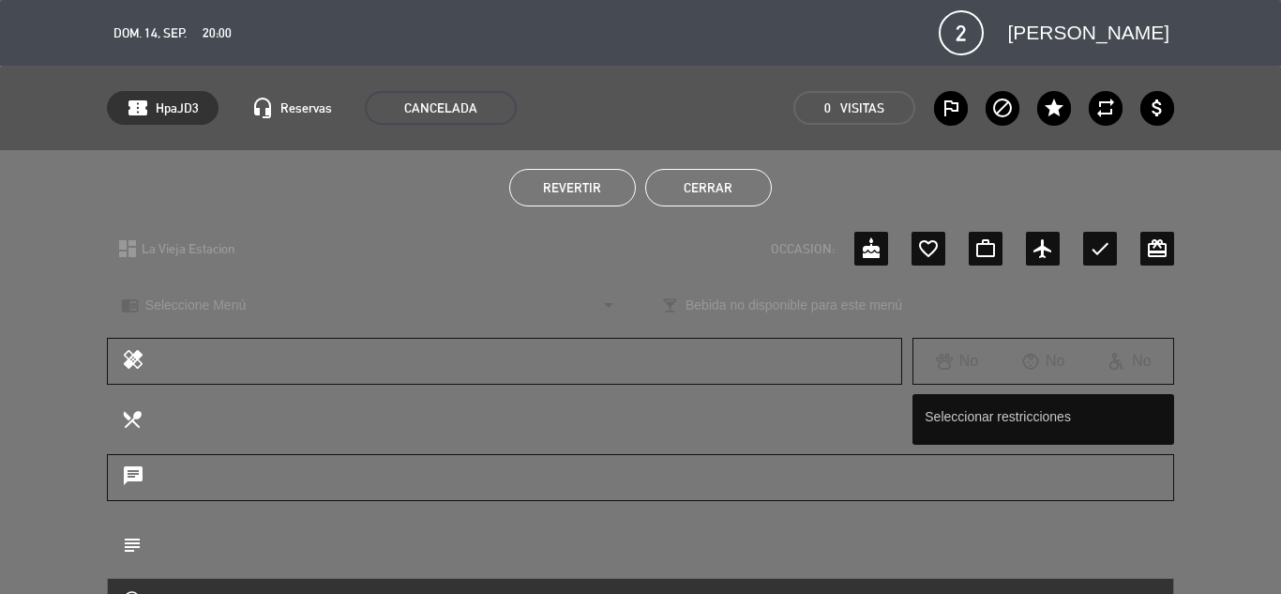
click at [735, 179] on button "Cerrar" at bounding box center [708, 188] width 127 height 38
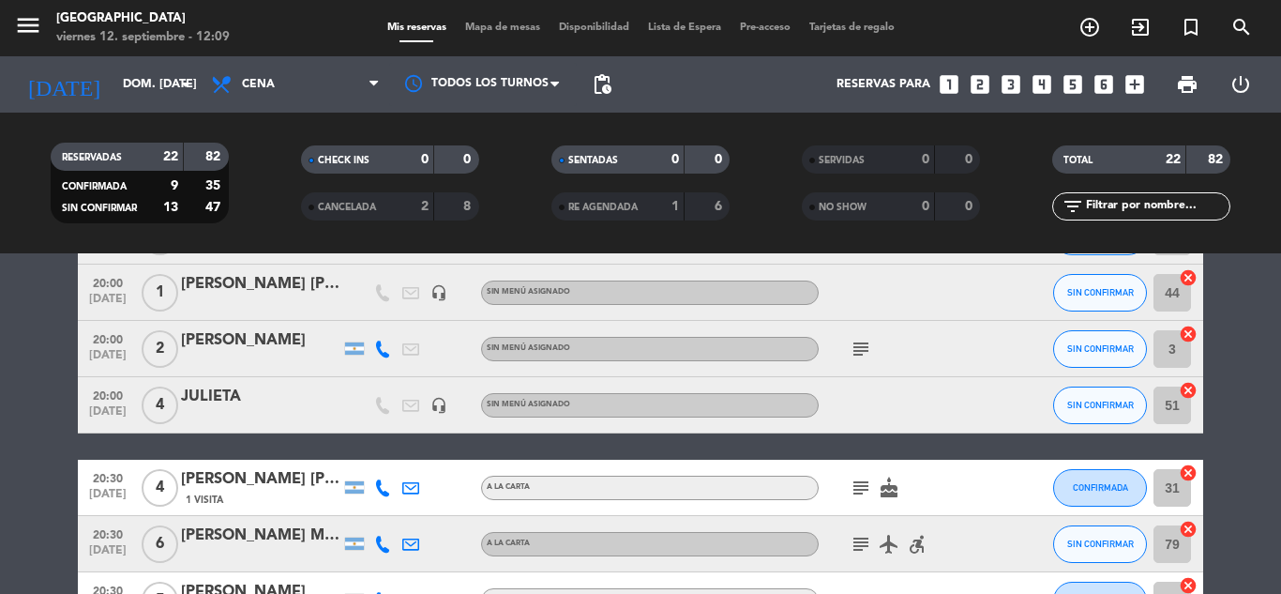
click at [984, 82] on icon "looks_two" at bounding box center [980, 84] width 24 height 24
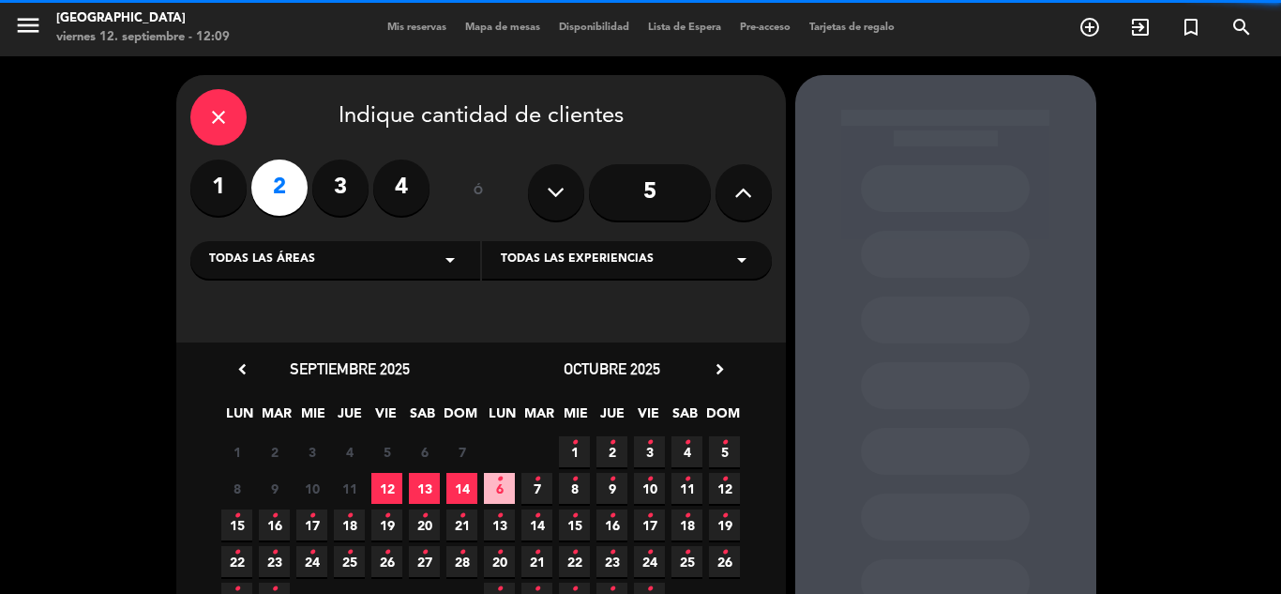
click at [557, 268] on span "Todas las experiencias" at bounding box center [577, 259] width 153 height 19
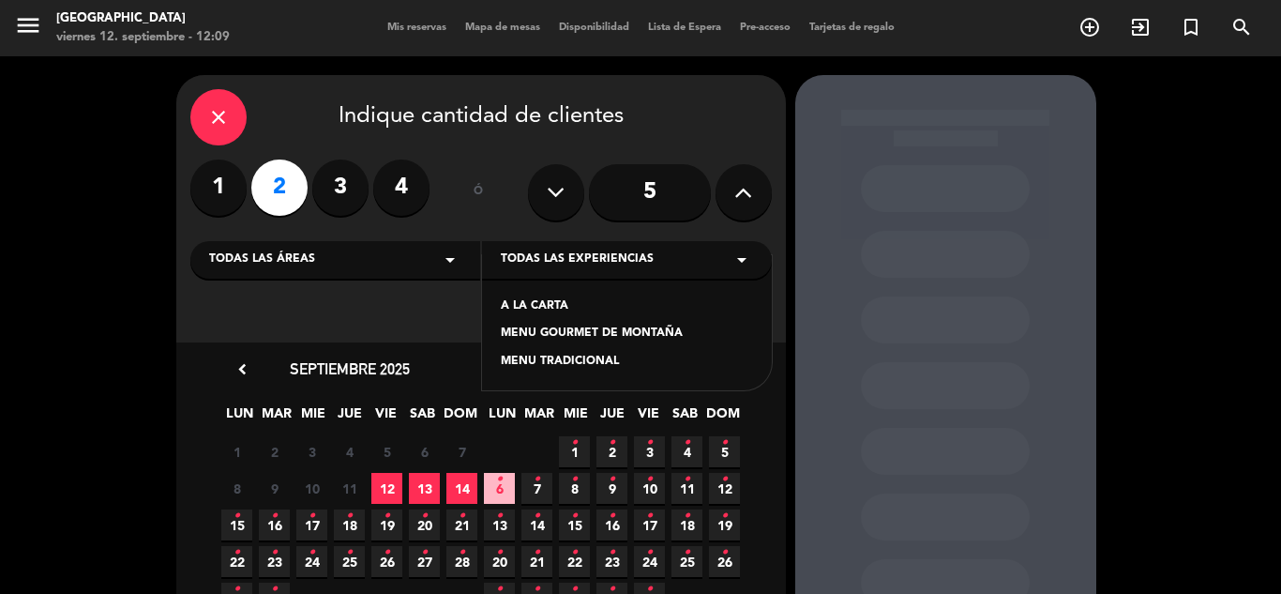
click at [531, 311] on div "A LA CARTA" at bounding box center [627, 306] width 252 height 19
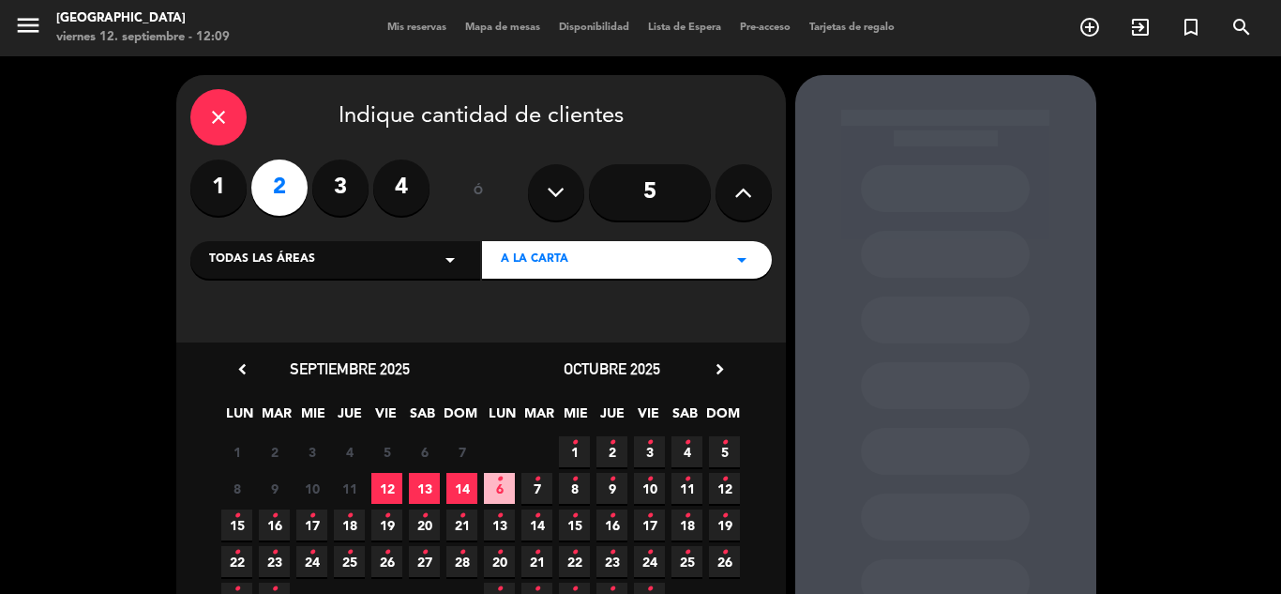
click at [395, 492] on span "12" at bounding box center [386, 488] width 31 height 31
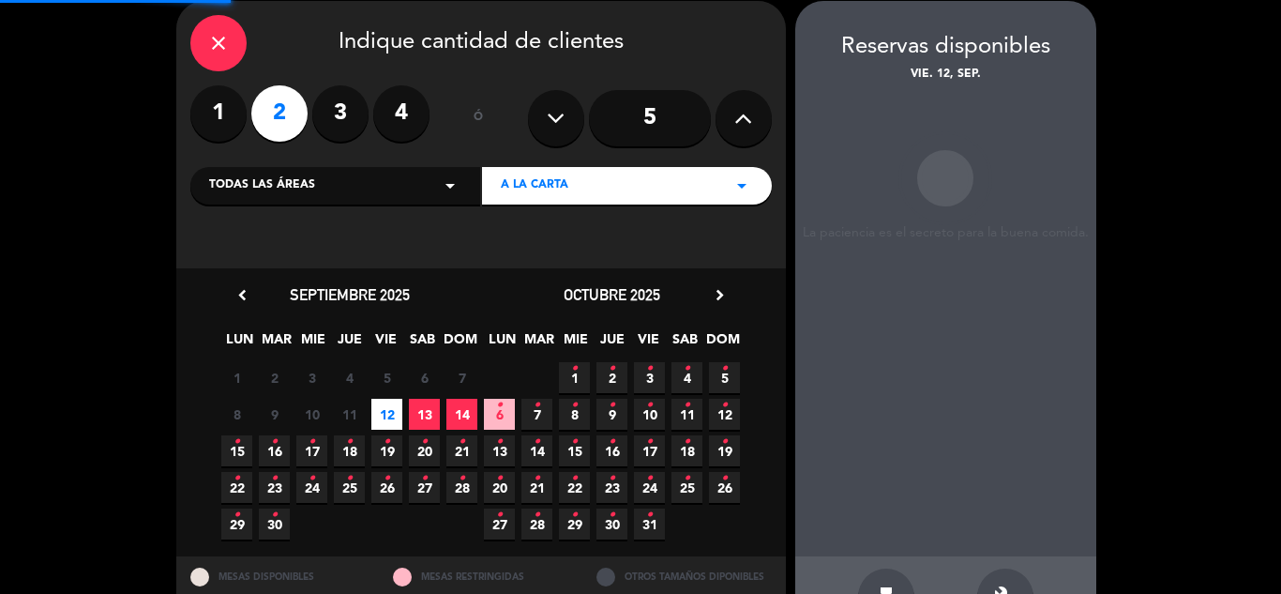
scroll to position [75, 0]
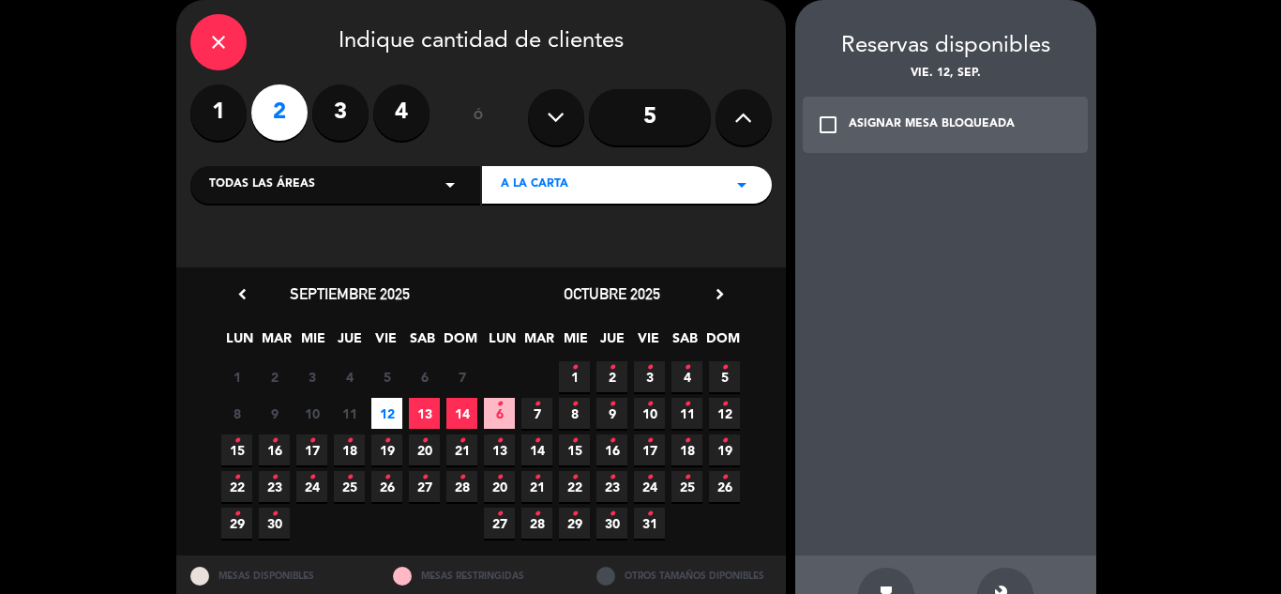
click at [901, 137] on div "check_box_outline_blank ASIGNAR MESA BLOQUEADA" at bounding box center [946, 125] width 286 height 56
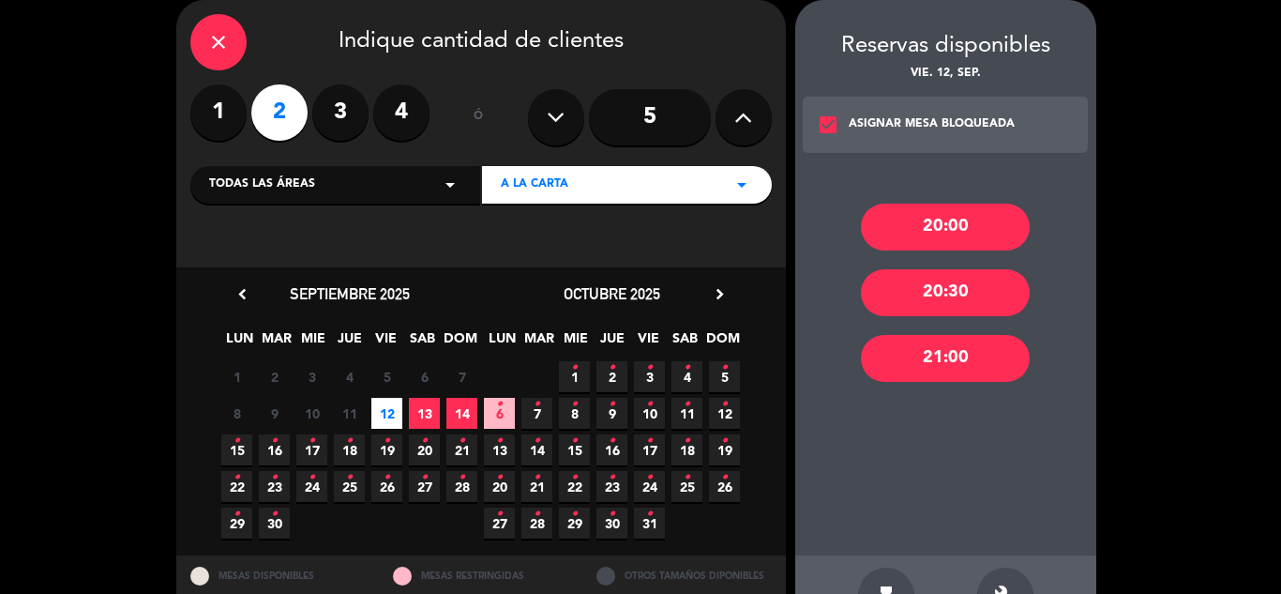
click at [912, 226] on div "20:00" at bounding box center [945, 227] width 169 height 47
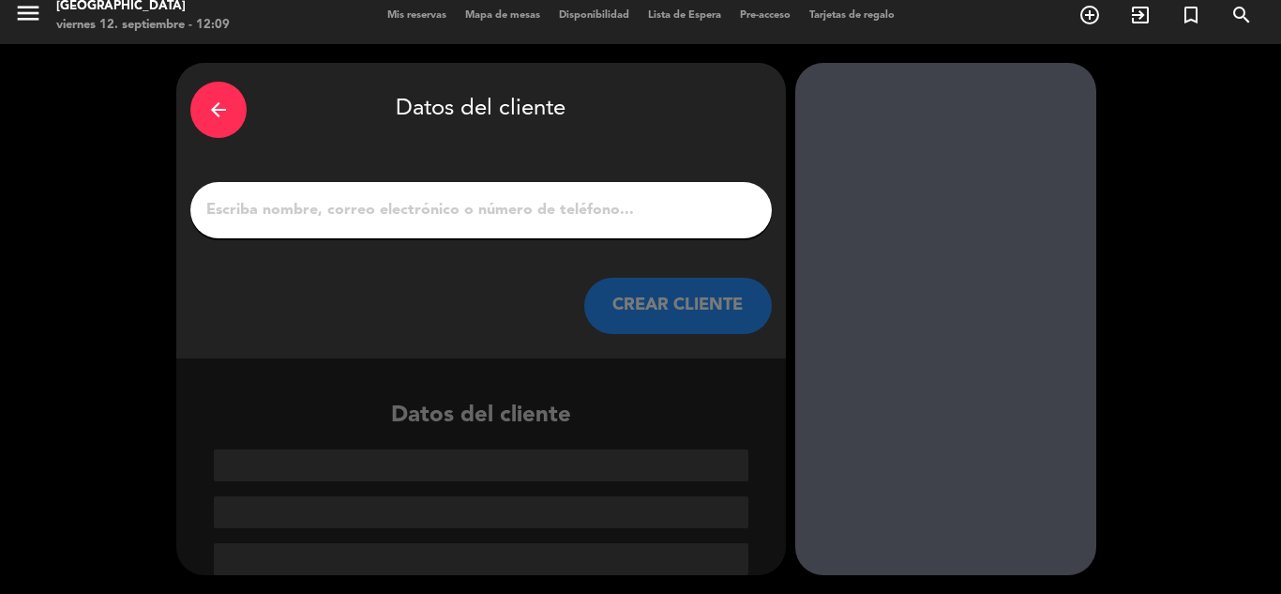
scroll to position [12, 0]
click at [419, 215] on input "1" at bounding box center [481, 210] width 553 height 26
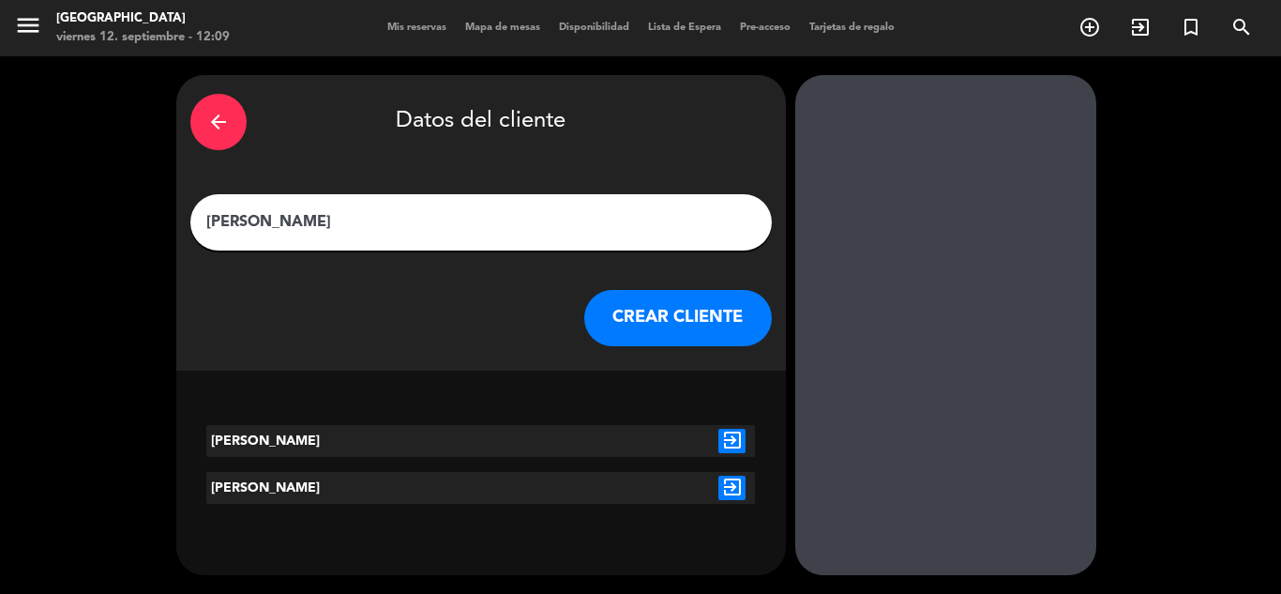
type input "[PERSON_NAME]"
click at [678, 317] on button "CREAR CLIENTE" at bounding box center [678, 318] width 188 height 56
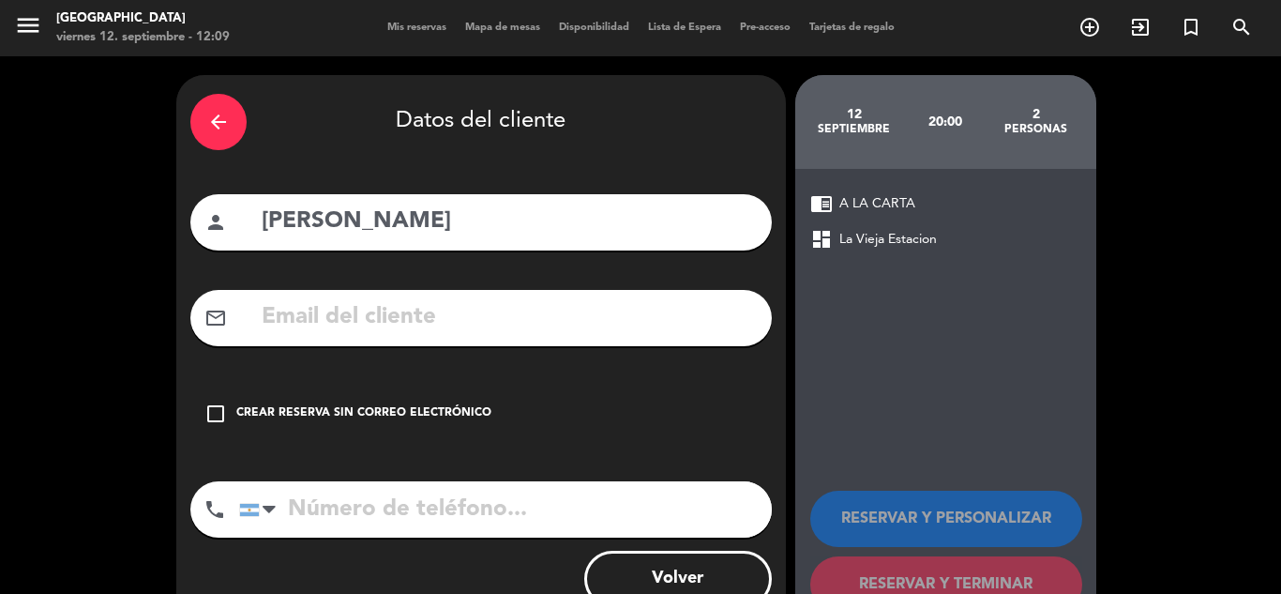
click at [466, 409] on div "Crear reserva sin correo electrónico" at bounding box center [363, 413] width 255 height 19
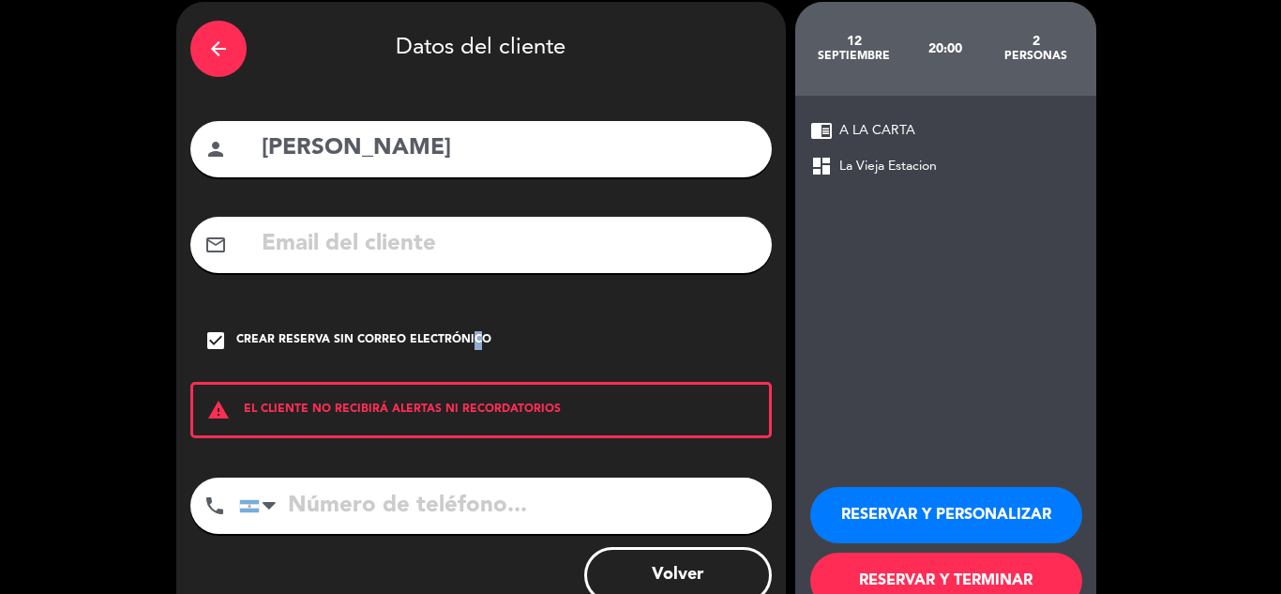
scroll to position [129, 0]
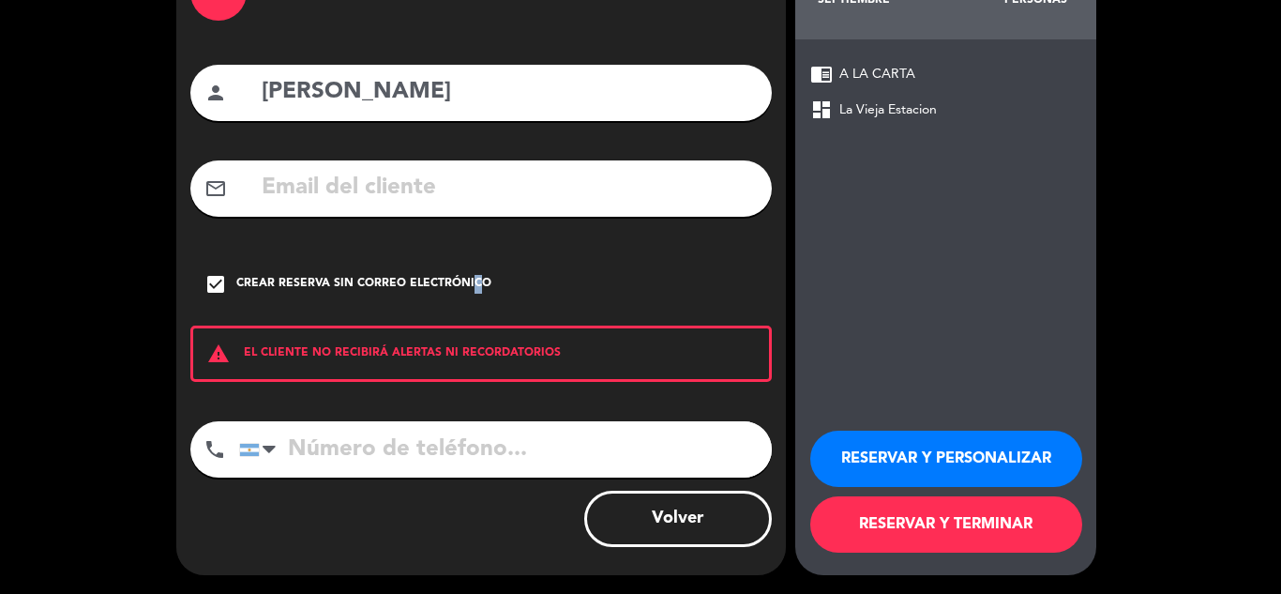
click at [956, 520] on button "RESERVAR Y TERMINAR" at bounding box center [946, 524] width 272 height 56
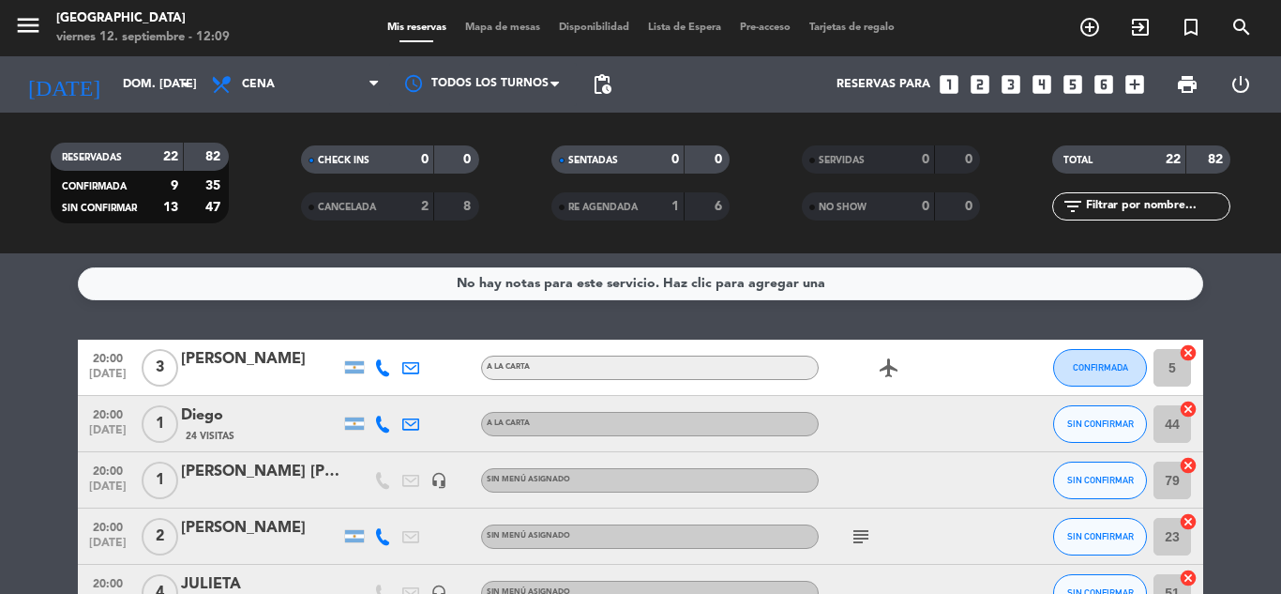
click at [759, 147] on filter-checkbox "SENTADAS 0 0" at bounding box center [640, 159] width 250 height 28
click at [181, 87] on icon "arrow_drop_down" at bounding box center [185, 84] width 23 height 23
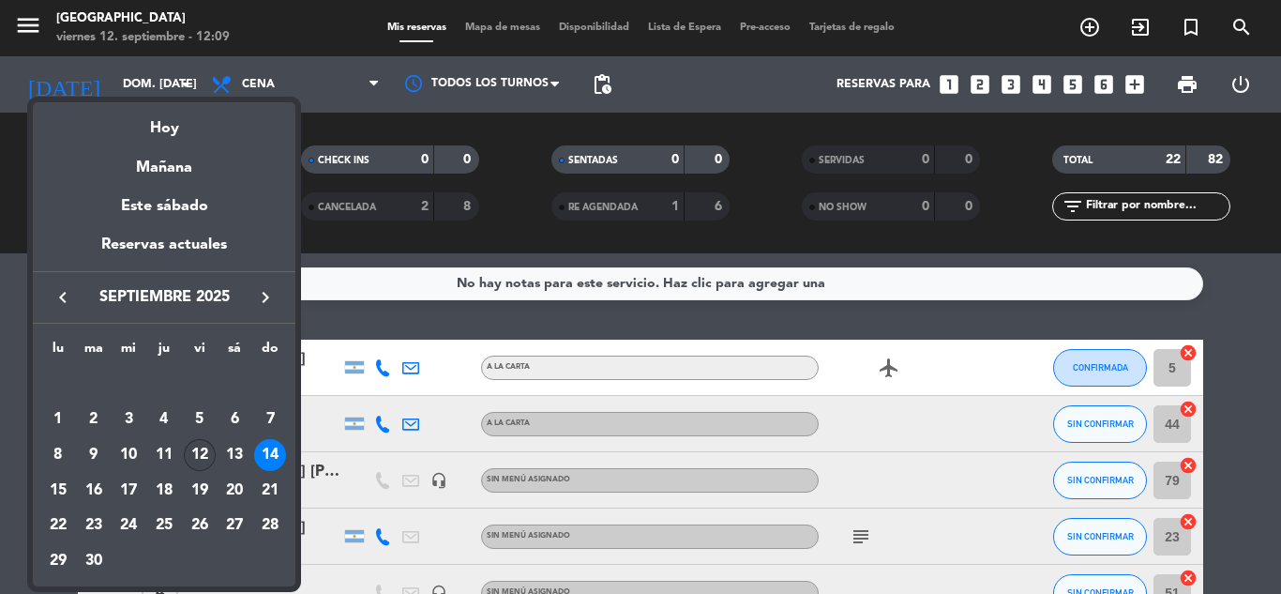
click at [204, 447] on div "12" at bounding box center [200, 455] width 32 height 32
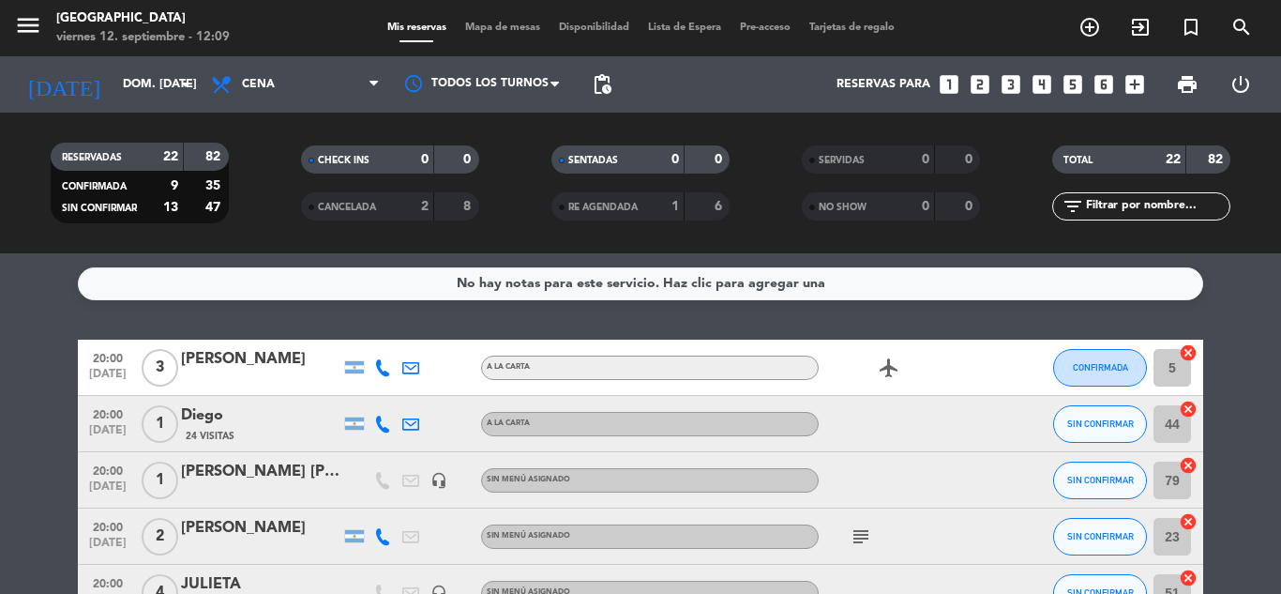
type input "vie. [DATE]"
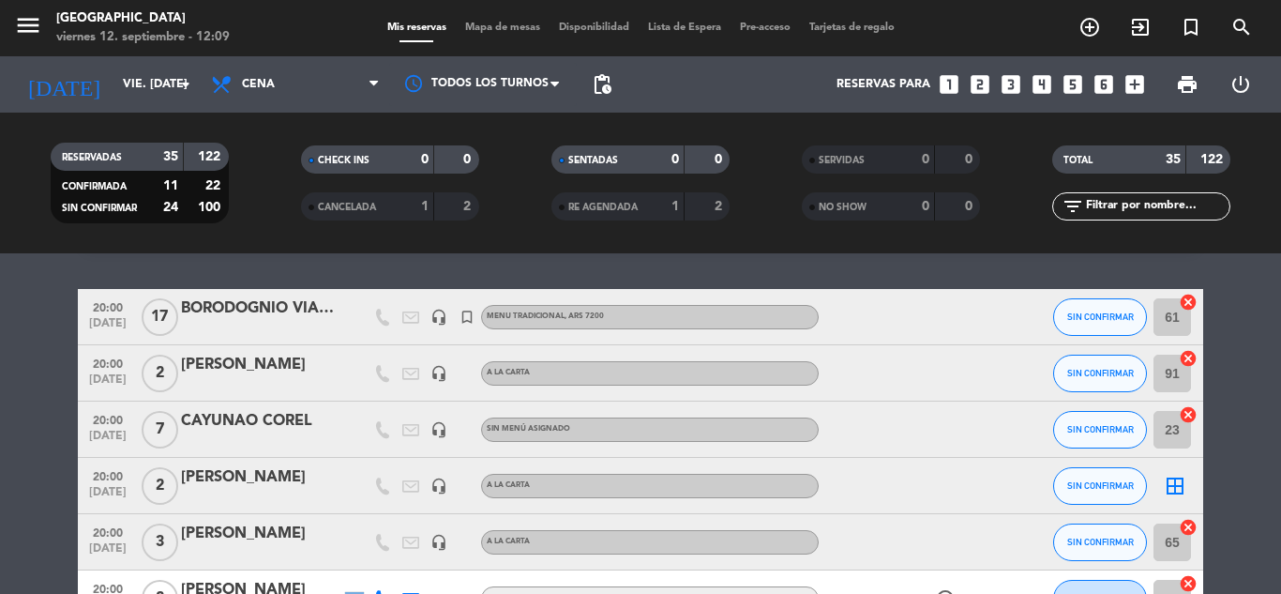
scroll to position [94, 0]
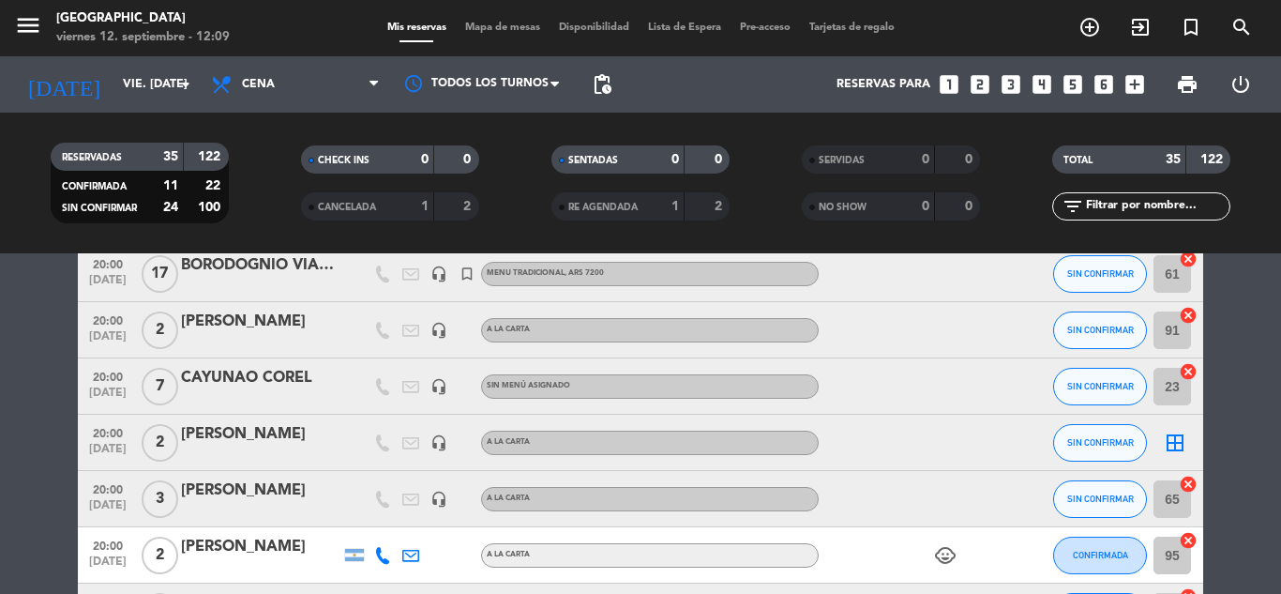
click at [1013, 157] on filter-checkbox "SERVIDAS 0 0" at bounding box center [891, 159] width 250 height 28
click at [983, 85] on icon "looks_two" at bounding box center [980, 84] width 24 height 24
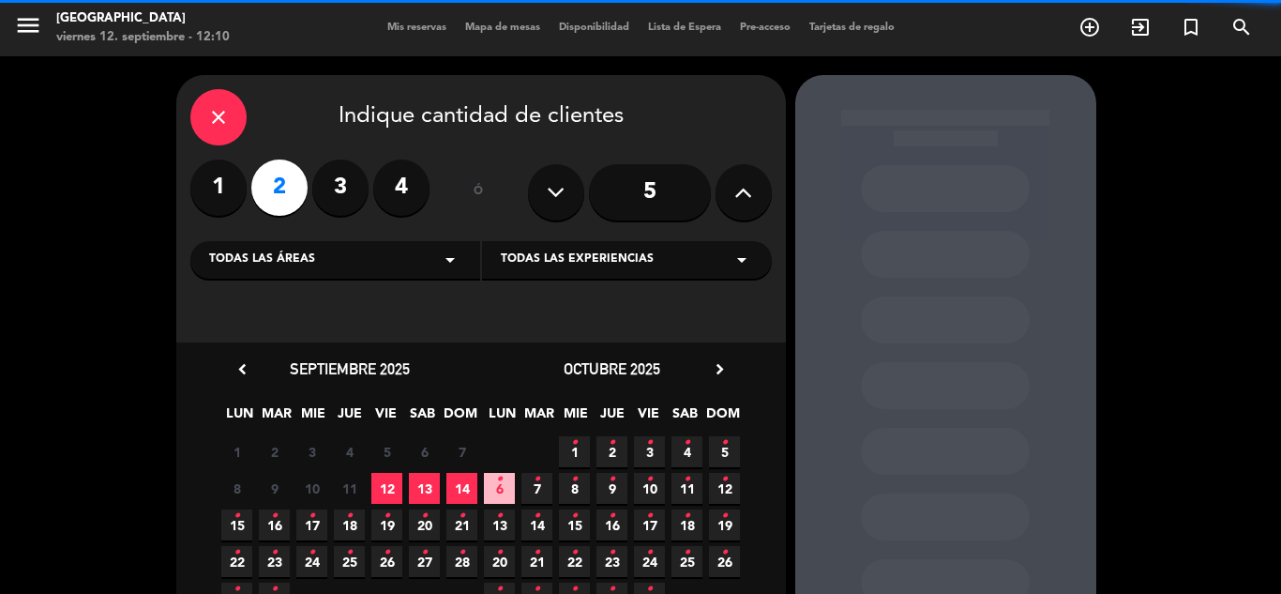
click at [552, 263] on span "Todas las experiencias" at bounding box center [577, 259] width 153 height 19
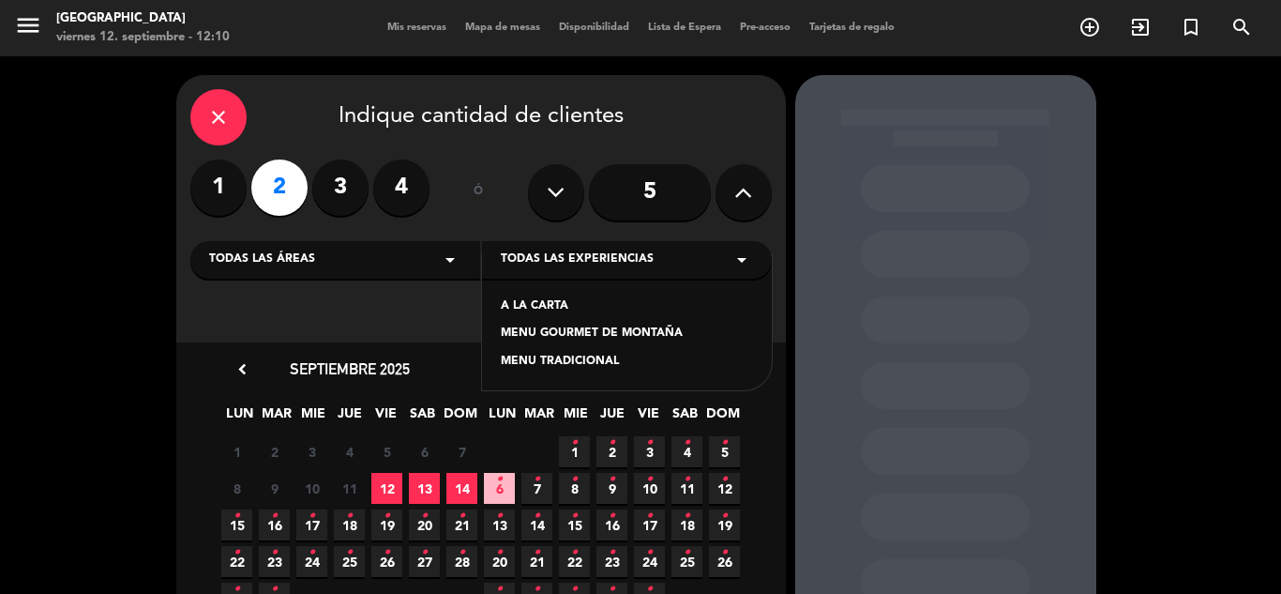
click at [523, 309] on div "A LA CARTA" at bounding box center [627, 306] width 252 height 19
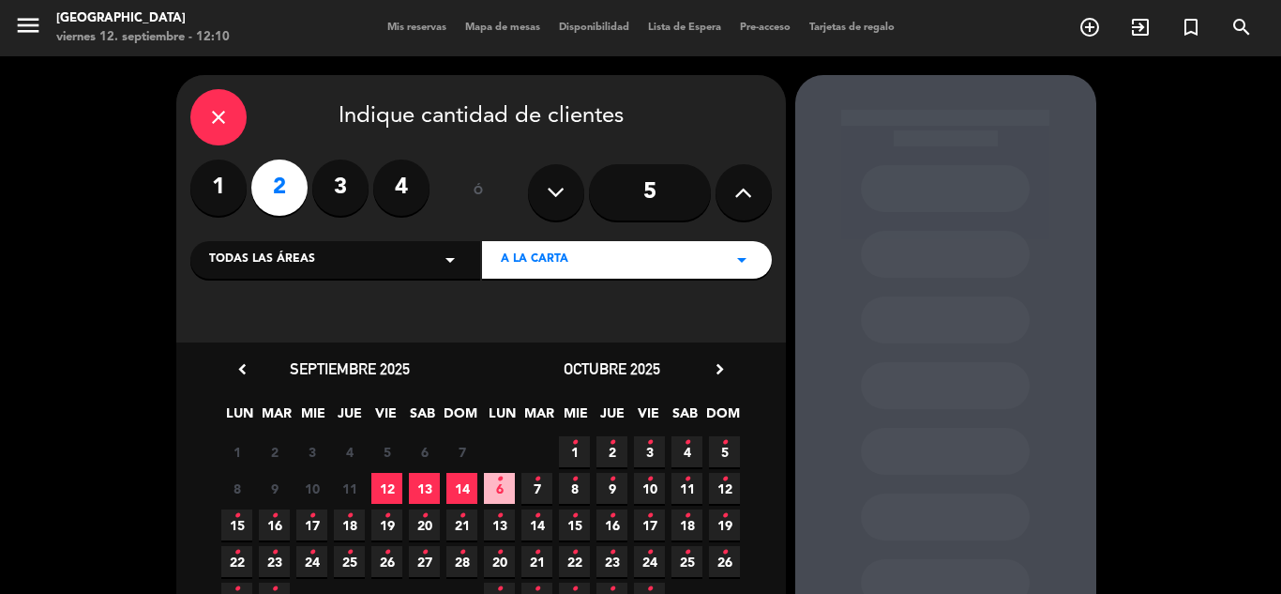
click at [386, 484] on span "12" at bounding box center [386, 488] width 31 height 31
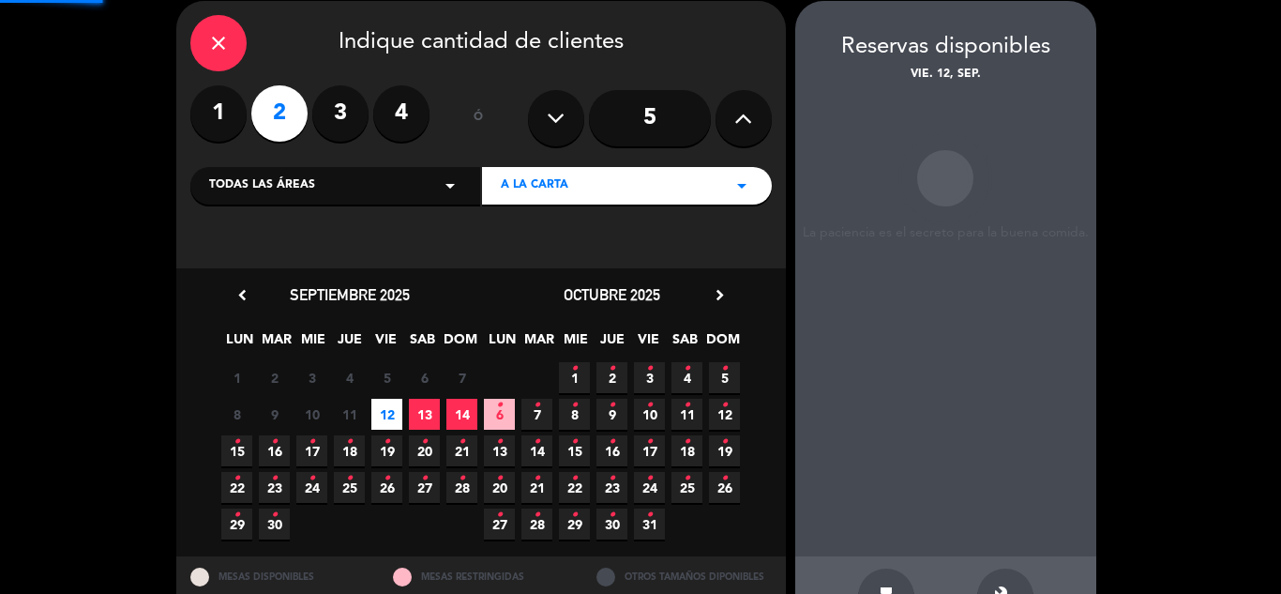
scroll to position [75, 0]
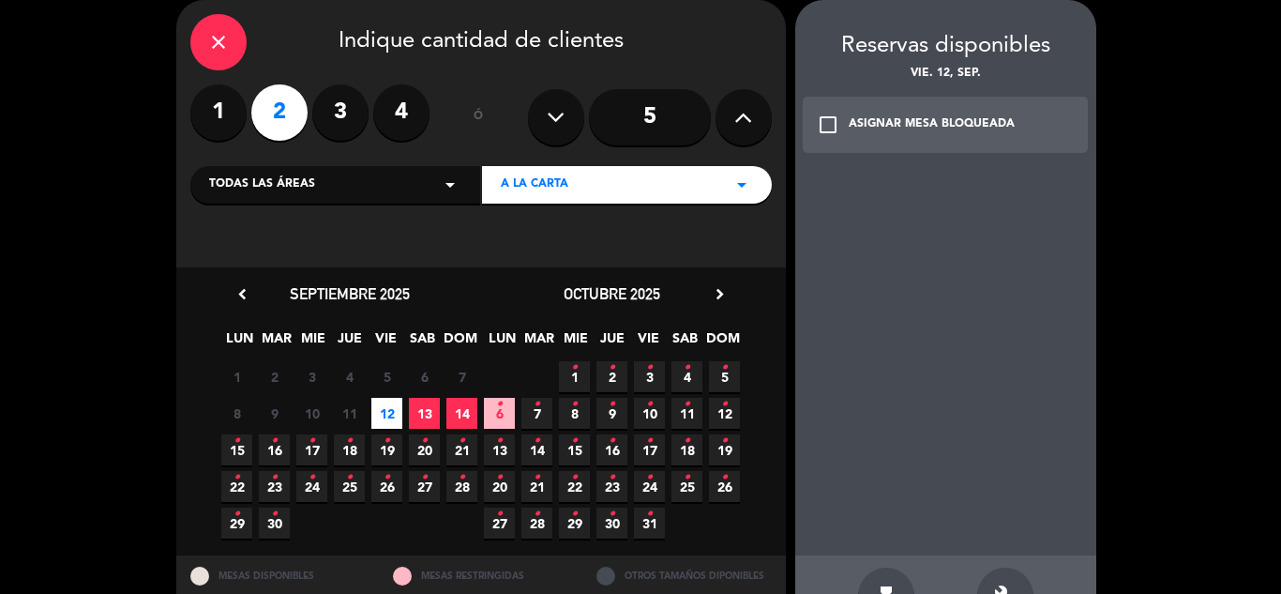
click at [867, 140] on div "check_box_outline_blank ASIGNAR MESA BLOQUEADA" at bounding box center [946, 125] width 286 height 56
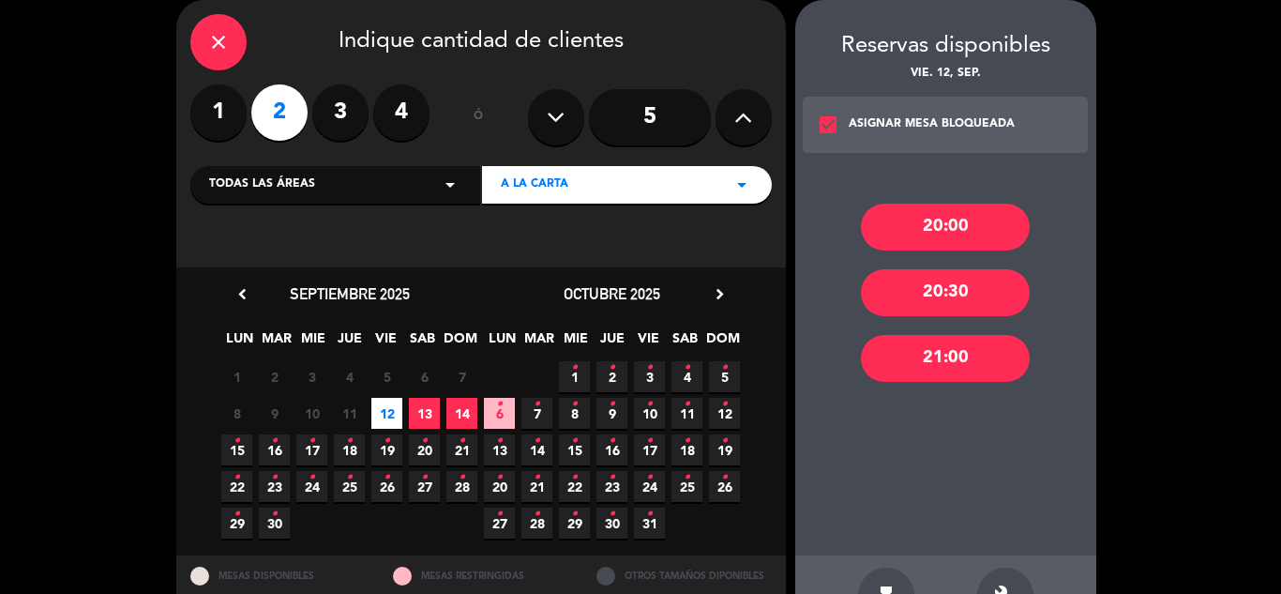
click at [891, 224] on div "20:00" at bounding box center [945, 227] width 169 height 47
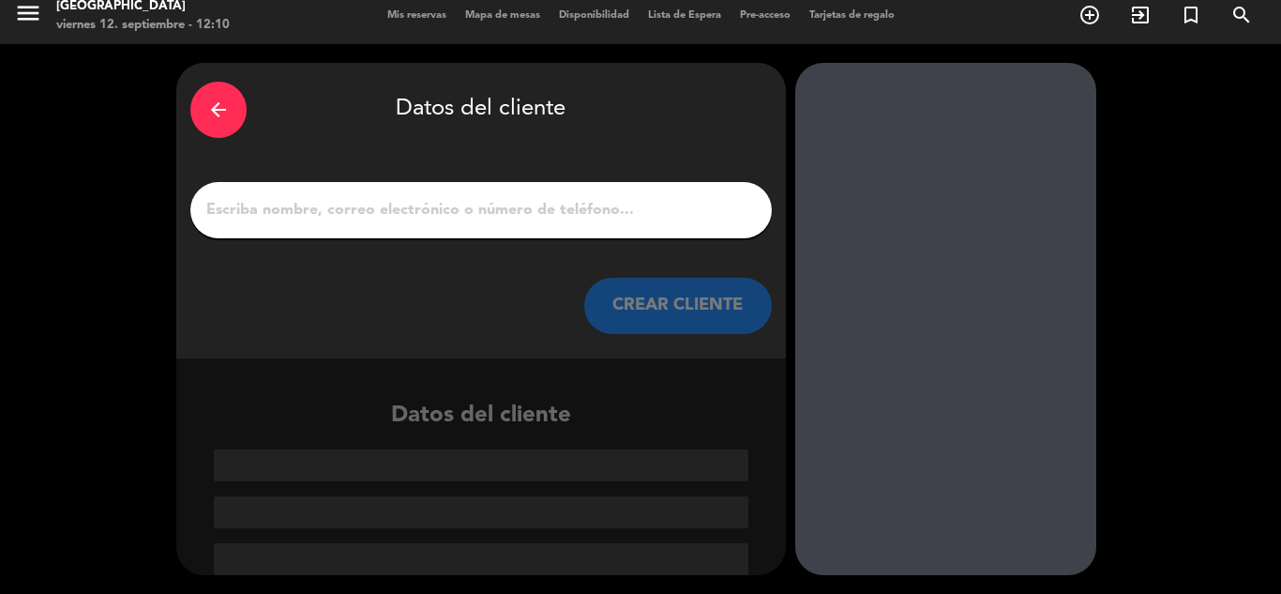
click at [481, 205] on input "1" at bounding box center [481, 210] width 553 height 26
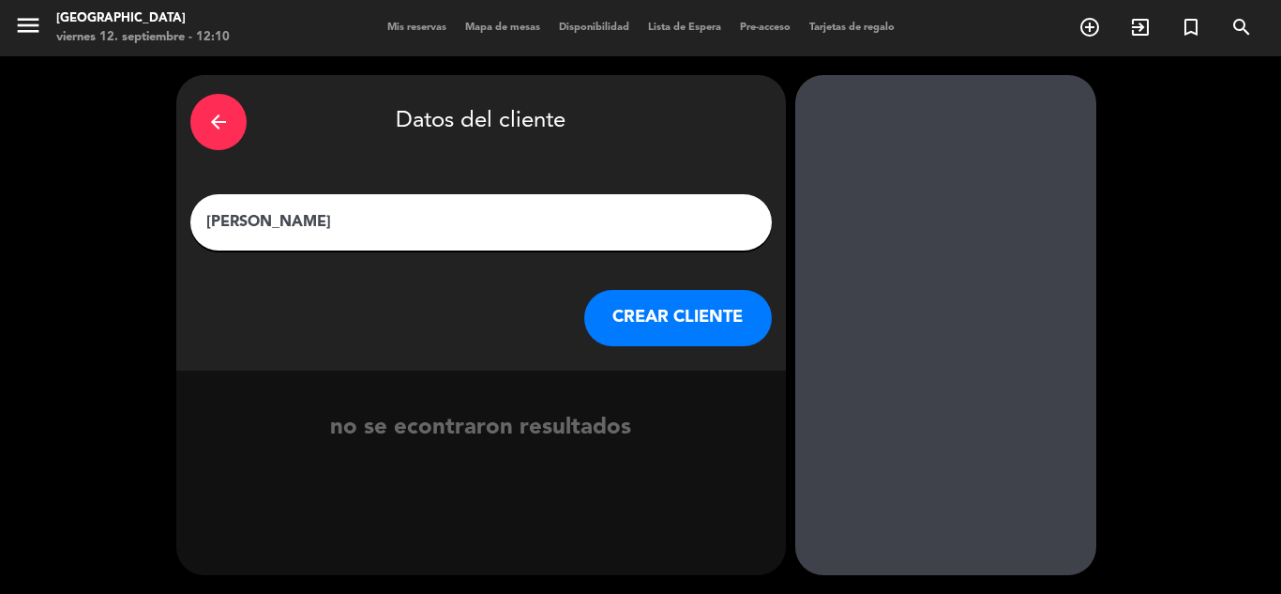
type input "[PERSON_NAME]"
click at [661, 321] on button "CREAR CLIENTE" at bounding box center [678, 318] width 188 height 56
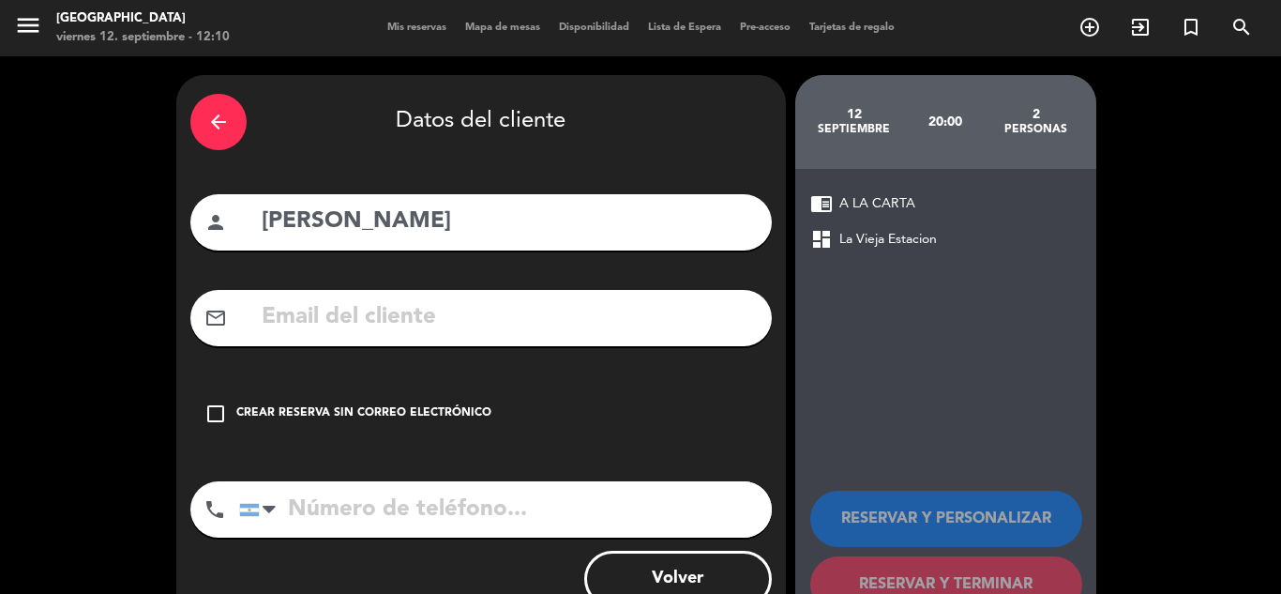
click at [377, 405] on div "Crear reserva sin correo electrónico" at bounding box center [363, 413] width 255 height 19
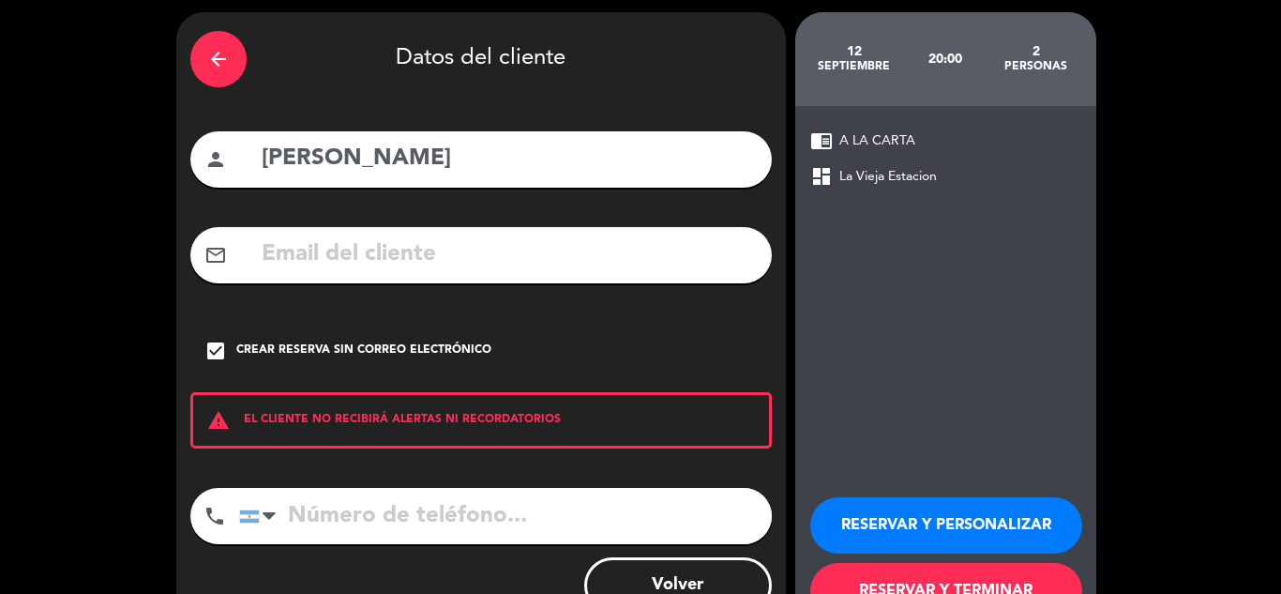
scroll to position [129, 0]
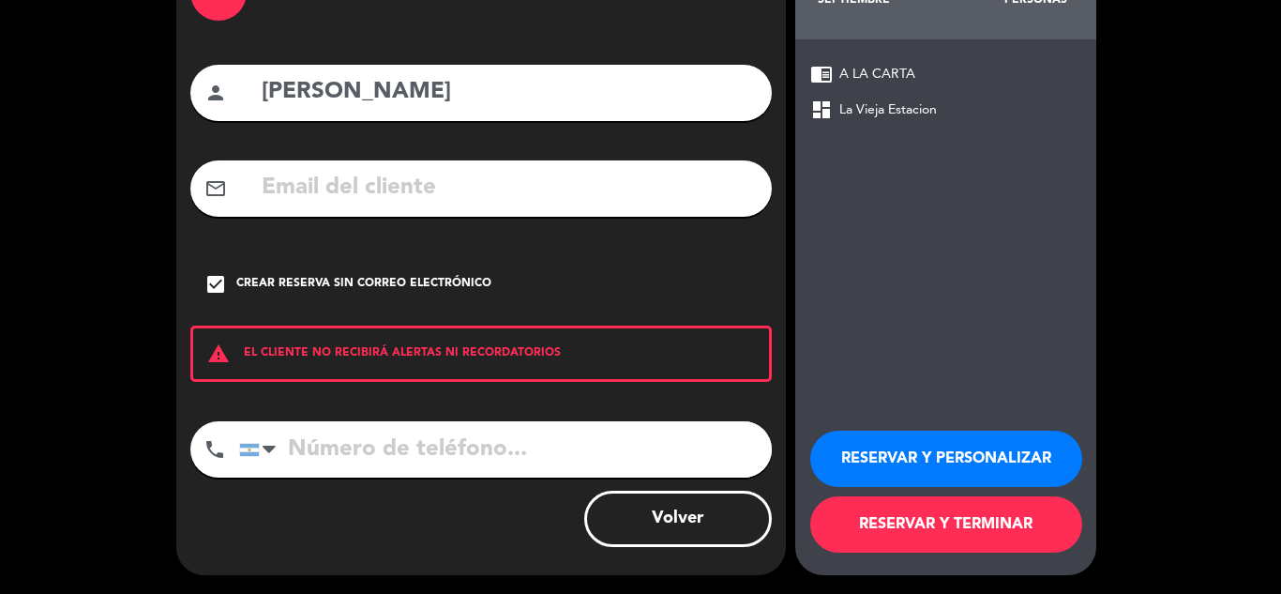
click at [845, 520] on button "RESERVAR Y TERMINAR" at bounding box center [946, 524] width 272 height 56
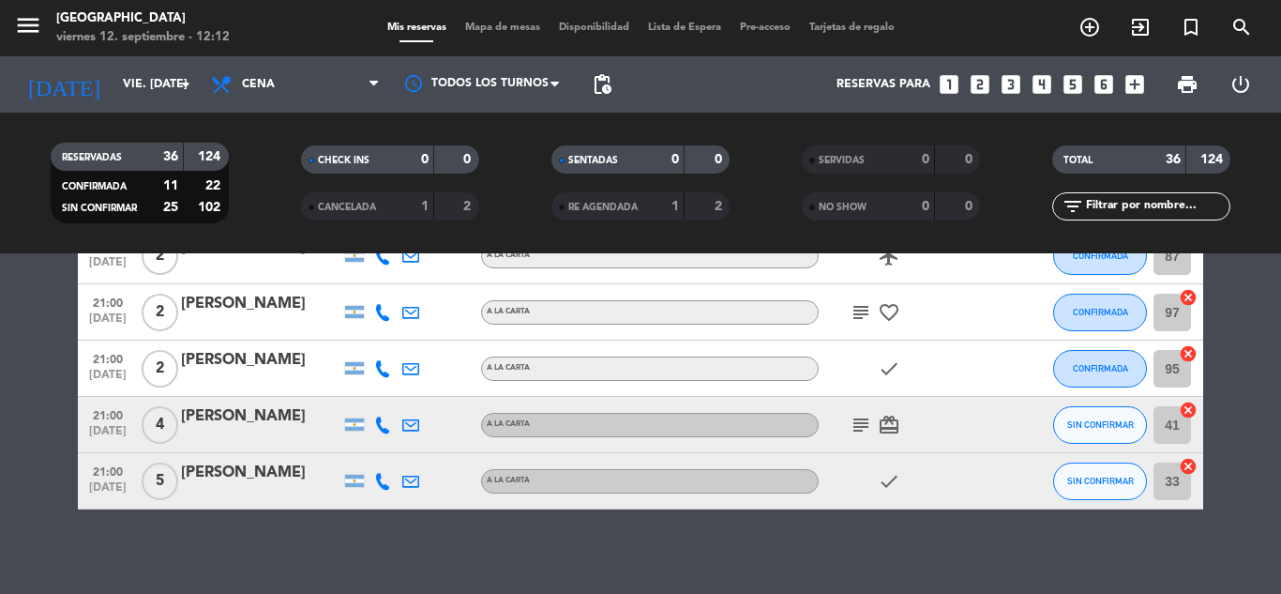
scroll to position [1918, 0]
